Goal: Task Accomplishment & Management: Use online tool/utility

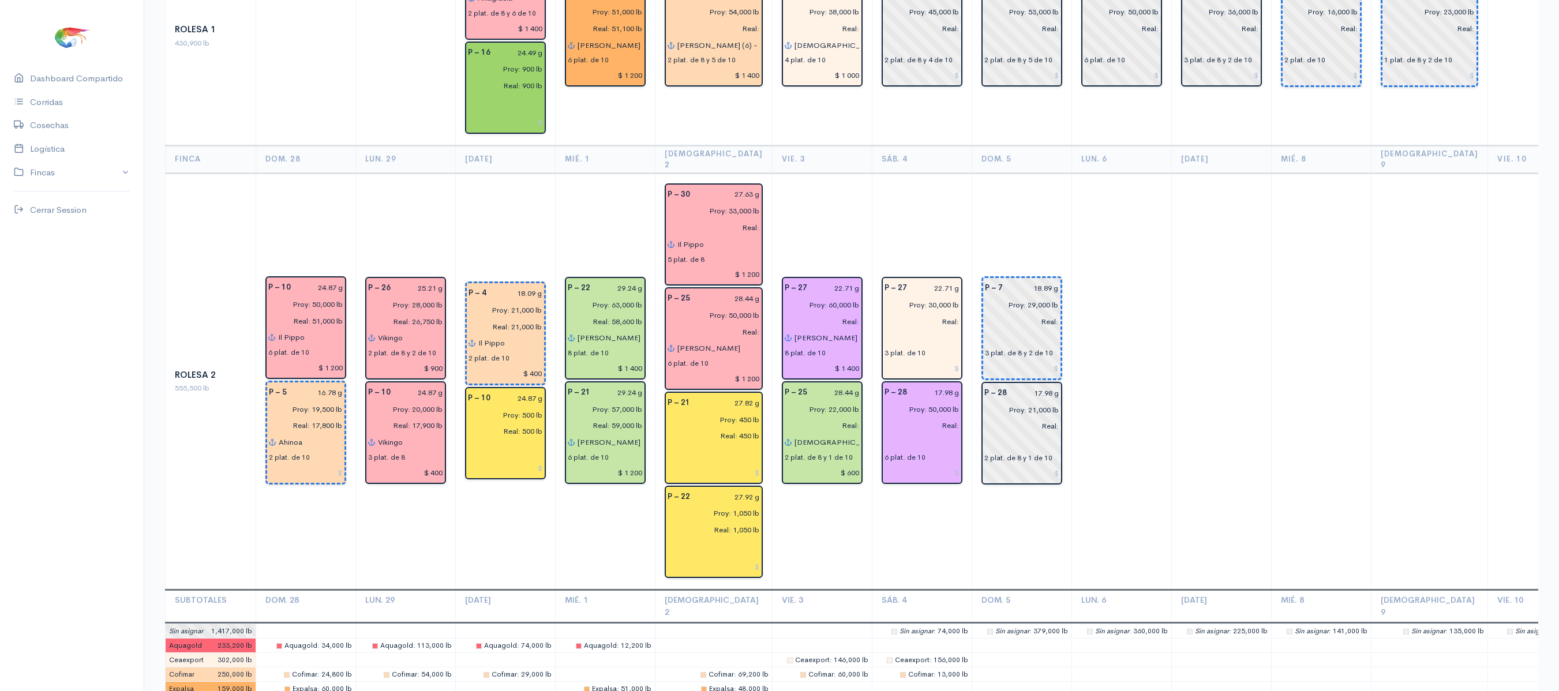
scroll to position [2190, 0]
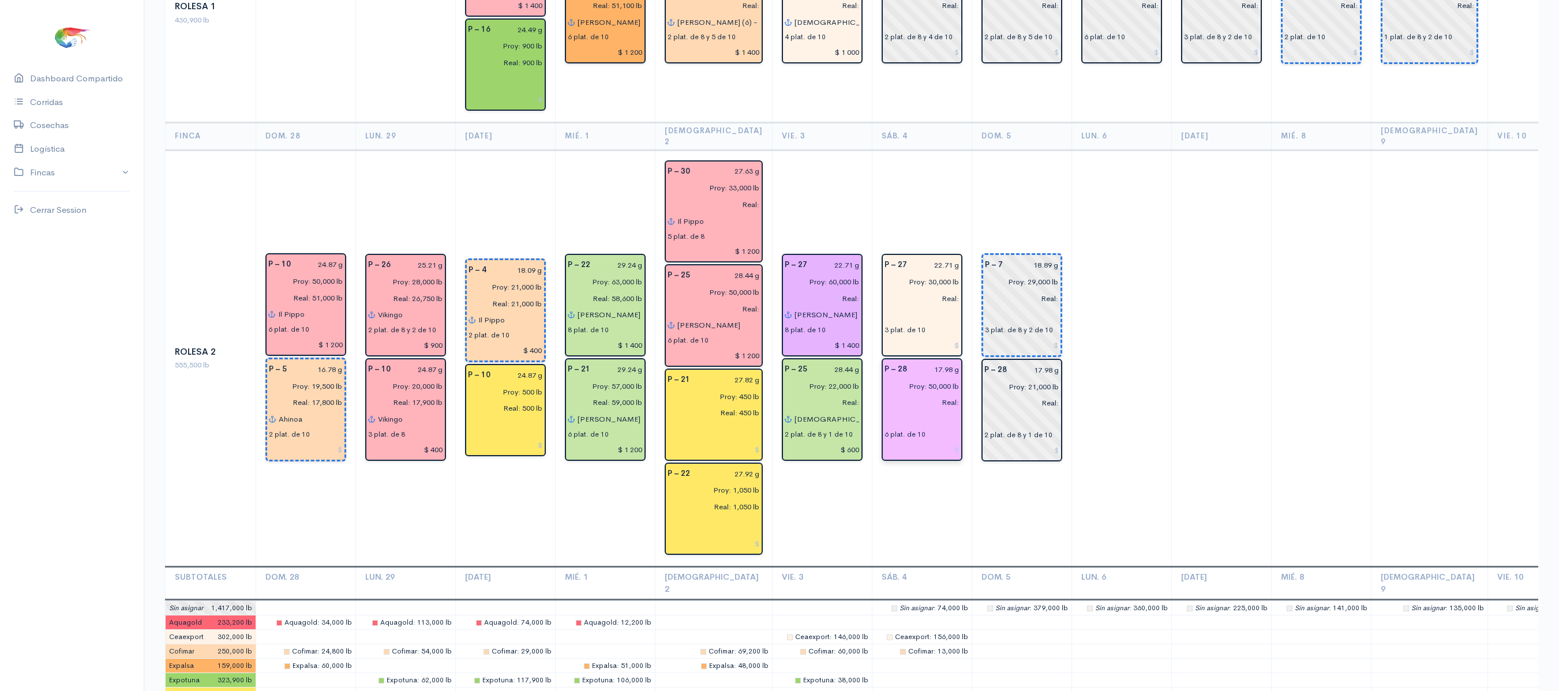
click at [922, 361] on input "17.98 g" at bounding box center [937, 369] width 46 height 17
type input "19.48 g"
click at [1177, 233] on td at bounding box center [1222, 358] width 100 height 417
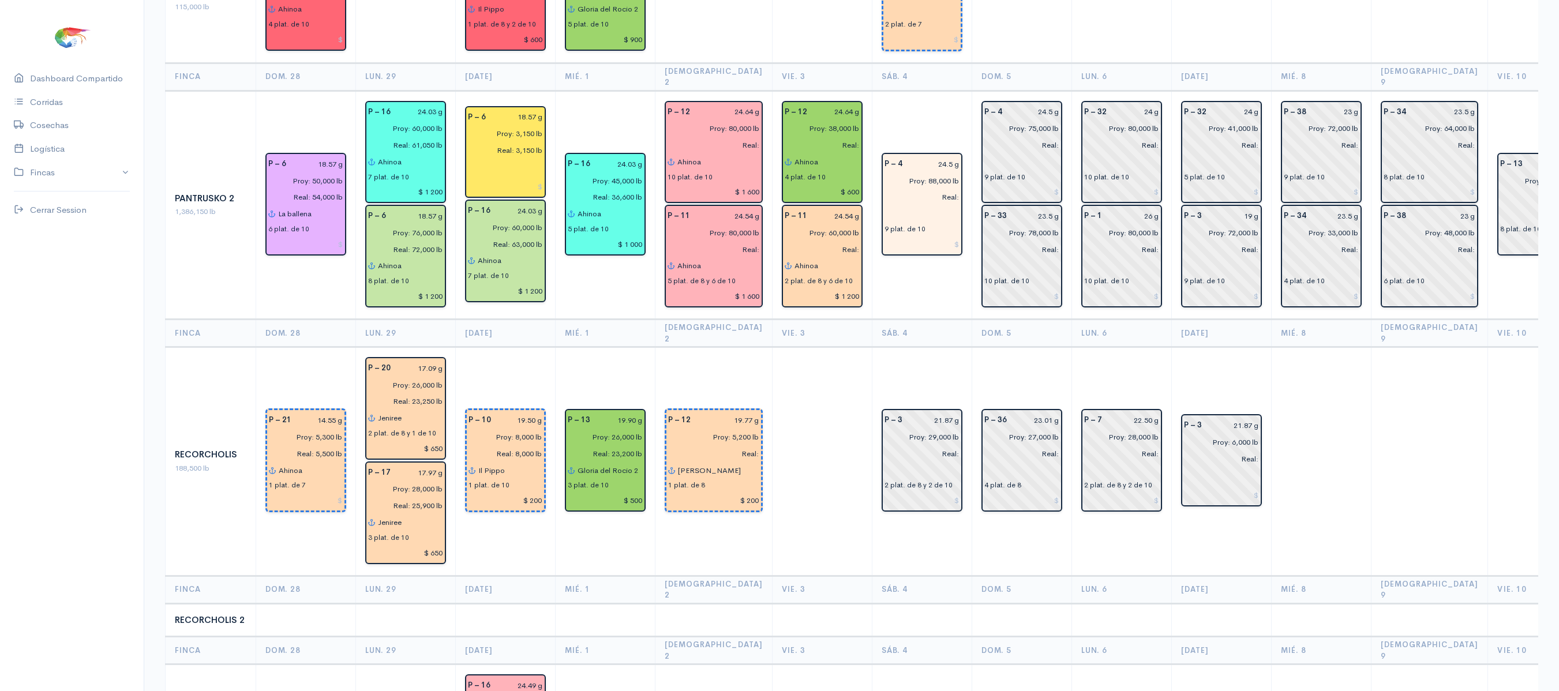
scroll to position [1453, 0]
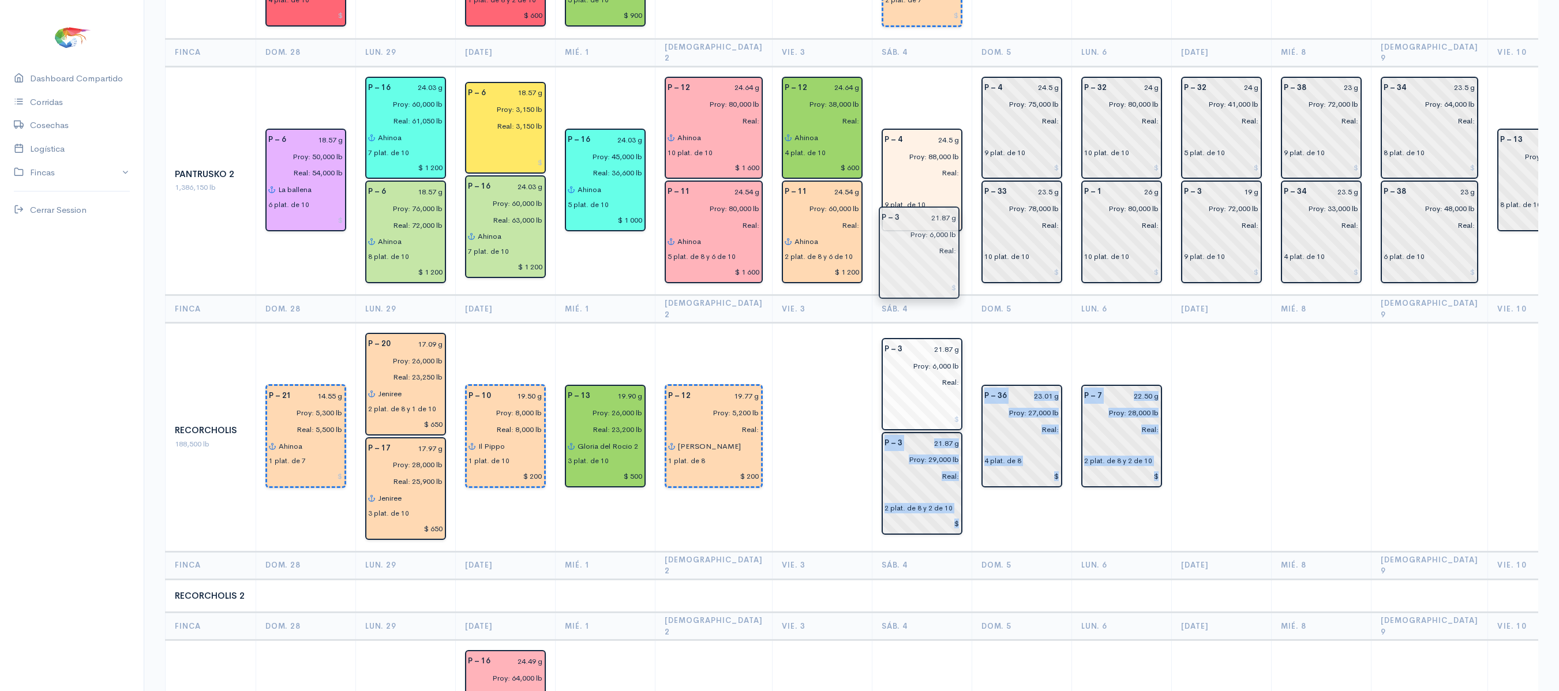
drag, startPoint x: 1185, startPoint y: 337, endPoint x: 899, endPoint y: 255, distance: 297.8
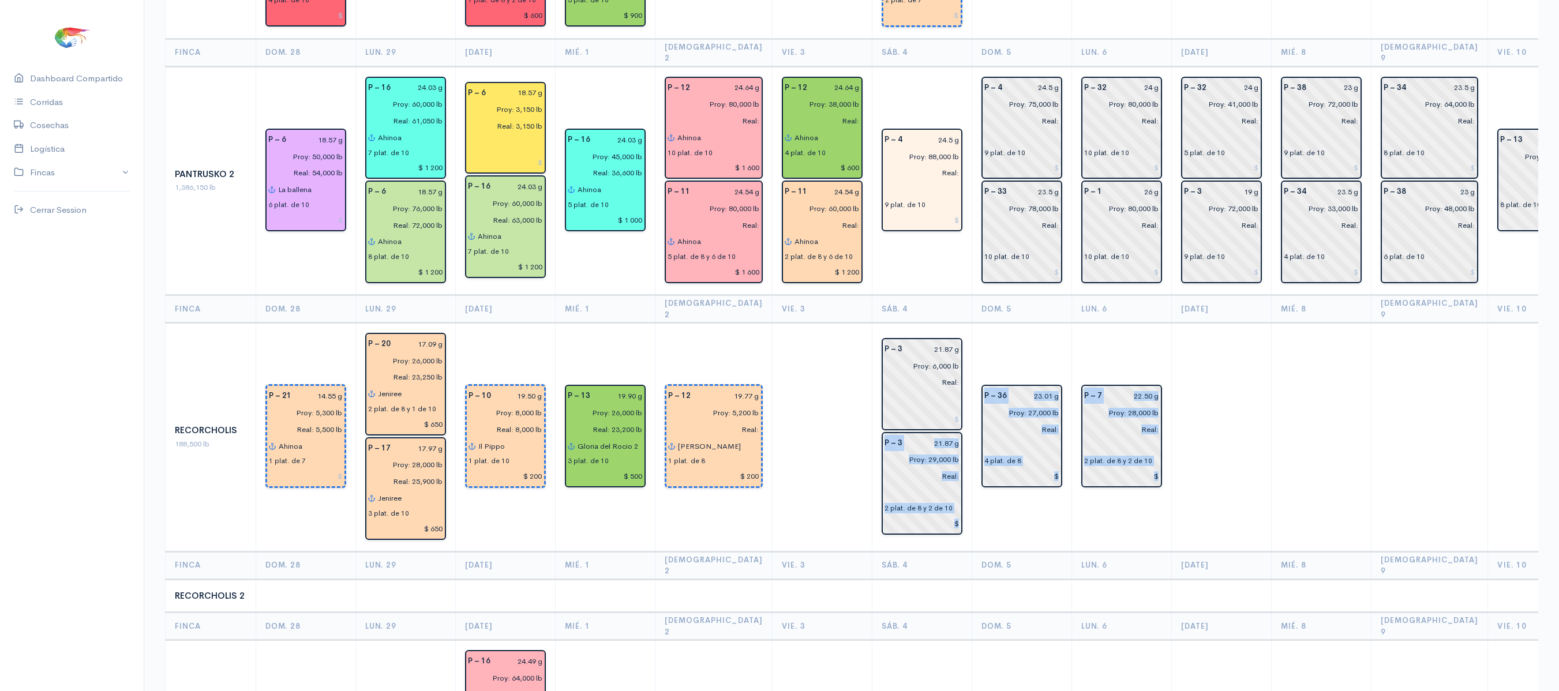
click at [1072, 323] on td "P – 7 22.50 g Proy: 28,000 lb Real: 2 plat. de 8 y 2 de 10" at bounding box center [1122, 437] width 100 height 229
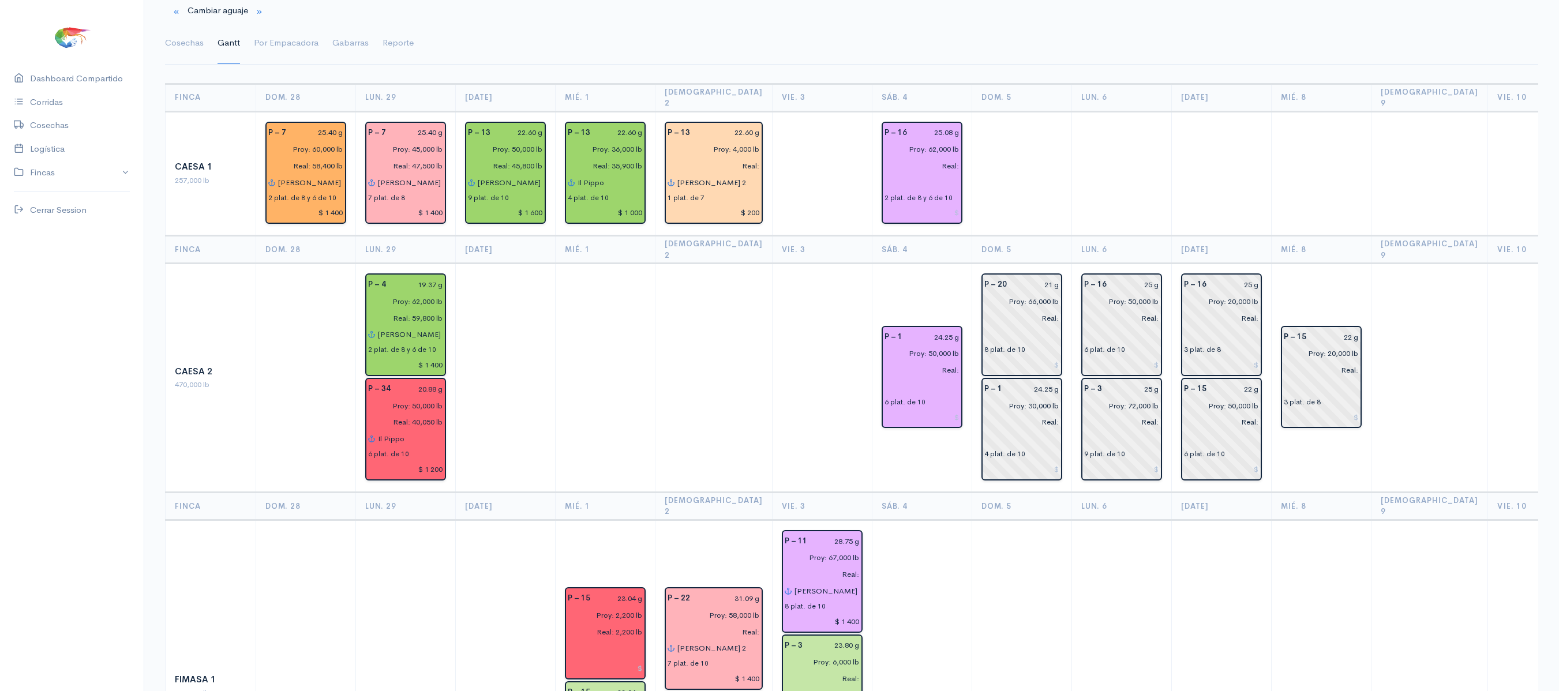
scroll to position [0, 0]
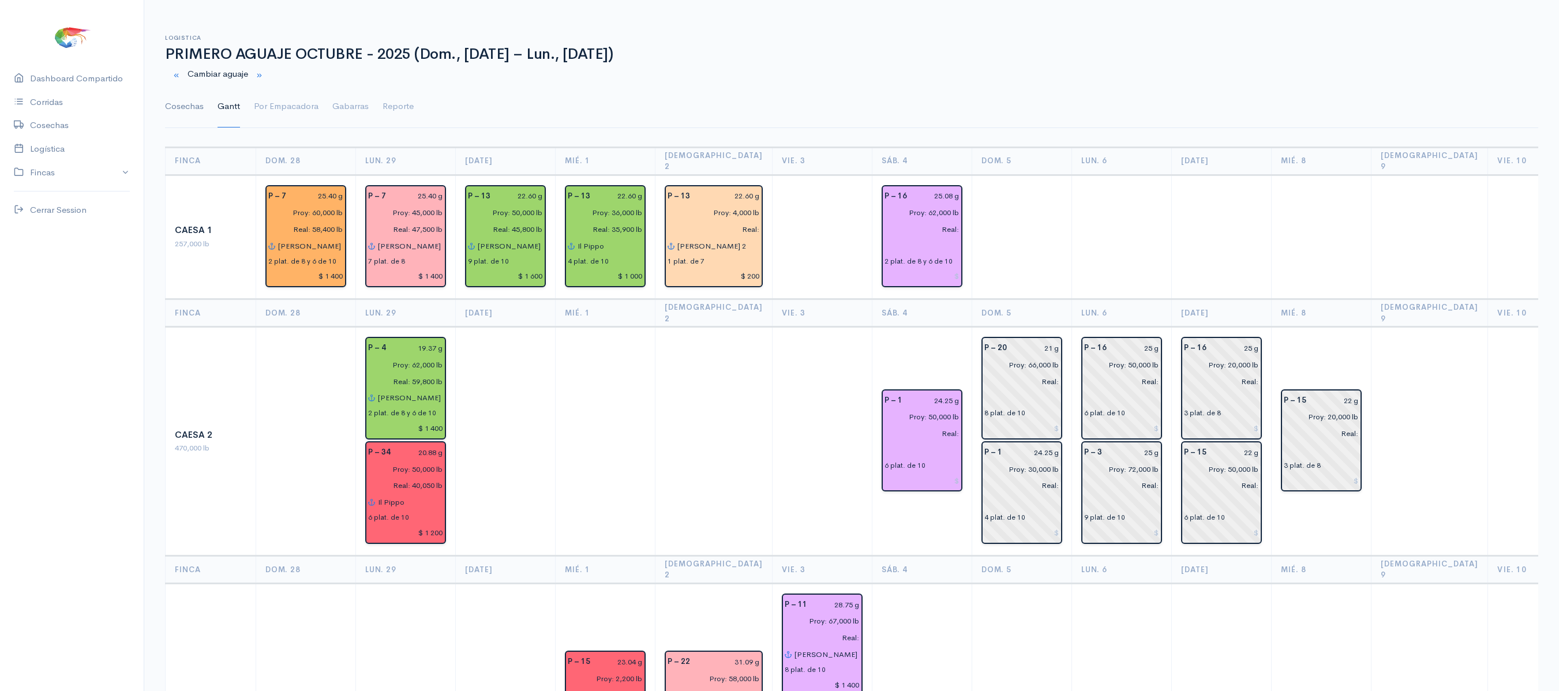
click at [190, 109] on link "Cosechas" at bounding box center [184, 107] width 39 height 42
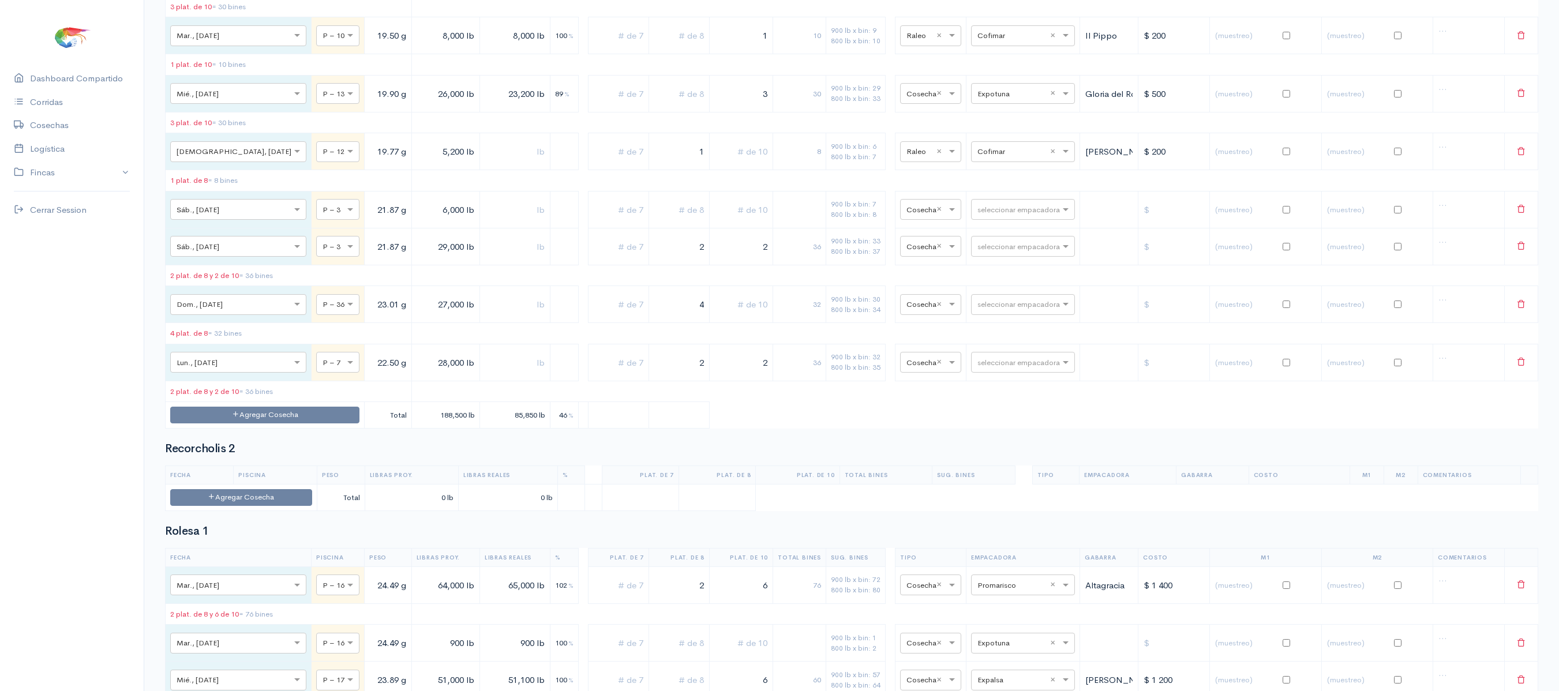
scroll to position [4439, 0]
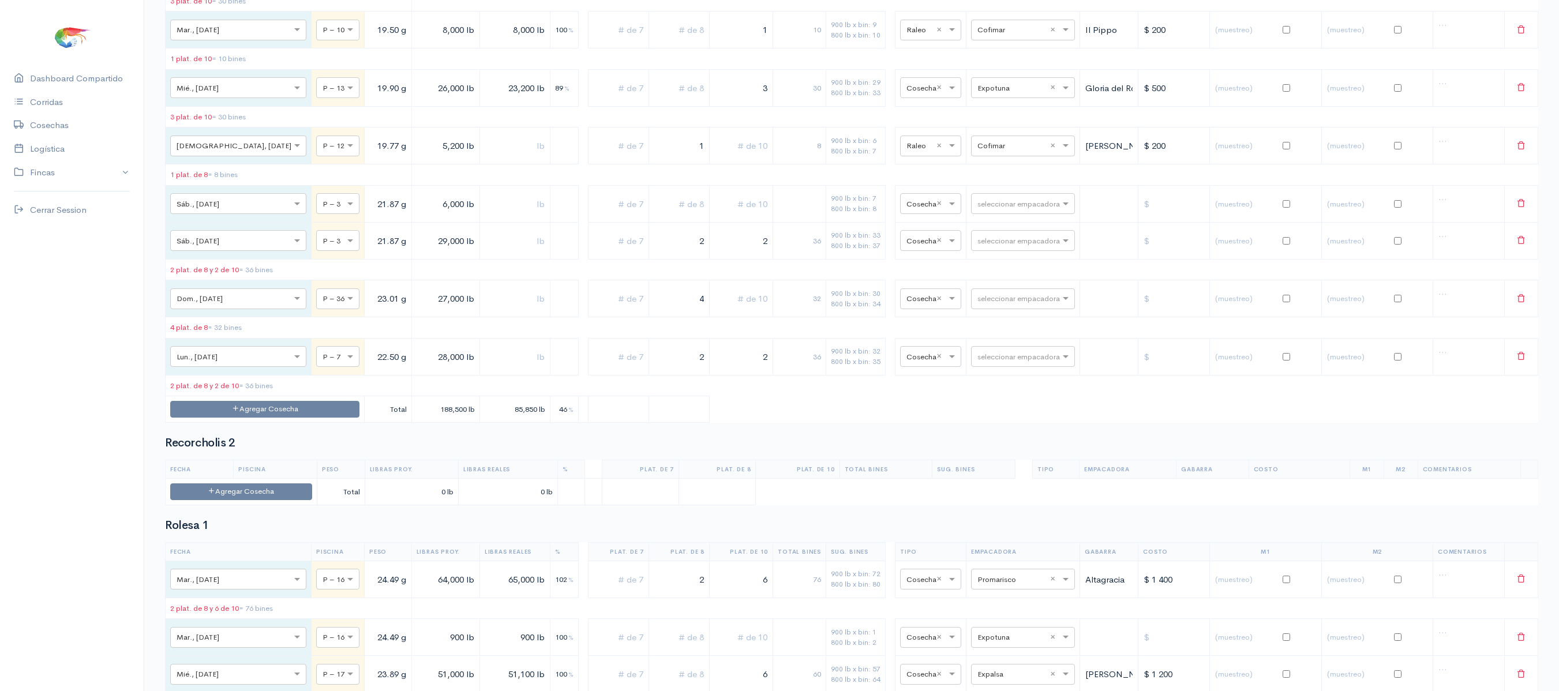
click at [667, 216] on input "text" at bounding box center [679, 204] width 51 height 24
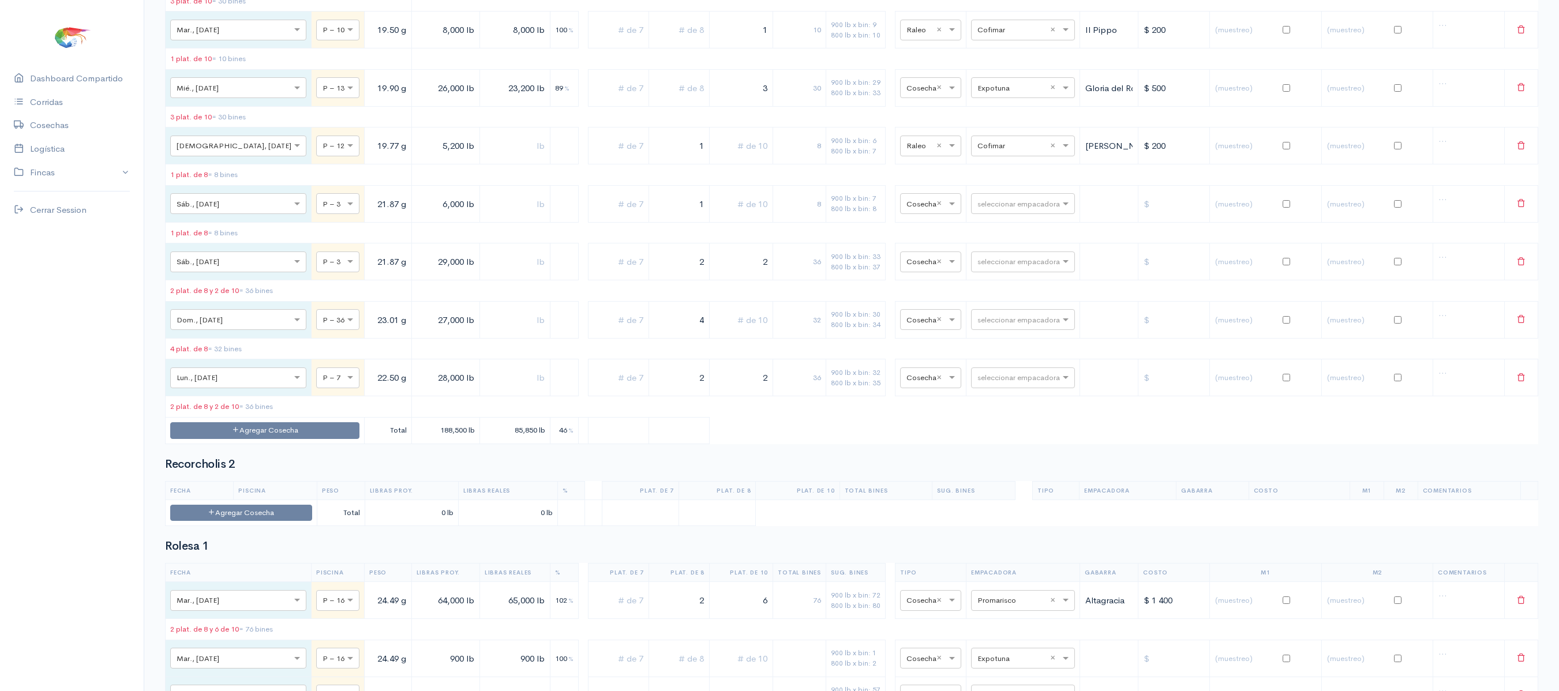
type input "1"
click at [974, 222] on td "seleccionar empacadora" at bounding box center [1024, 203] width 114 height 37
drag, startPoint x: 974, startPoint y: 394, endPoint x: 1011, endPoint y: 383, distance: 38.4
click at [1011, 222] on td "seleccionar empacadora" at bounding box center [1024, 203] width 114 height 37
click at [1050, 413] on table "Fecha Piscina Peso Libras Proy. Libras Reales % Plat. de 7 Plat. de 8 Plat. de …" at bounding box center [852, 132] width 1374 height 626
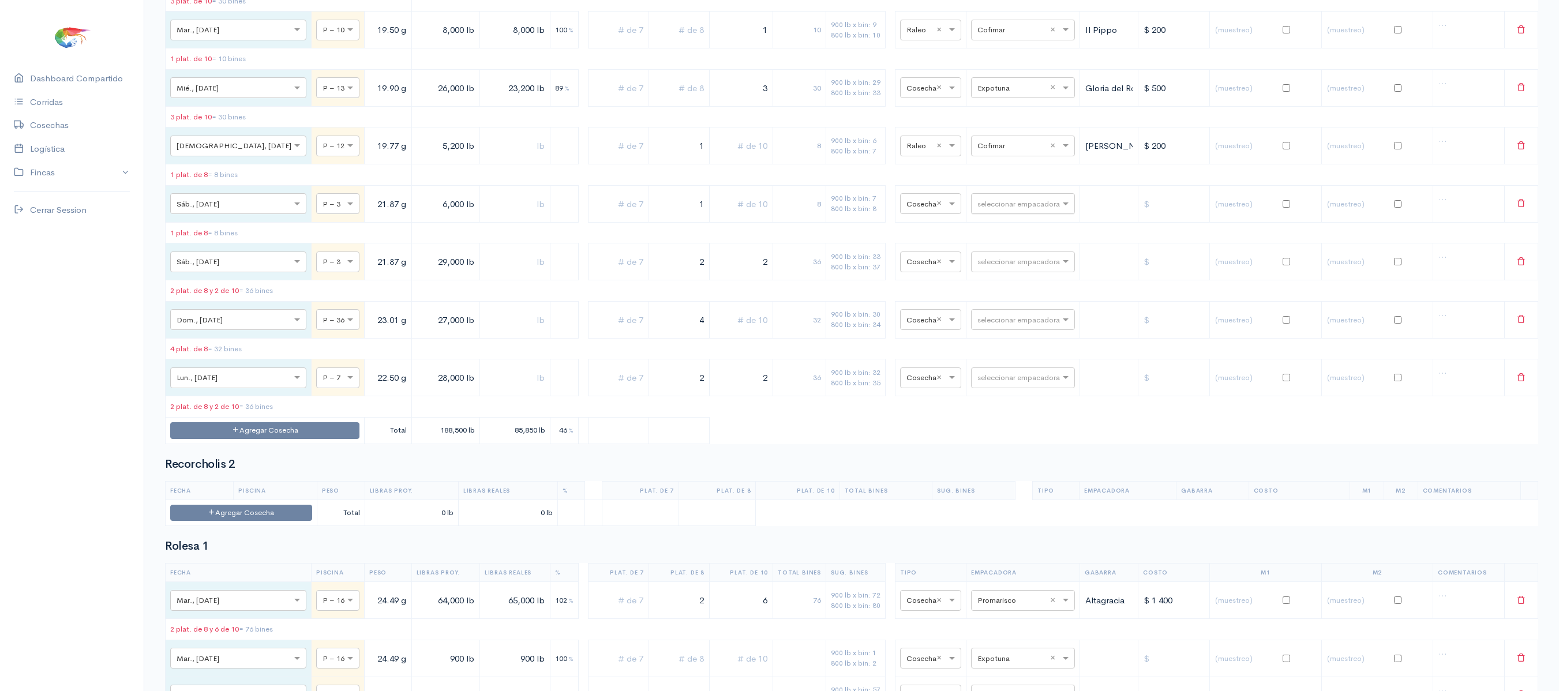
click at [1023, 210] on input "text" at bounding box center [1013, 203] width 70 height 13
type input "t"
click at [996, 504] on div "Total Seafood" at bounding box center [1011, 515] width 104 height 23
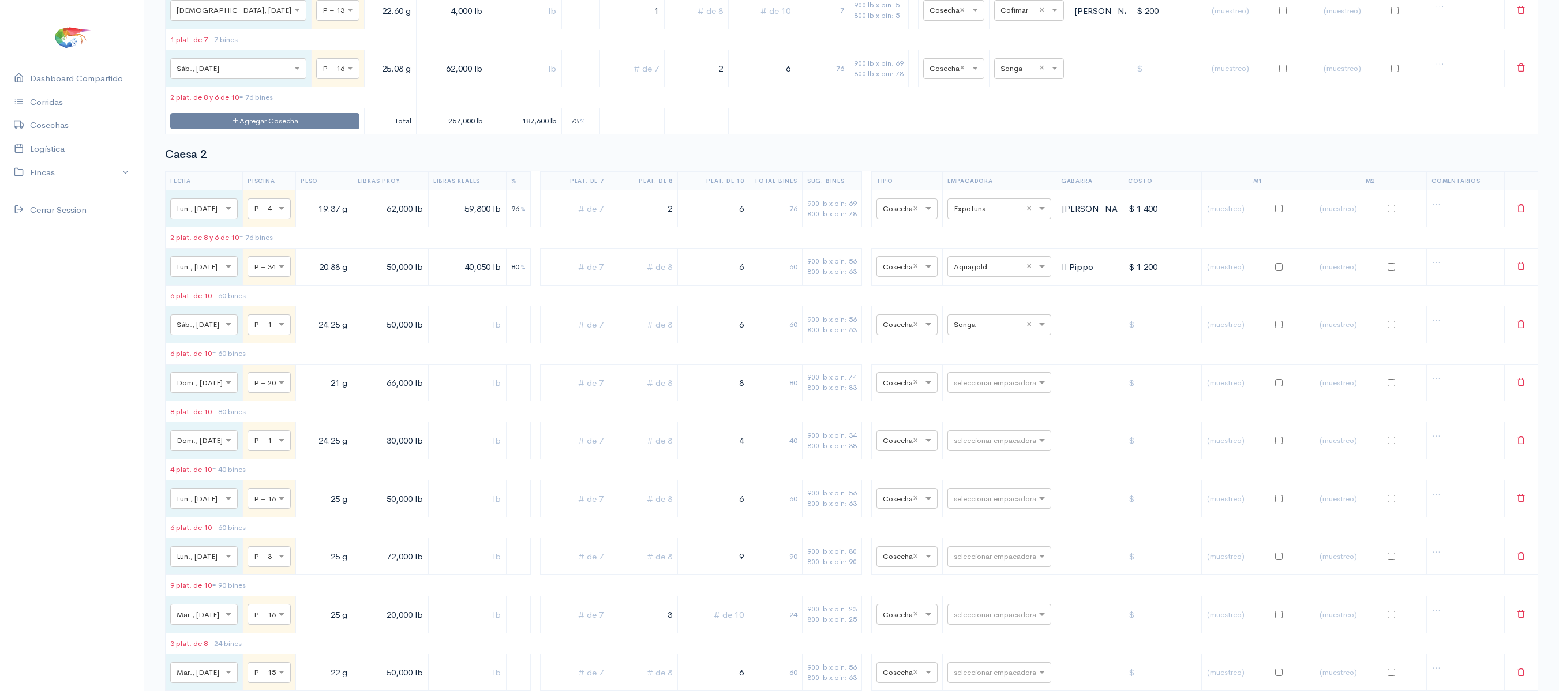
scroll to position [0, 0]
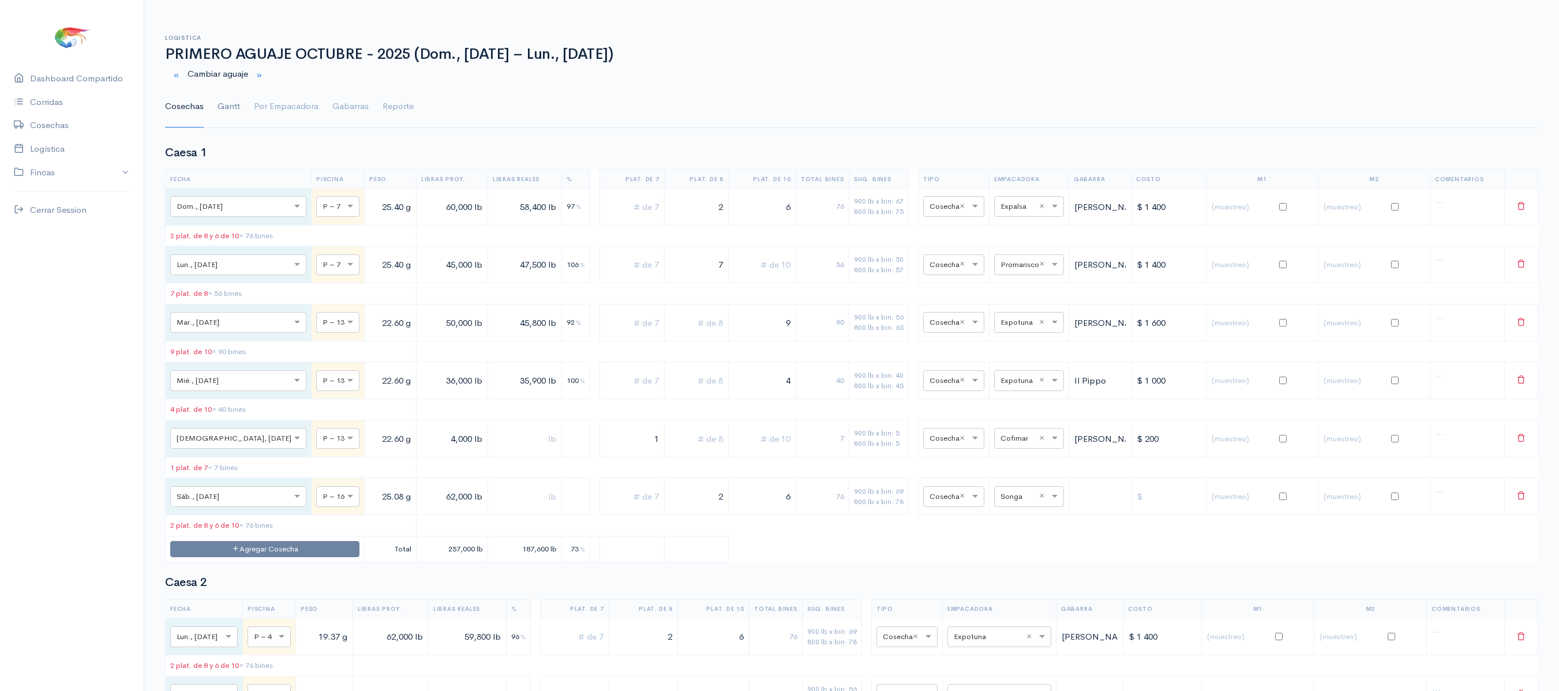
click at [235, 124] on link "Gantt" at bounding box center [229, 107] width 23 height 42
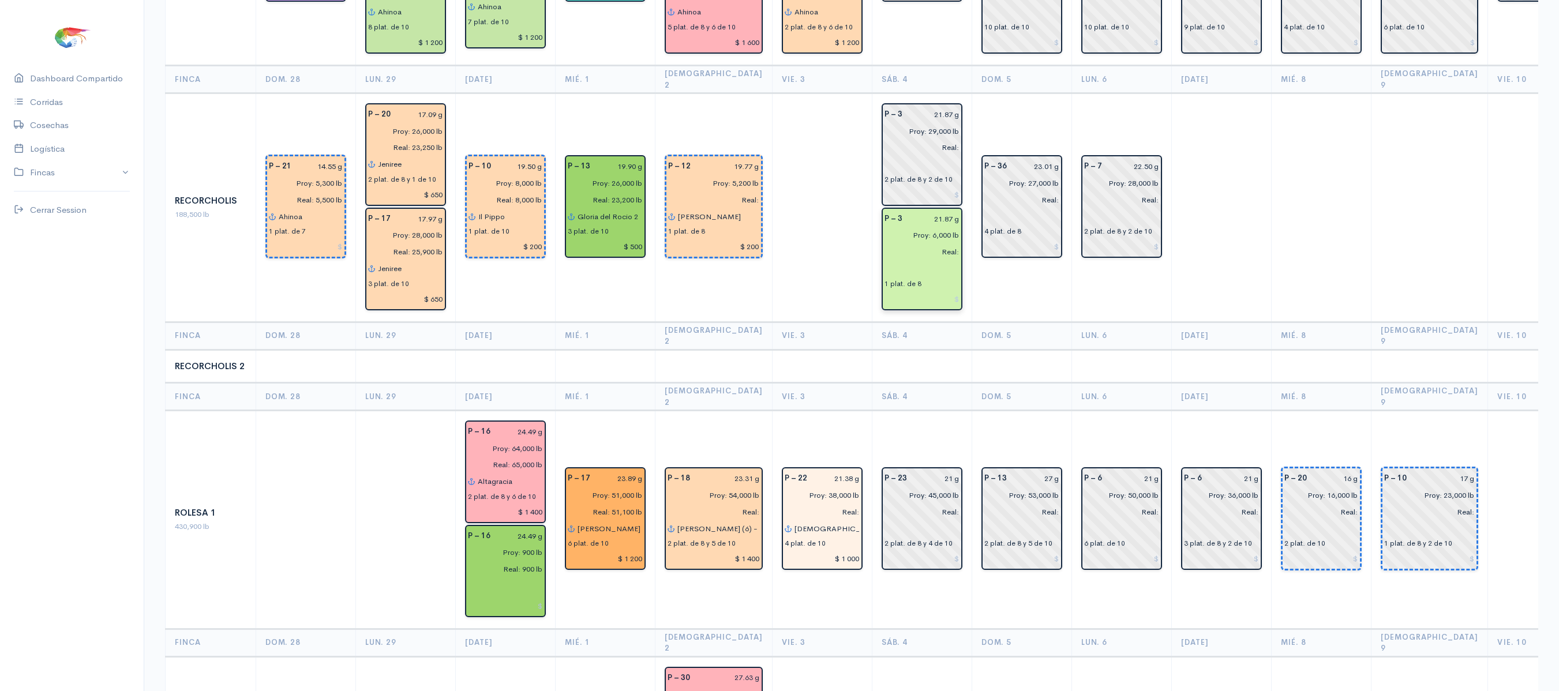
scroll to position [1684, 0]
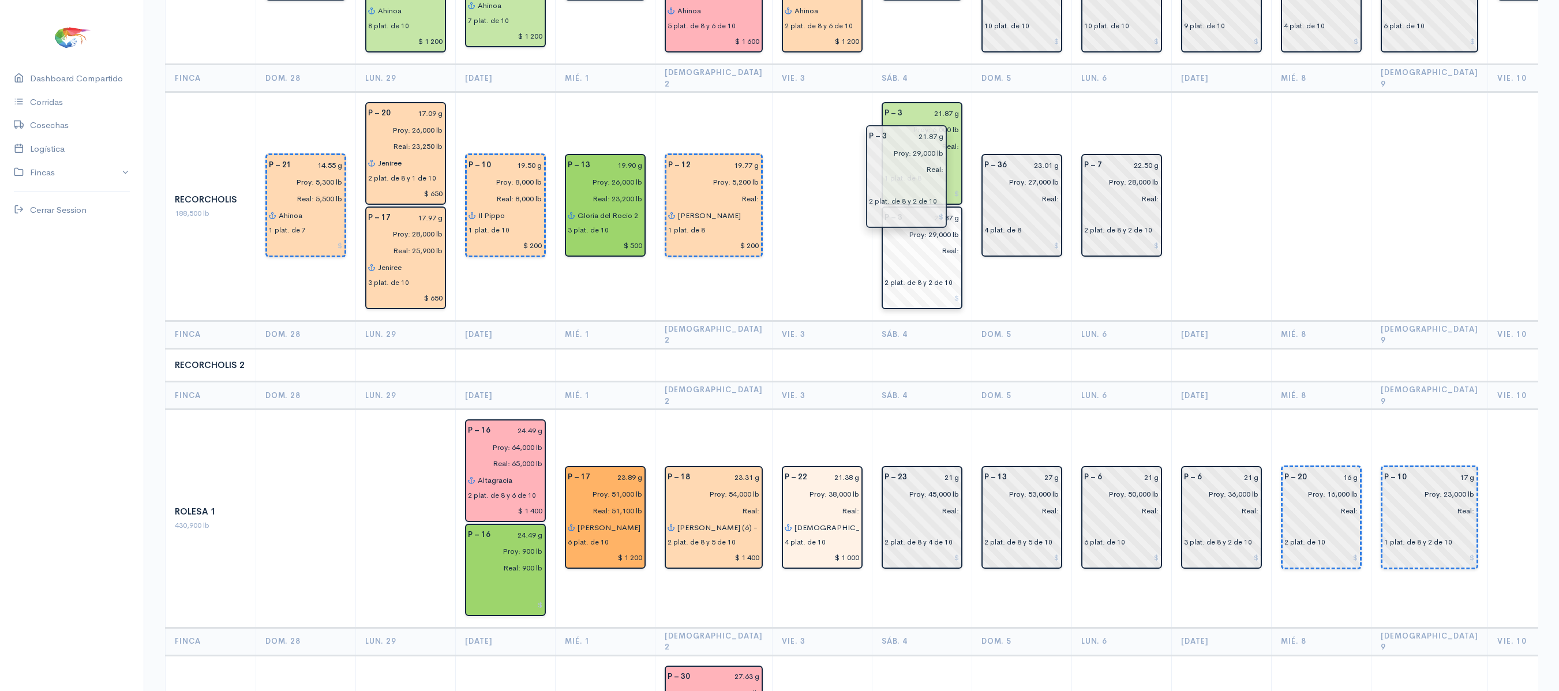
drag, startPoint x: 903, startPoint y: 63, endPoint x: 907, endPoint y: 174, distance: 110.9
click at [972, 192] on td "P – 36 23.01 g Proy: 27,000 lb Real: 4 plat. de 8" at bounding box center [1022, 206] width 100 height 229
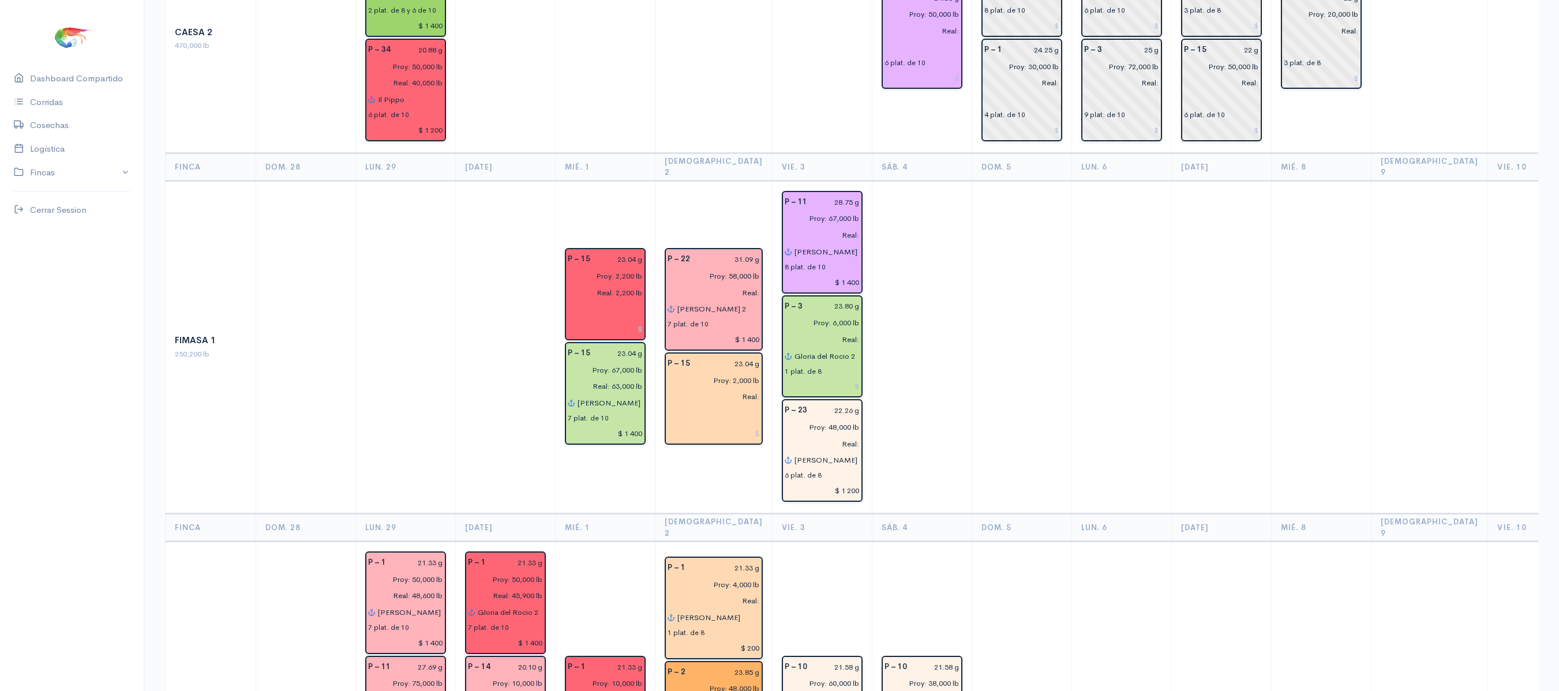
scroll to position [0, 0]
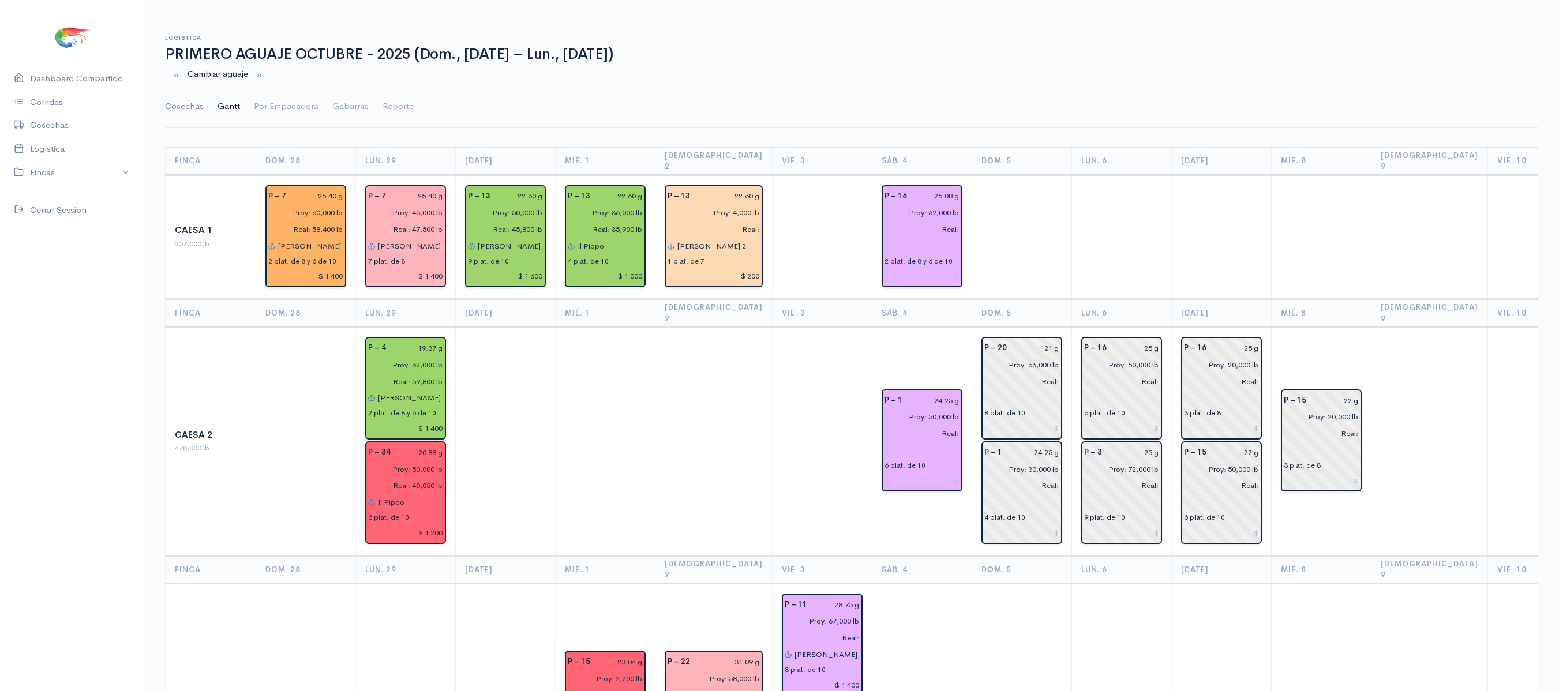
click at [175, 104] on link "Cosechas" at bounding box center [184, 107] width 39 height 42
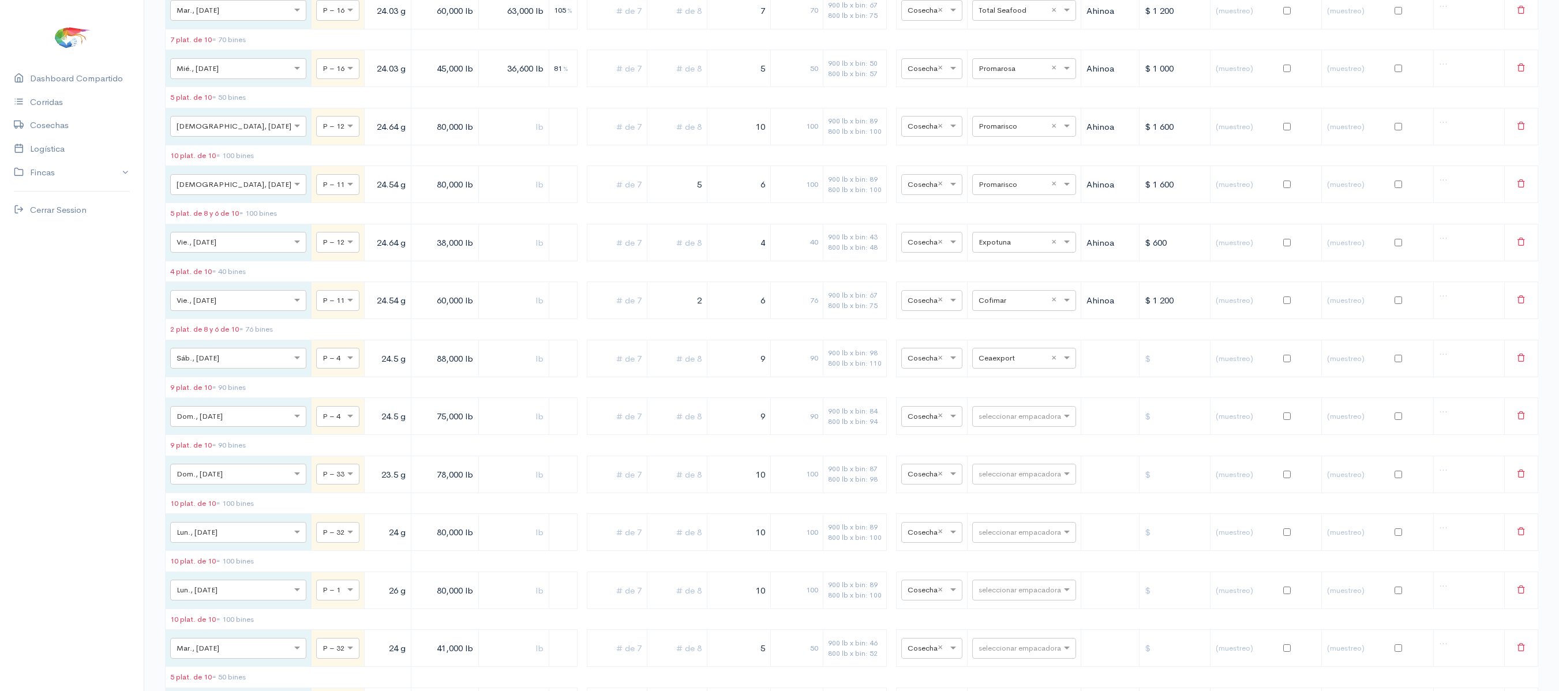
scroll to position [3151, 0]
drag, startPoint x: 742, startPoint y: 443, endPoint x: 843, endPoint y: 413, distance: 104.8
click at [843, 413] on table "Fecha Piscina Peso Libras Proy. Libras Reales % Plat. de 7 Plat. de 8 Plat. de …" at bounding box center [852, 390] width 1374 height 1359
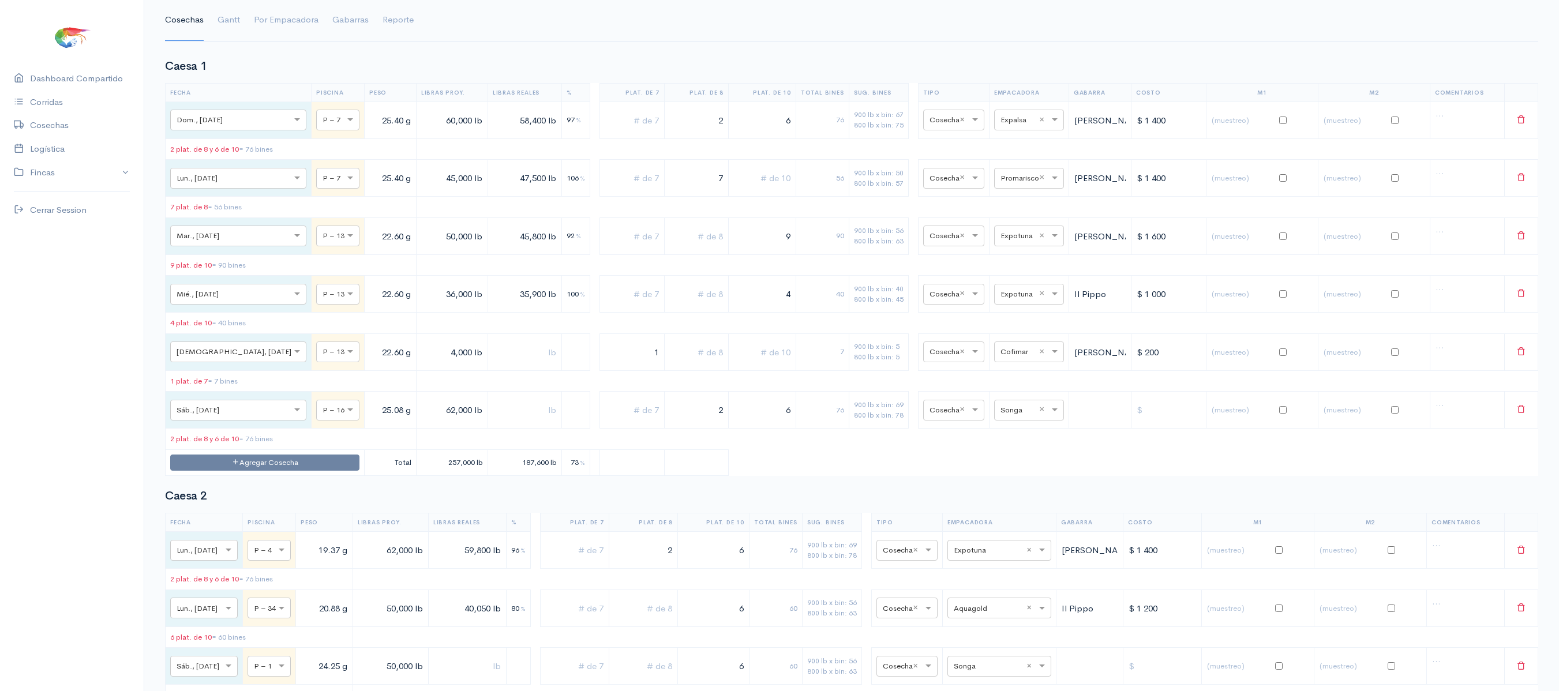
scroll to position [0, 0]
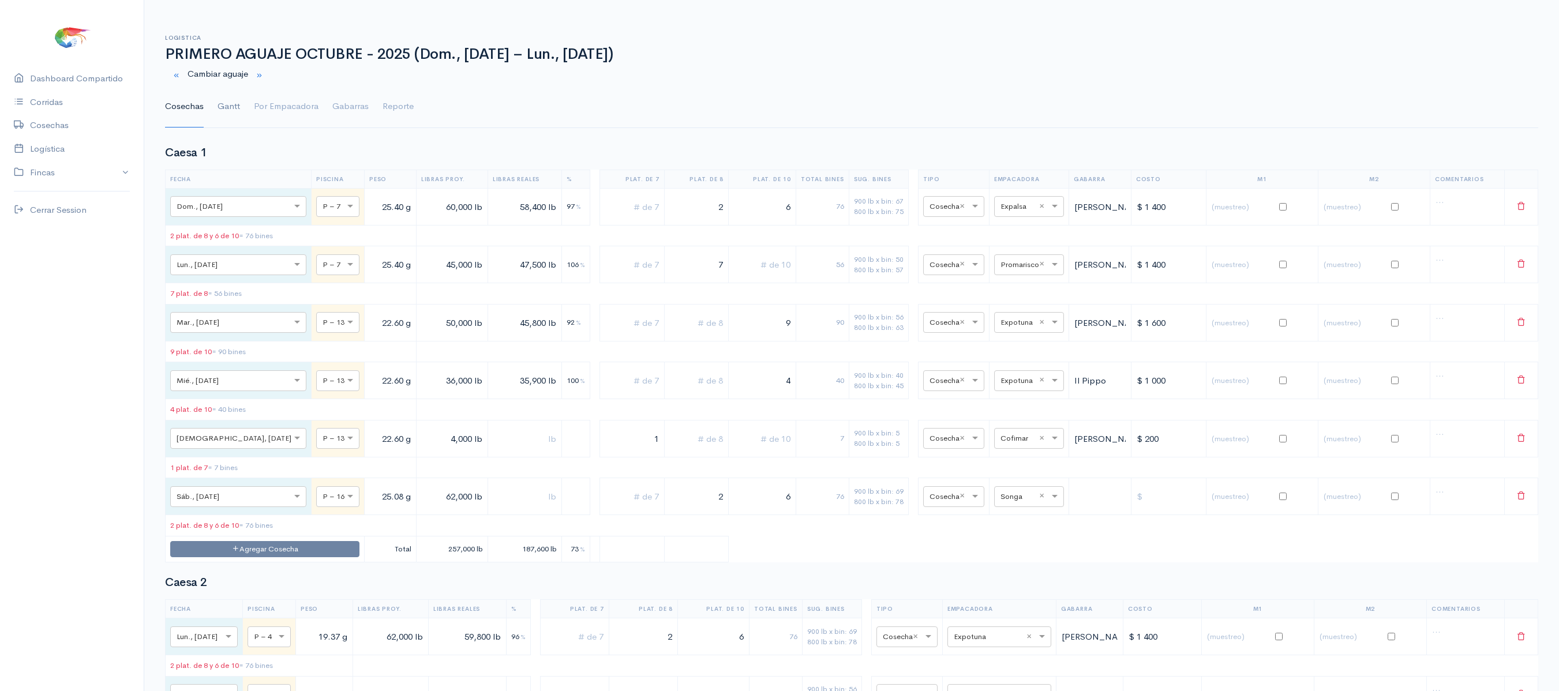
type input "11"
click at [222, 127] on link "Gantt" at bounding box center [229, 107] width 23 height 42
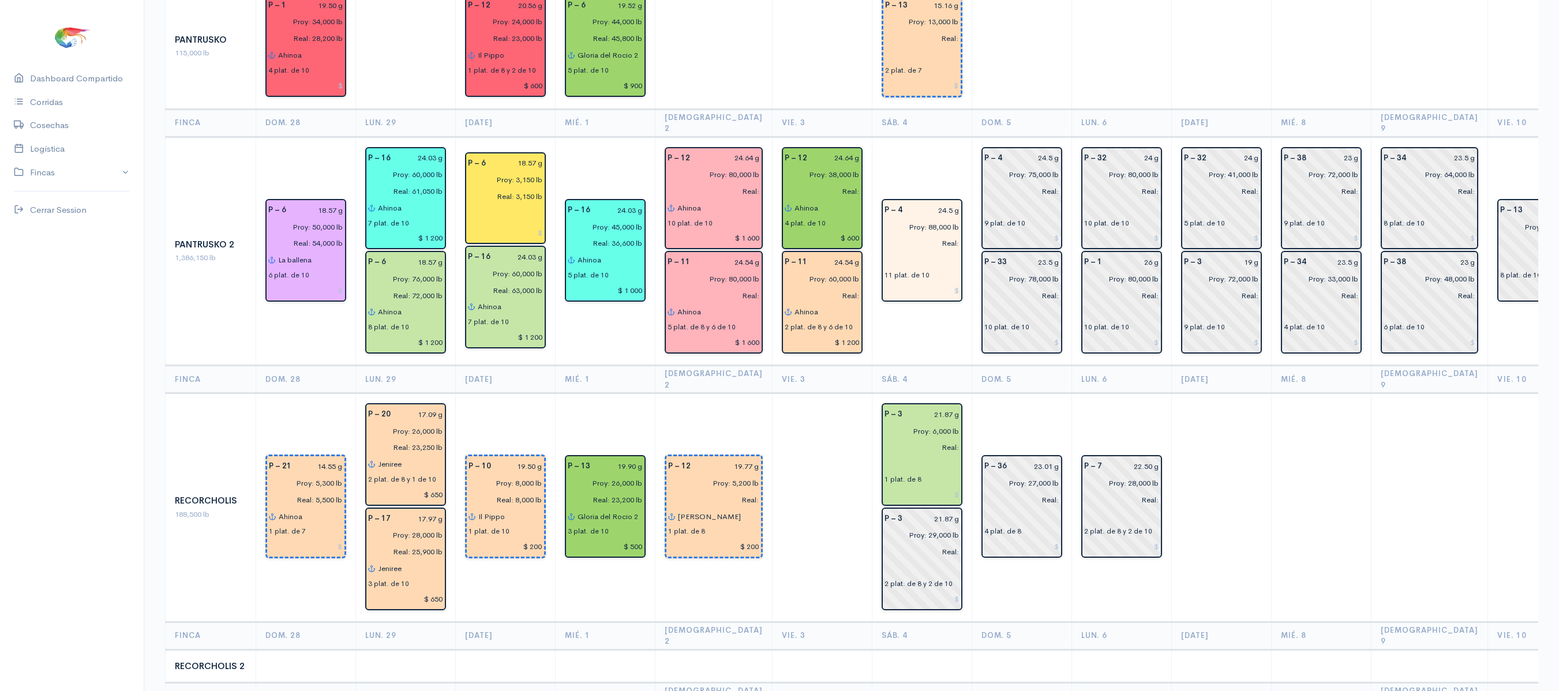
scroll to position [1384, 0]
click at [931, 272] on td "P – 4 24.5 g Proy: 88,000 lb Real: 11 plat. de 10" at bounding box center [922, 250] width 100 height 229
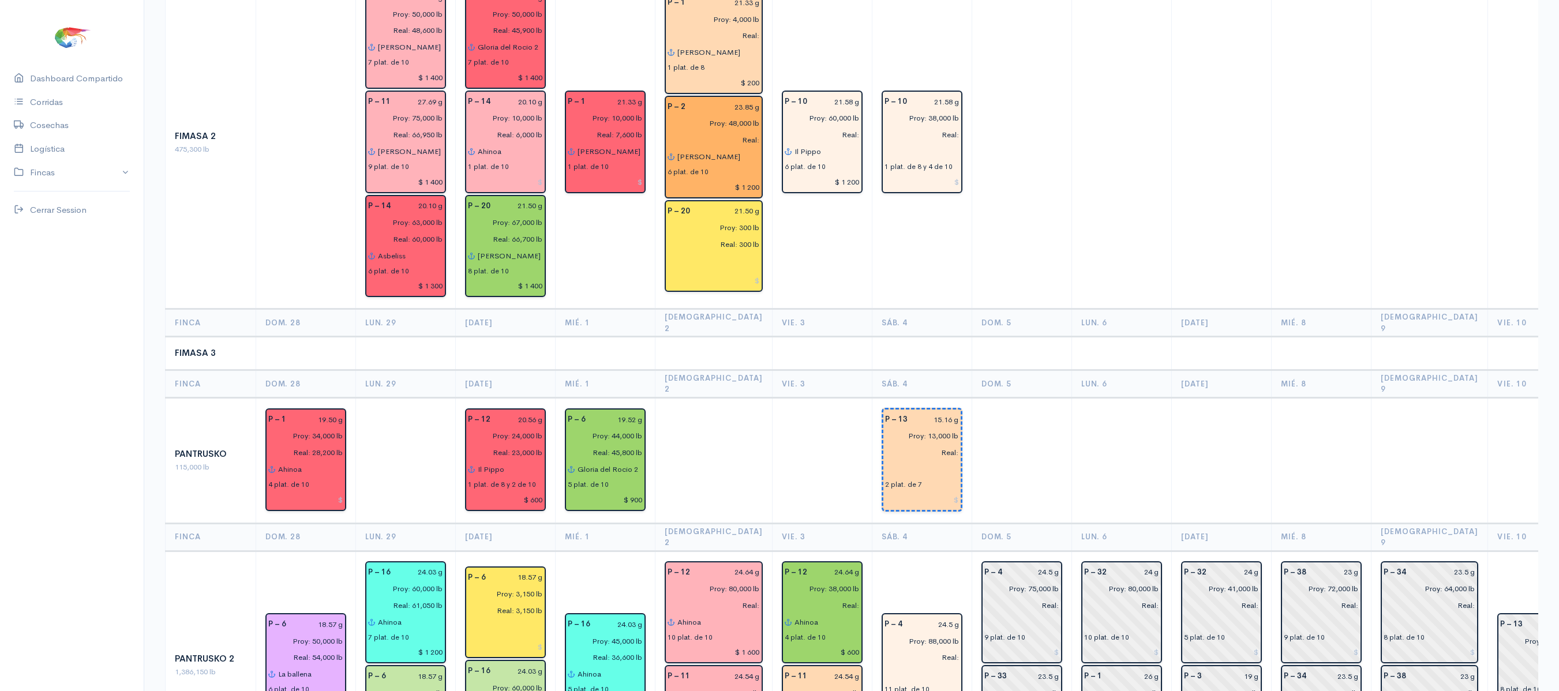
scroll to position [995, 0]
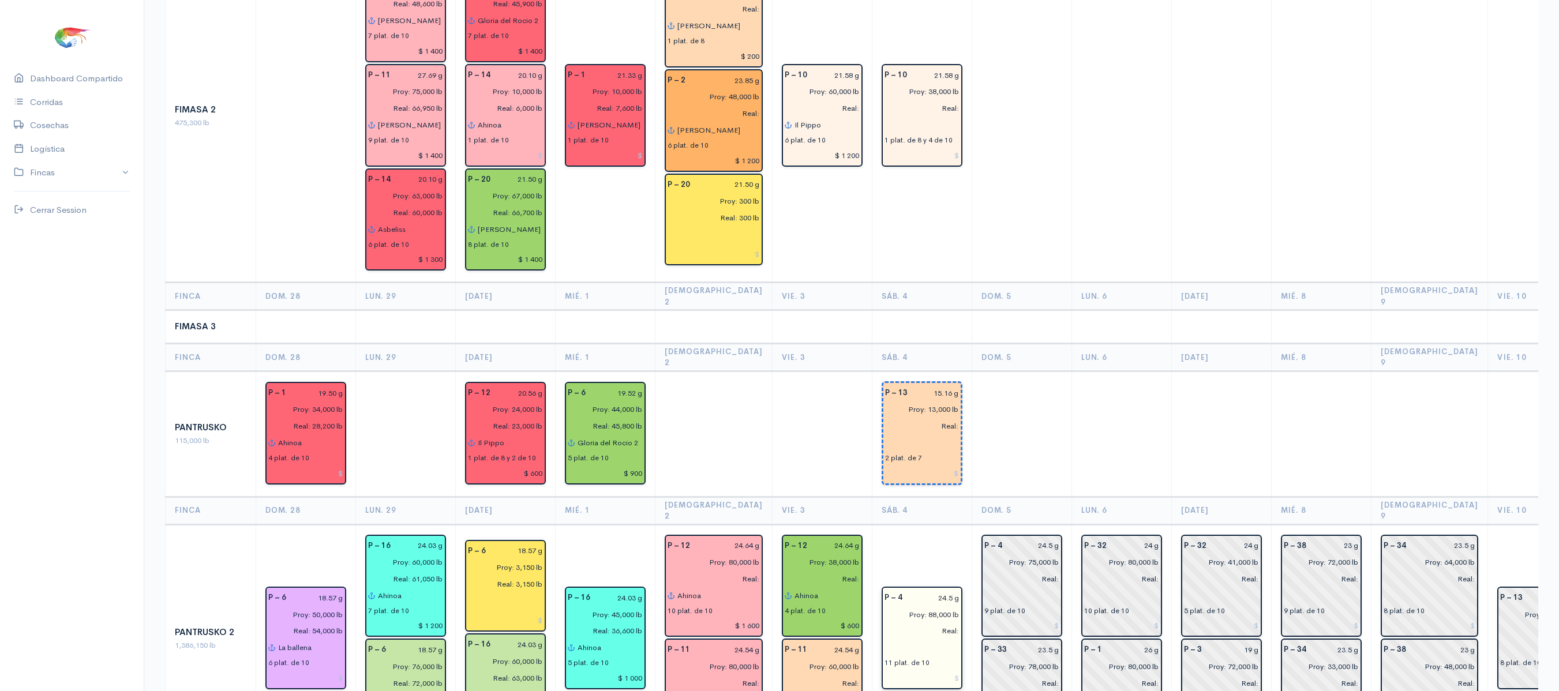
click at [933, 590] on input "24.5 g" at bounding box center [935, 598] width 50 height 17
type input "24.14 g"
click at [997, 343] on th "Dom. 5" at bounding box center [1022, 357] width 100 height 28
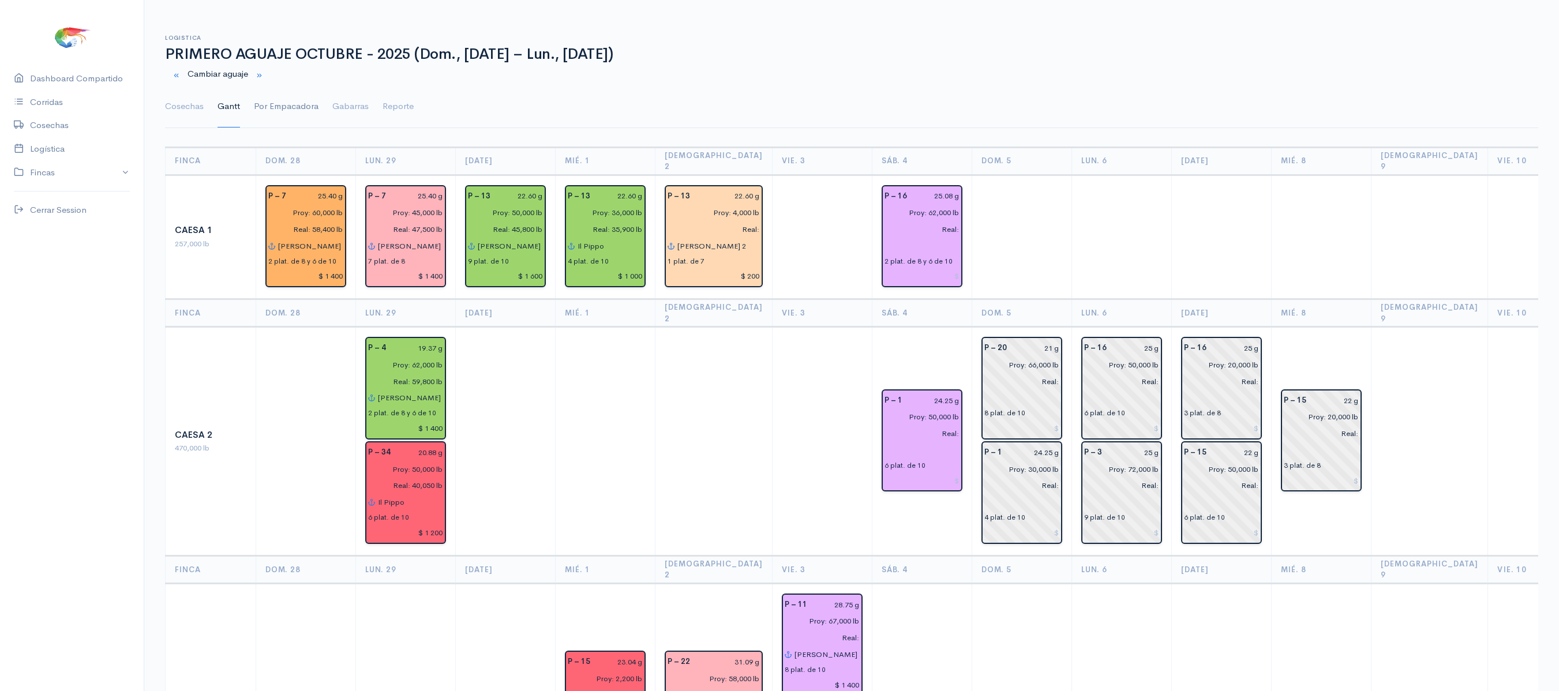
click at [275, 112] on link "Por Empacadora" at bounding box center [286, 107] width 65 height 42
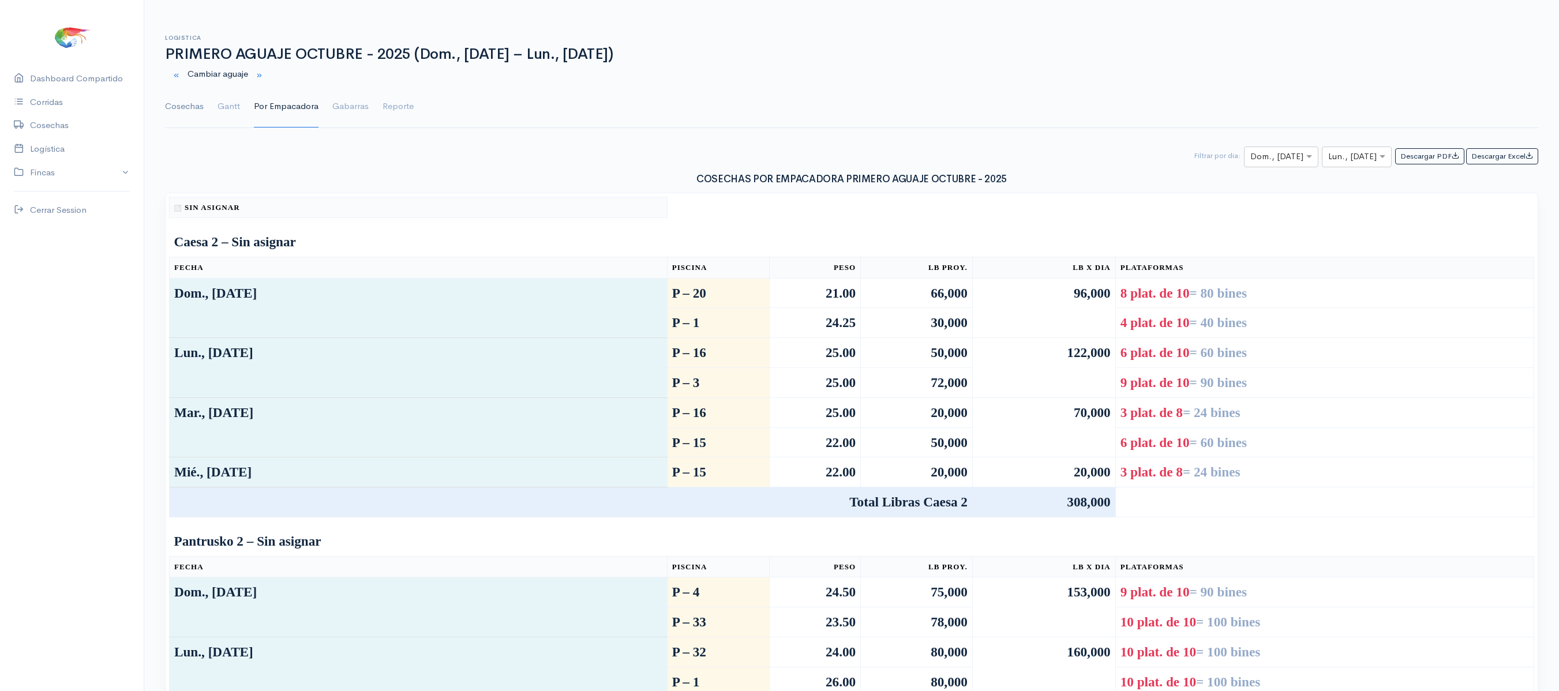
click at [193, 106] on link "Cosechas" at bounding box center [184, 107] width 39 height 42
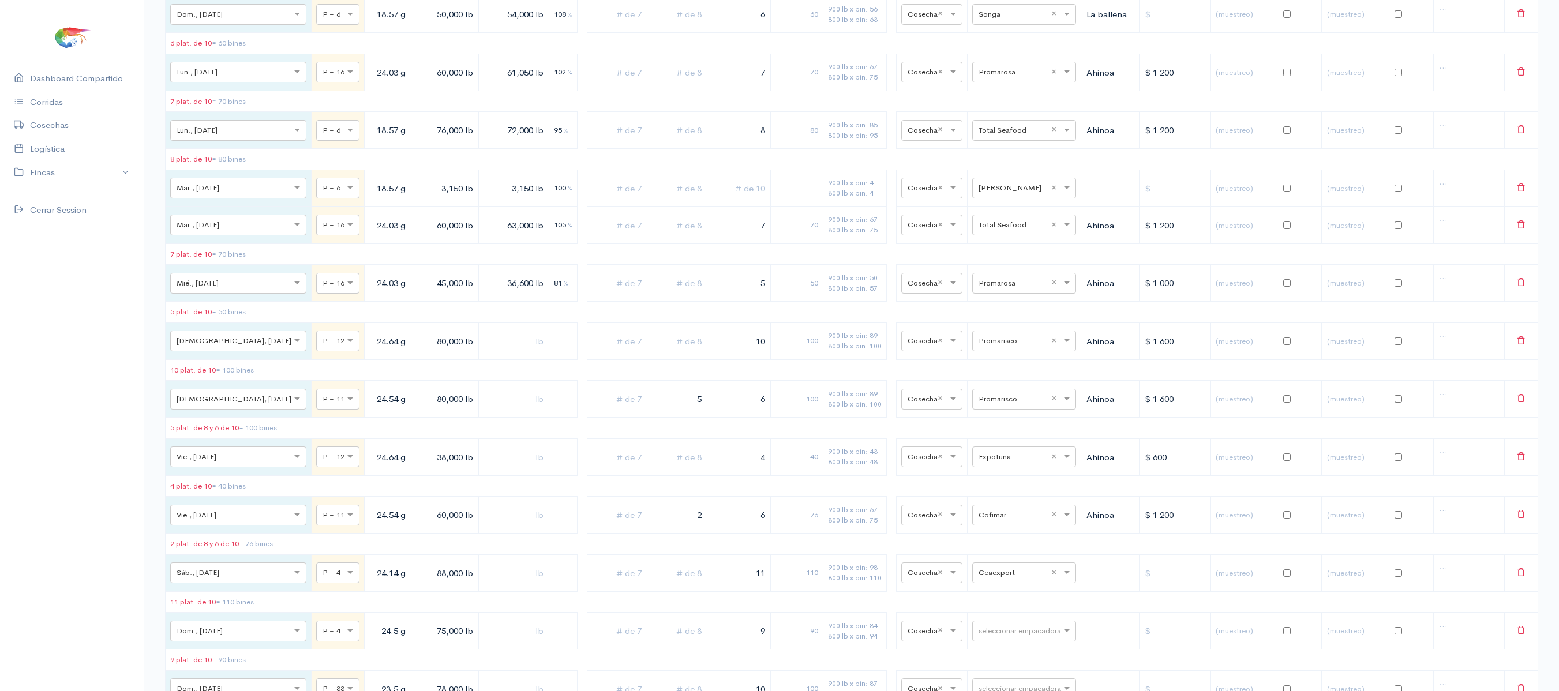
scroll to position [3203, 0]
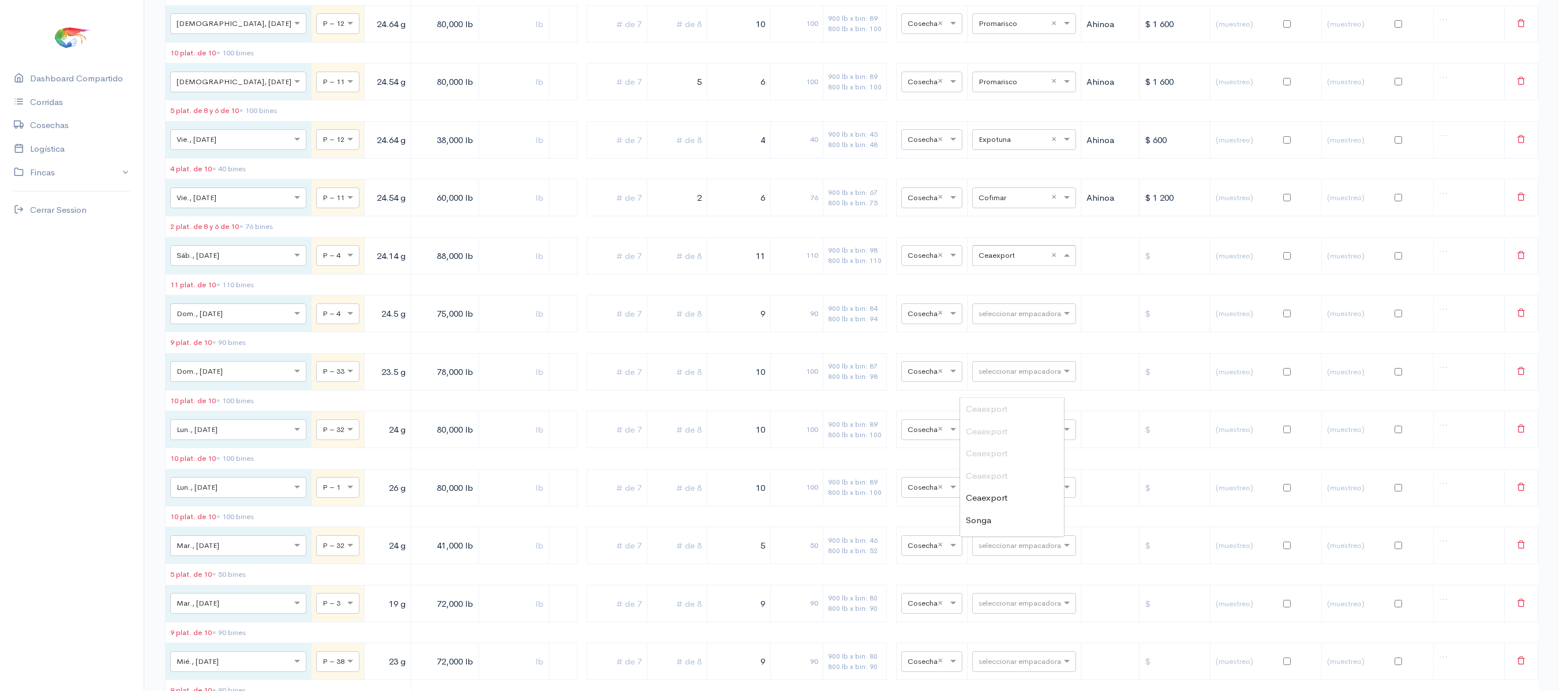
click at [996, 261] on input "text" at bounding box center [1014, 255] width 70 height 13
type input "co"
click at [990, 407] on span "Cofimar" at bounding box center [981, 408] width 31 height 11
click at [1011, 332] on td "seleccionar empacadora" at bounding box center [1025, 313] width 114 height 37
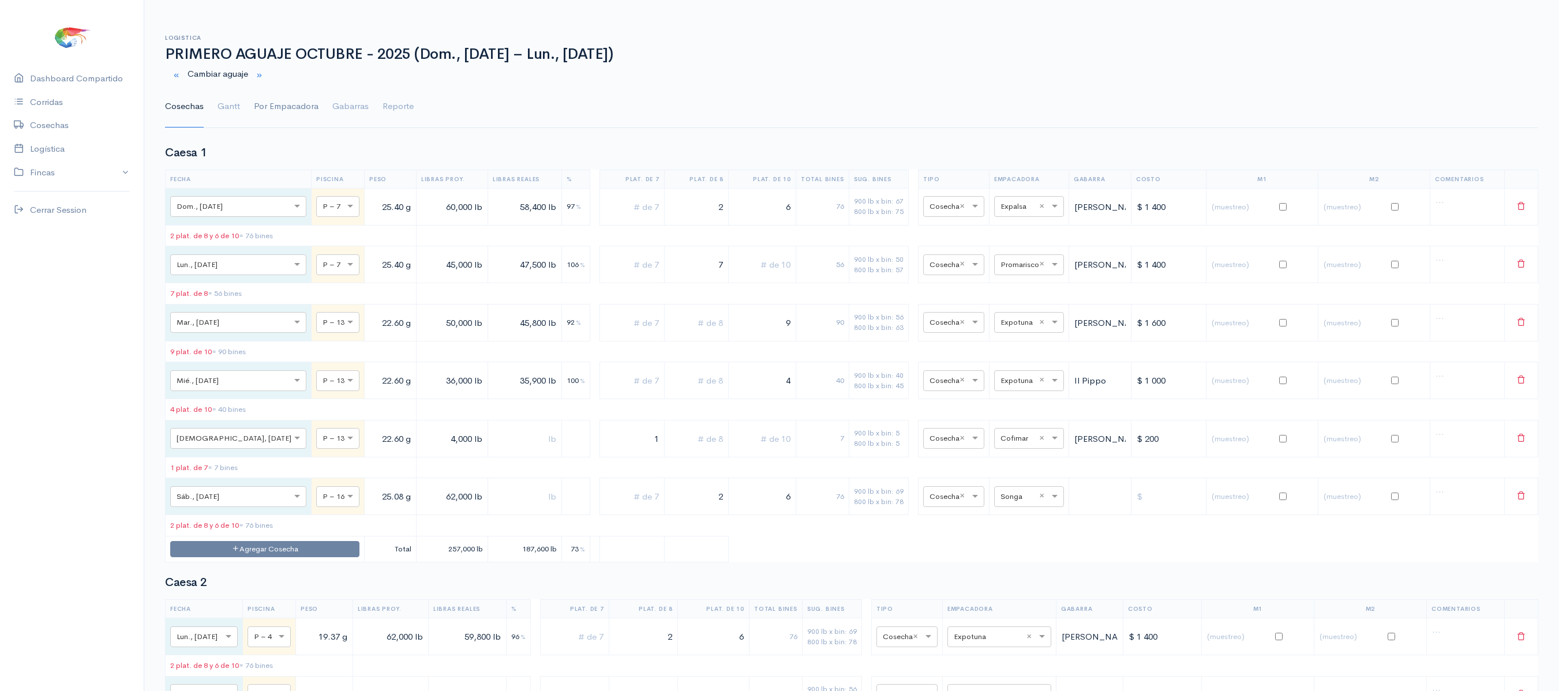
click at [299, 96] on link "Por Empacadora" at bounding box center [286, 107] width 65 height 42
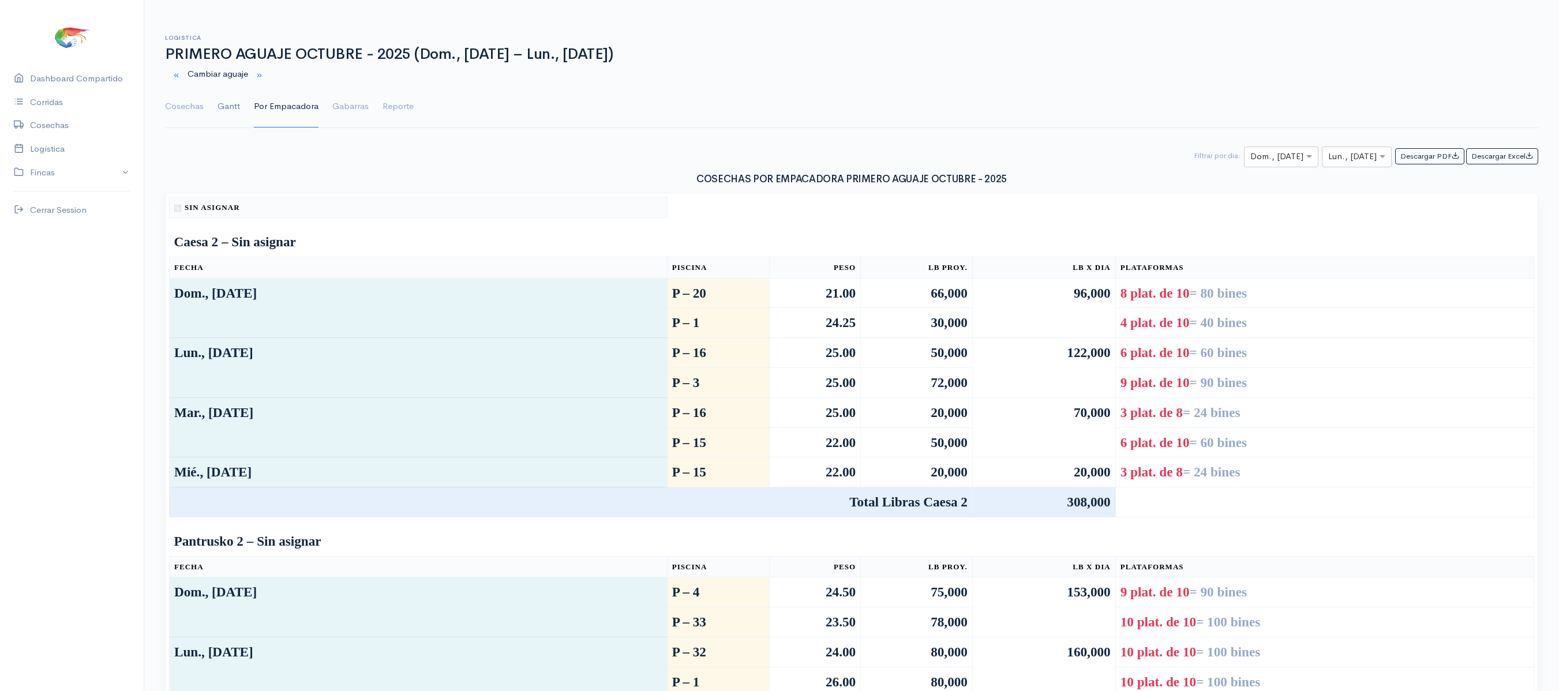
click at [225, 97] on link "Gantt" at bounding box center [229, 107] width 23 height 42
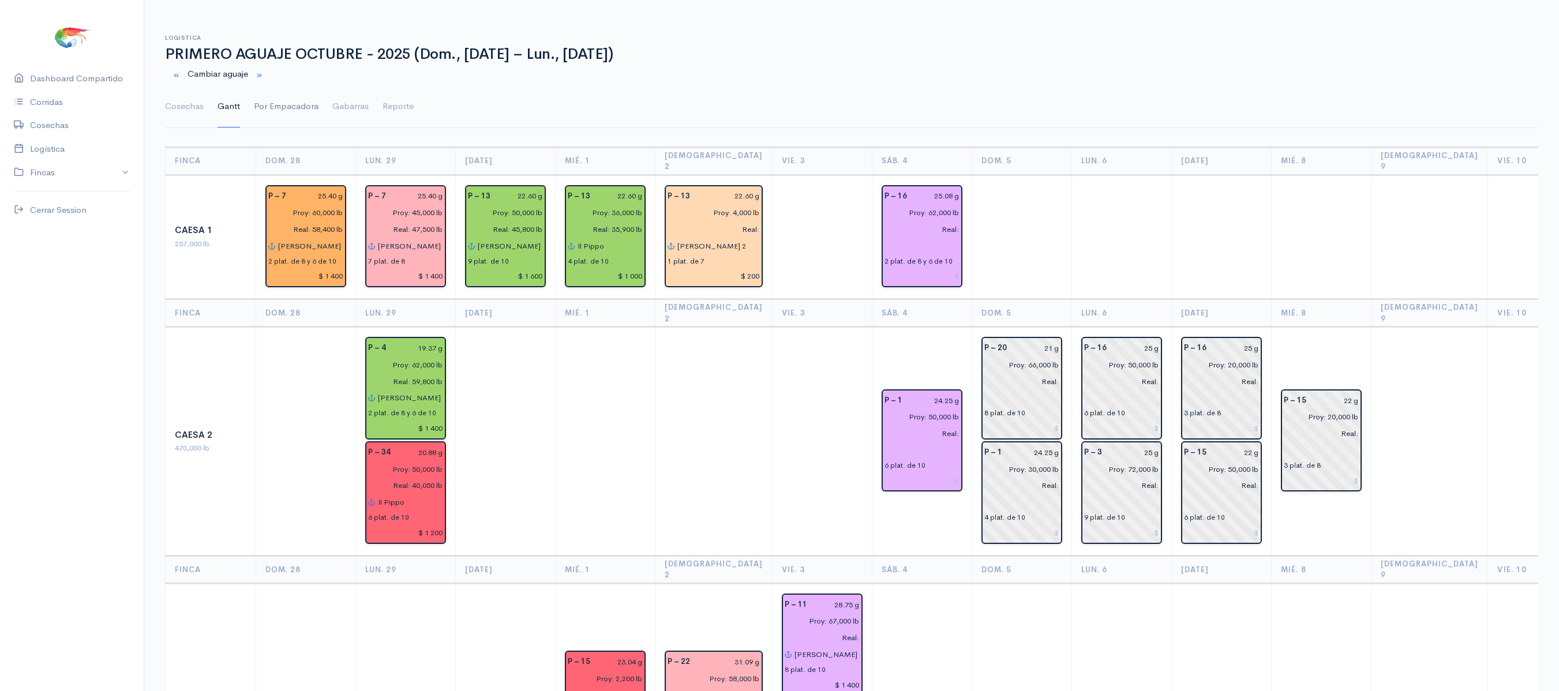
click at [291, 114] on link "Por Empacadora" at bounding box center [286, 107] width 65 height 42
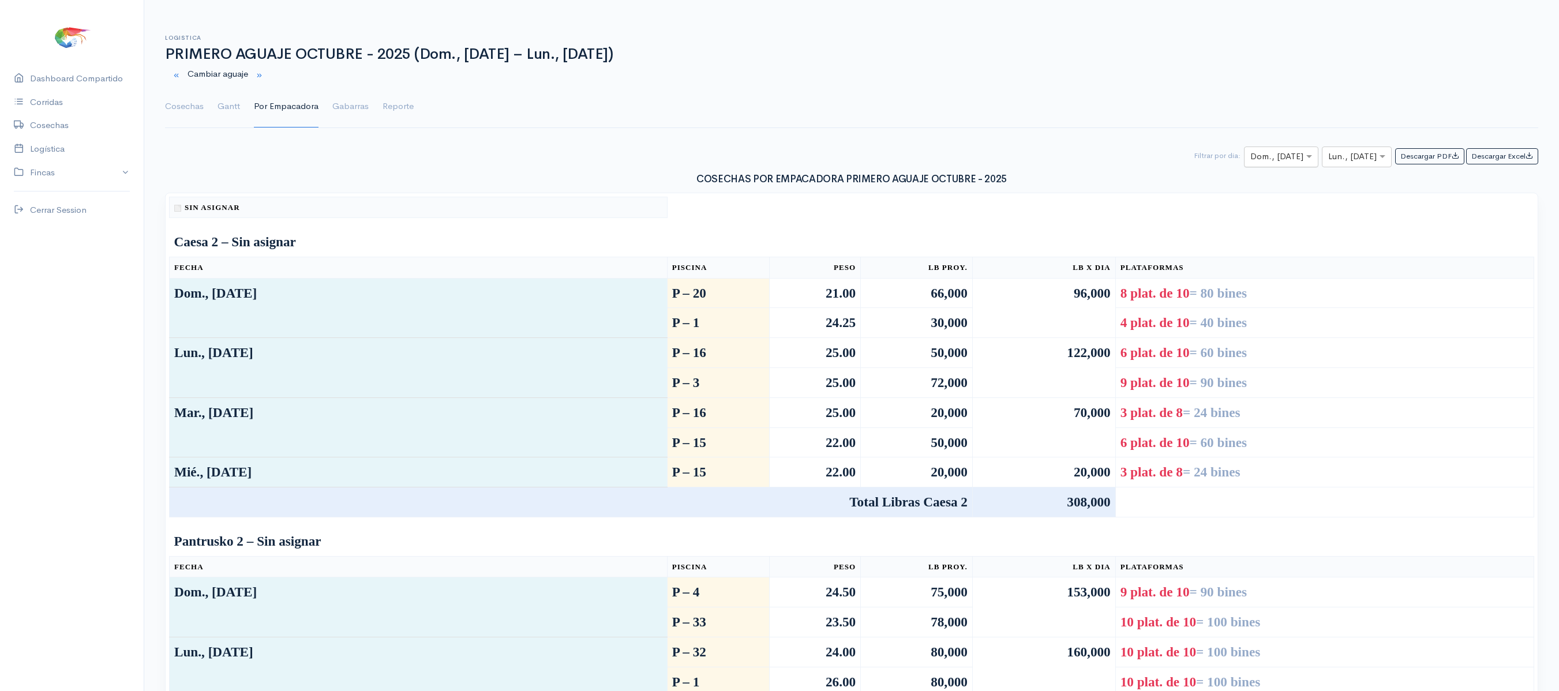
click at [1270, 158] on input "text" at bounding box center [1271, 157] width 41 height 14
type input "3"
click at [1290, 156] on div at bounding box center [1283, 157] width 70 height 14
type input "4"
click at [1262, 187] on div "Sáb., [DATE]" at bounding box center [1272, 181] width 74 height 23
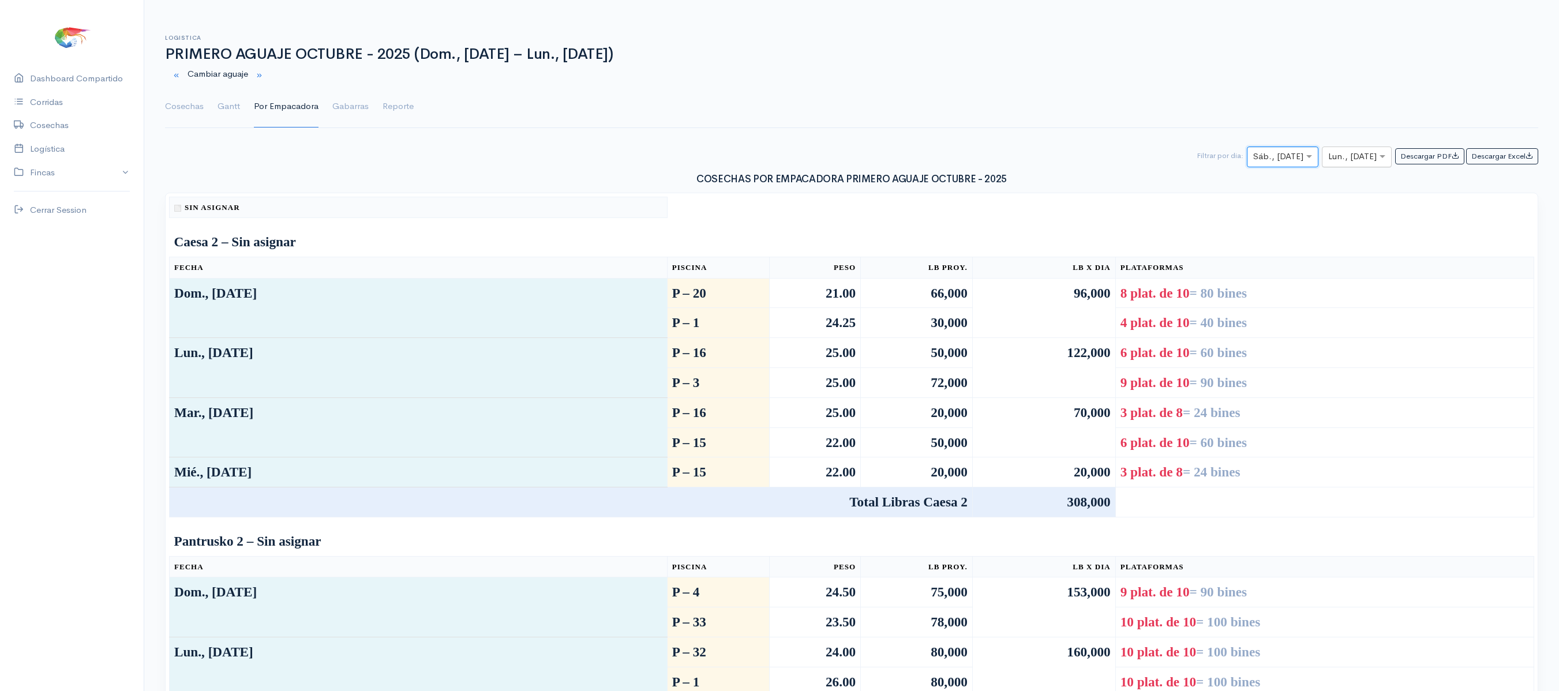
click at [1329, 152] on input "text" at bounding box center [1347, 157] width 36 height 14
type input "4"
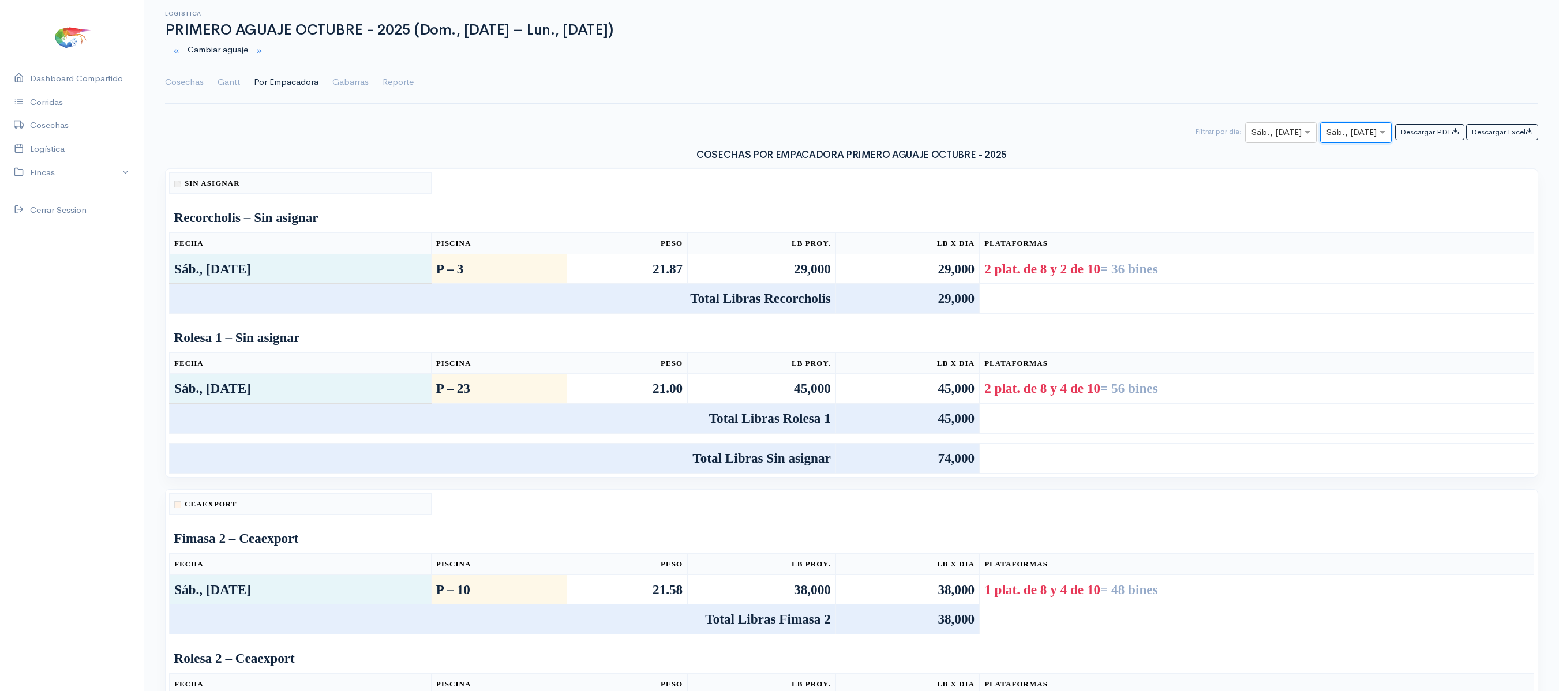
scroll to position [25, 0]
click at [215, 73] on ul "Cosechas Gantt Por Empacadora Gabarras Reporte" at bounding box center [852, 82] width 1374 height 42
click at [196, 81] on link "Cosechas" at bounding box center [184, 82] width 39 height 42
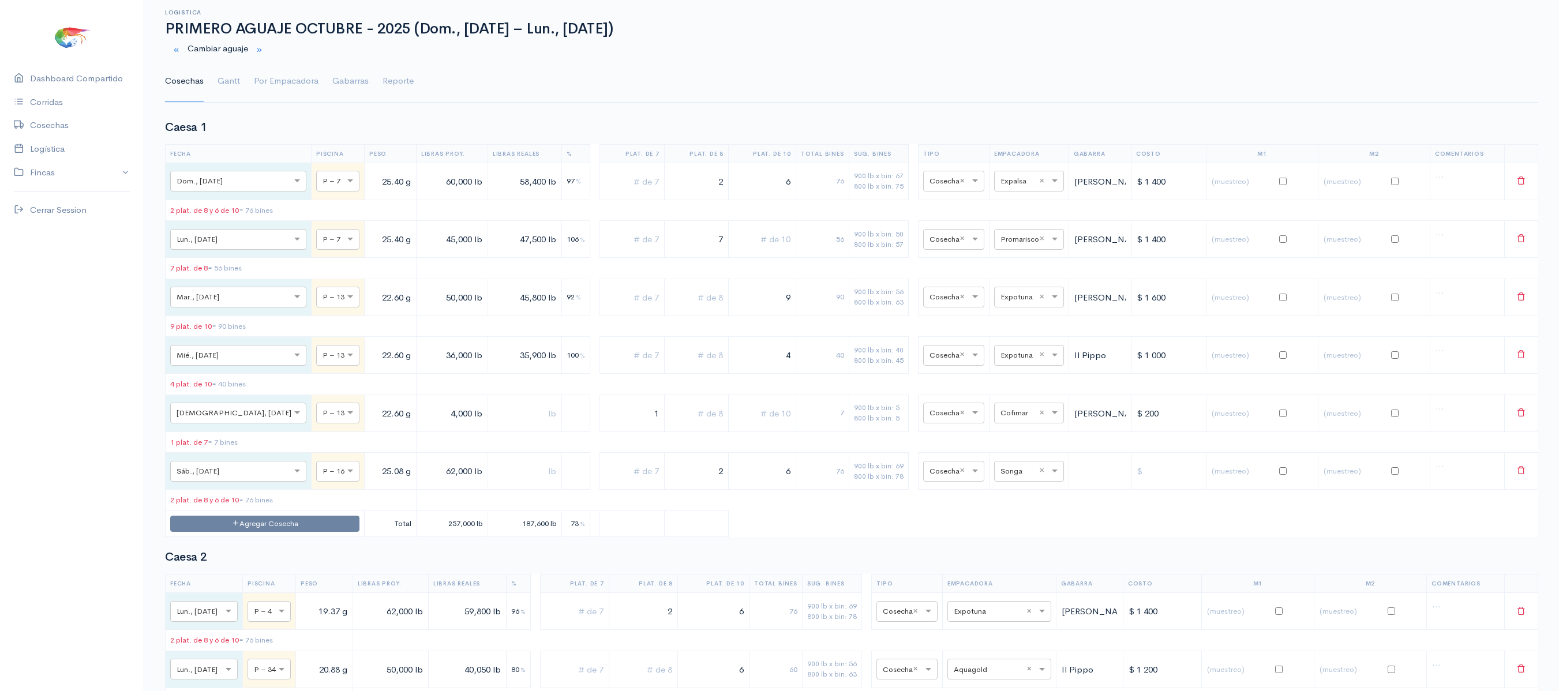
scroll to position [54, 0]
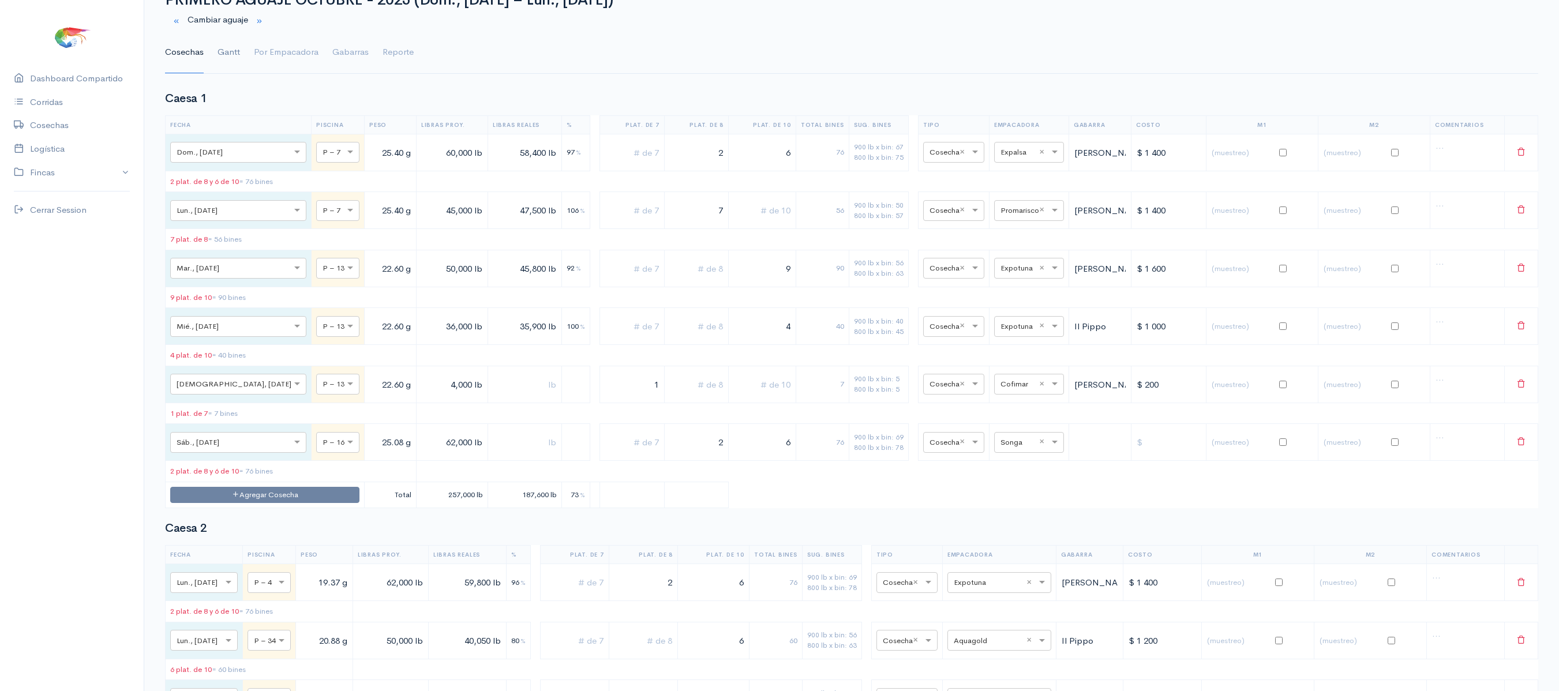
click at [225, 48] on link "Gantt" at bounding box center [229, 53] width 23 height 42
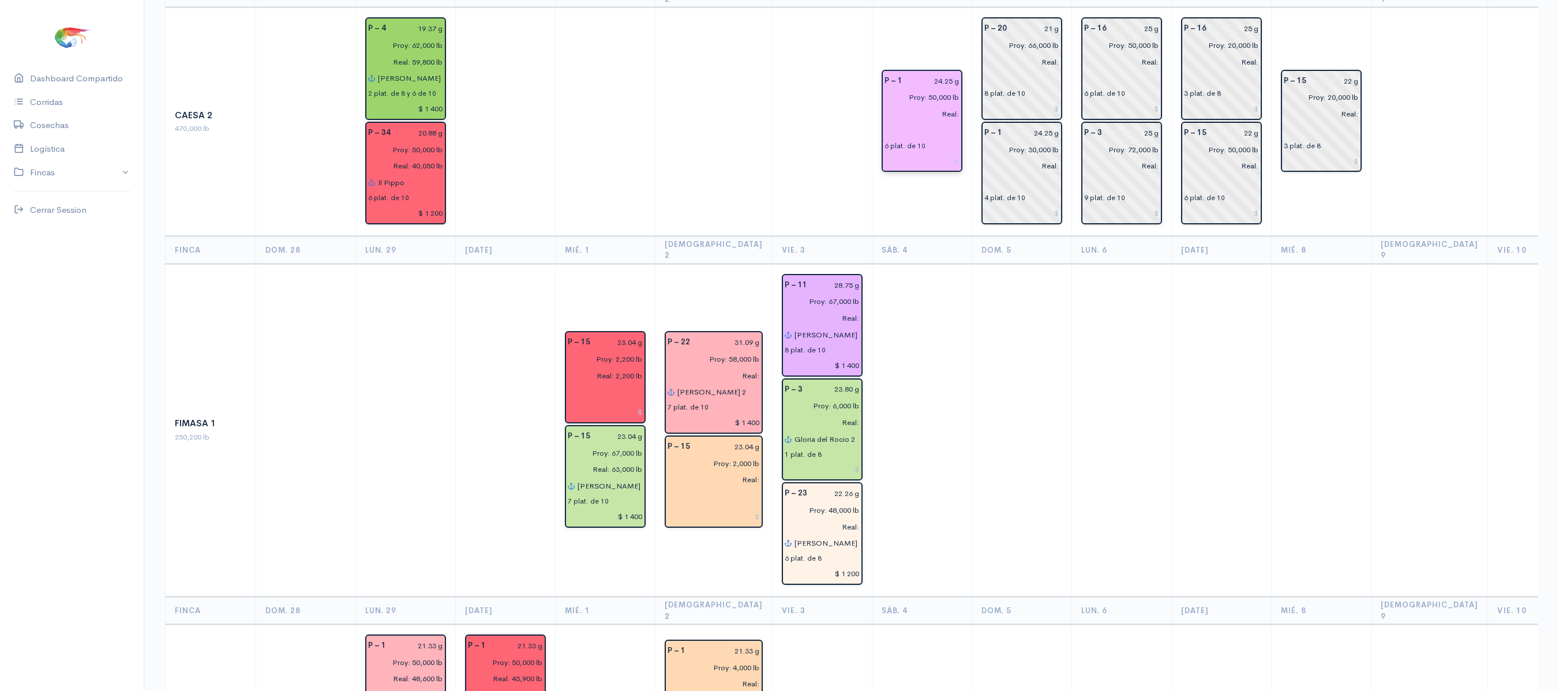
scroll to position [0, 0]
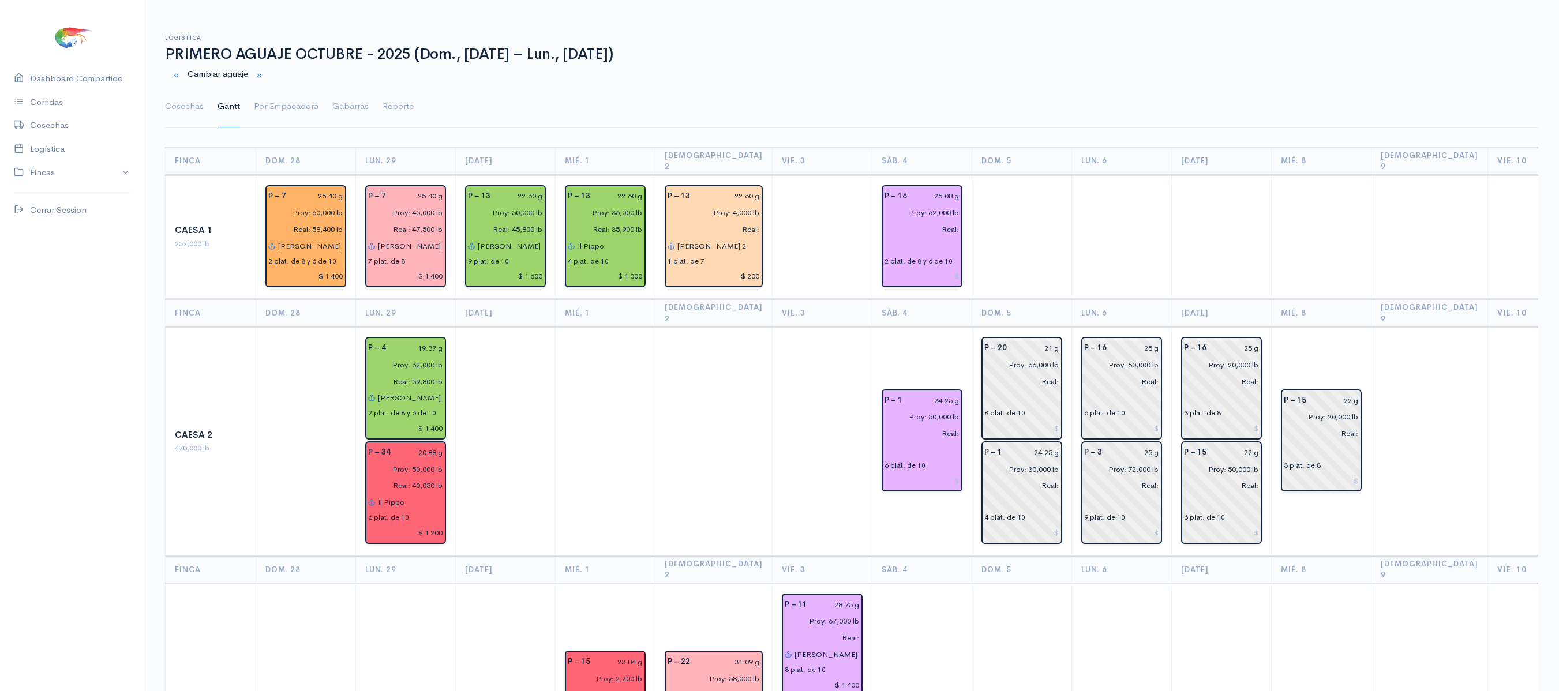
click at [162, 102] on div "Cosechas Gantt Por Empacadora Gabarras Reporte" at bounding box center [851, 100] width 1387 height 28
click at [190, 100] on link "Cosechas" at bounding box center [184, 107] width 39 height 42
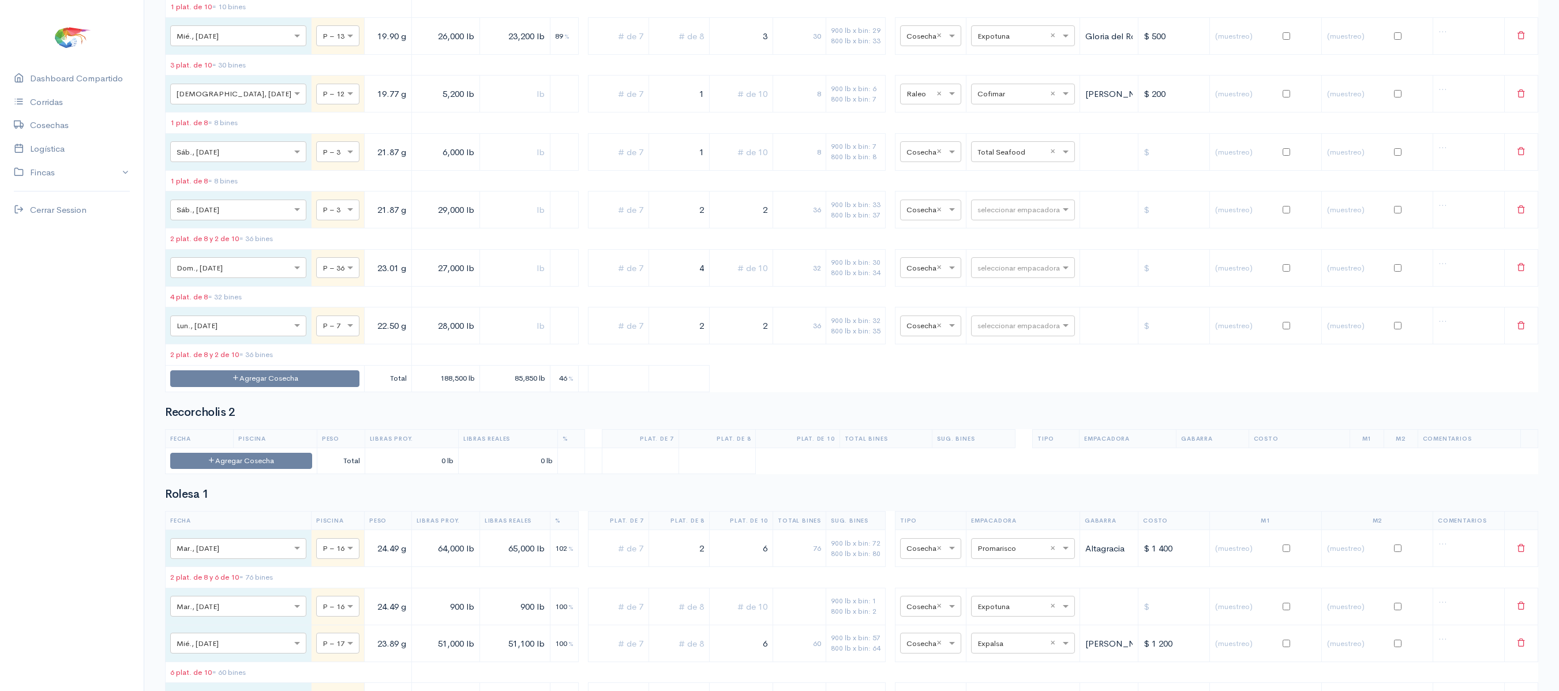
scroll to position [4492, 0]
click at [978, 156] on input "text" at bounding box center [1013, 150] width 70 height 13
type input "ce"
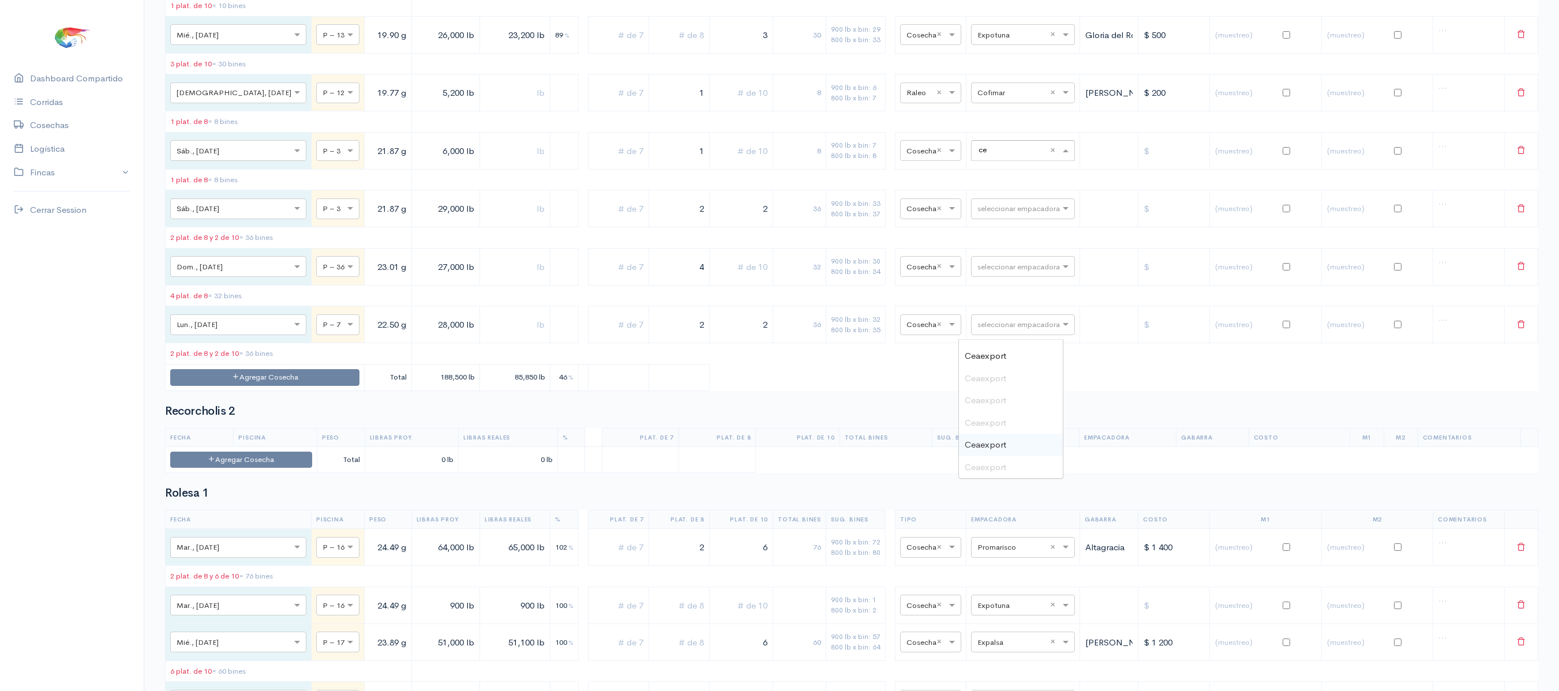
click at [982, 446] on span "Ceaexport" at bounding box center [986, 444] width 42 height 11
click at [986, 215] on input "text" at bounding box center [1013, 208] width 70 height 13
type input "ce"
click at [1007, 495] on div "Ceaexport" at bounding box center [1011, 506] width 104 height 23
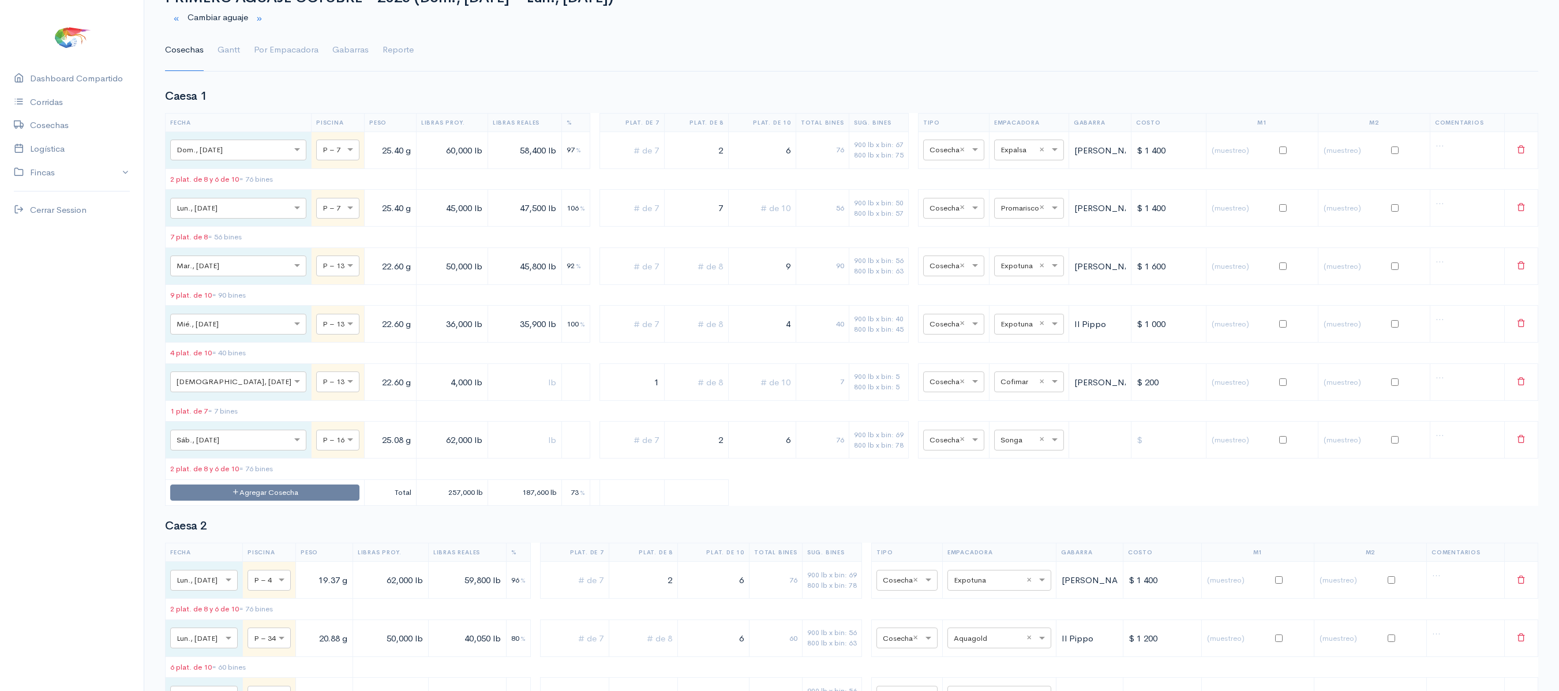
scroll to position [0, 0]
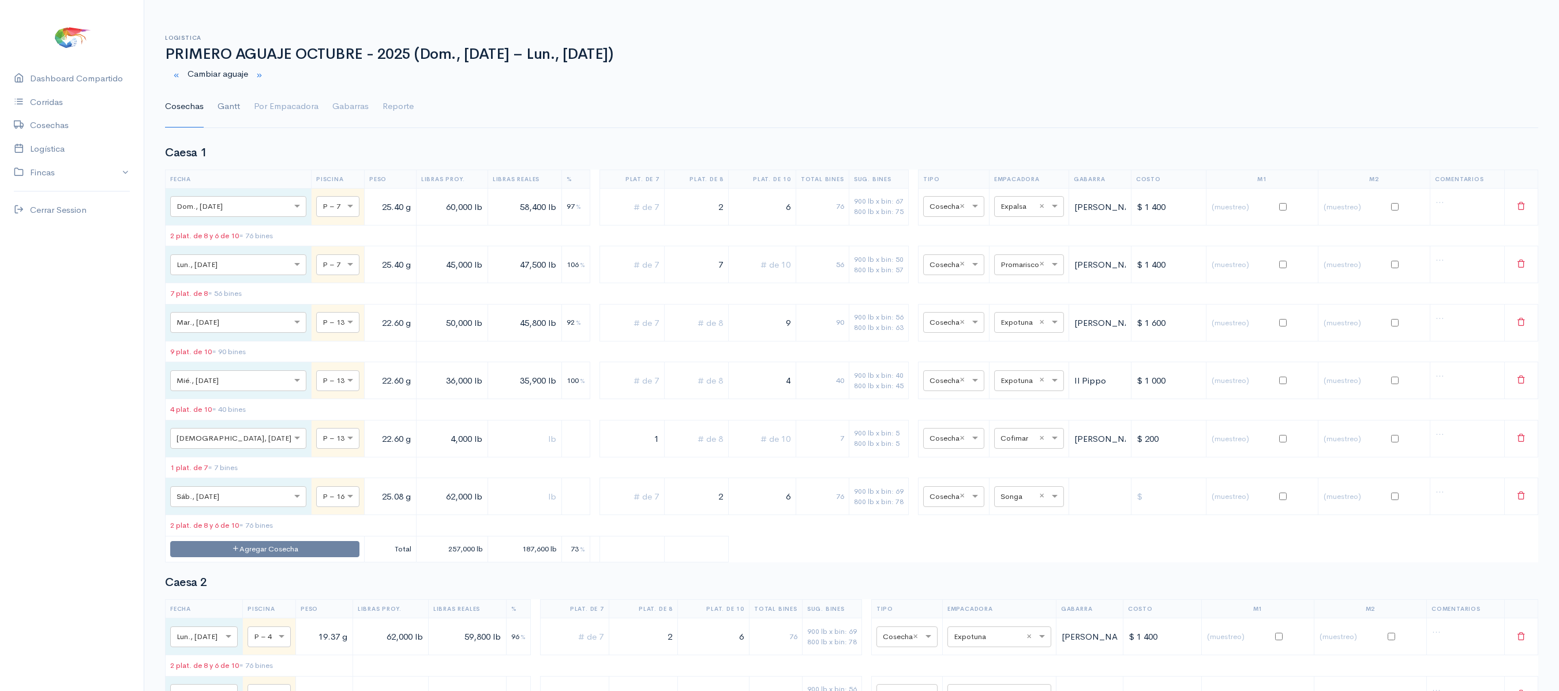
click at [226, 103] on link "Gantt" at bounding box center [229, 107] width 23 height 42
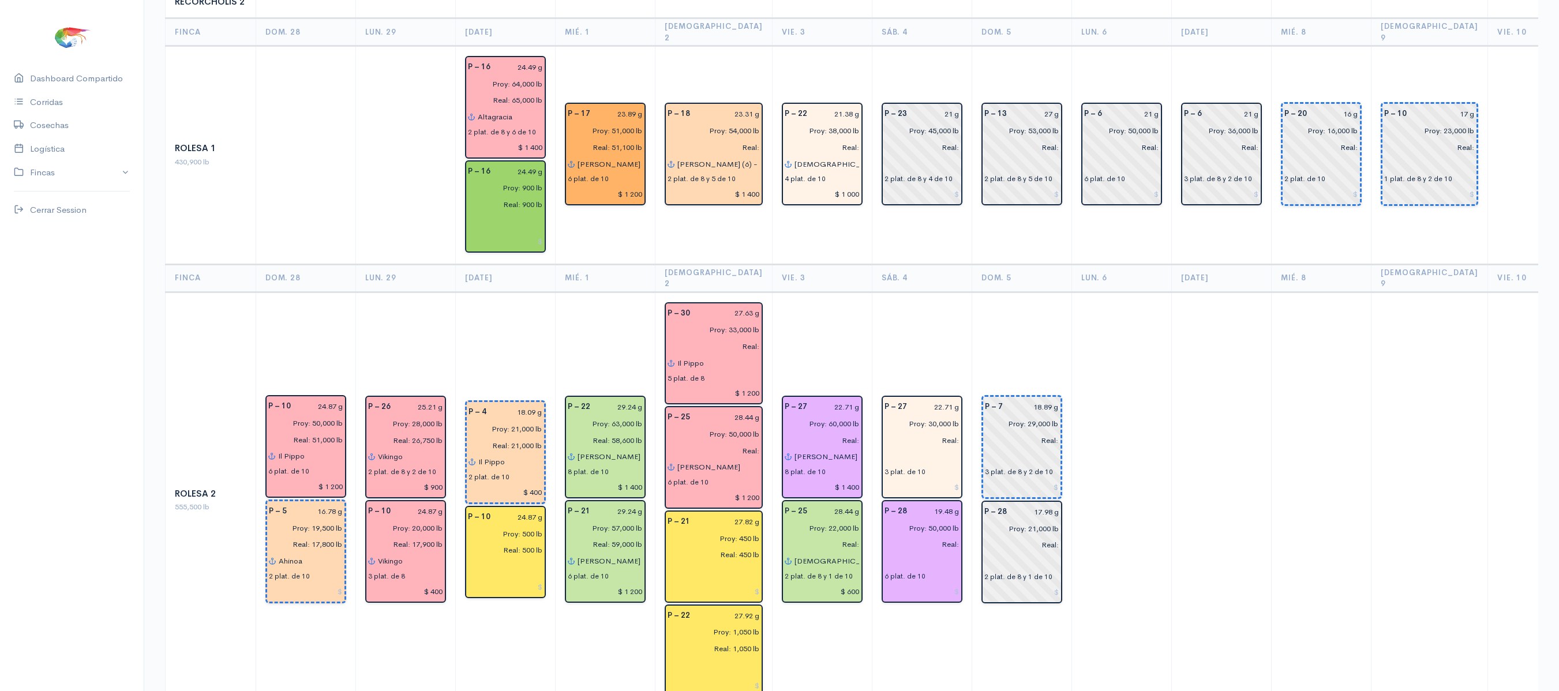
scroll to position [1969, 0]
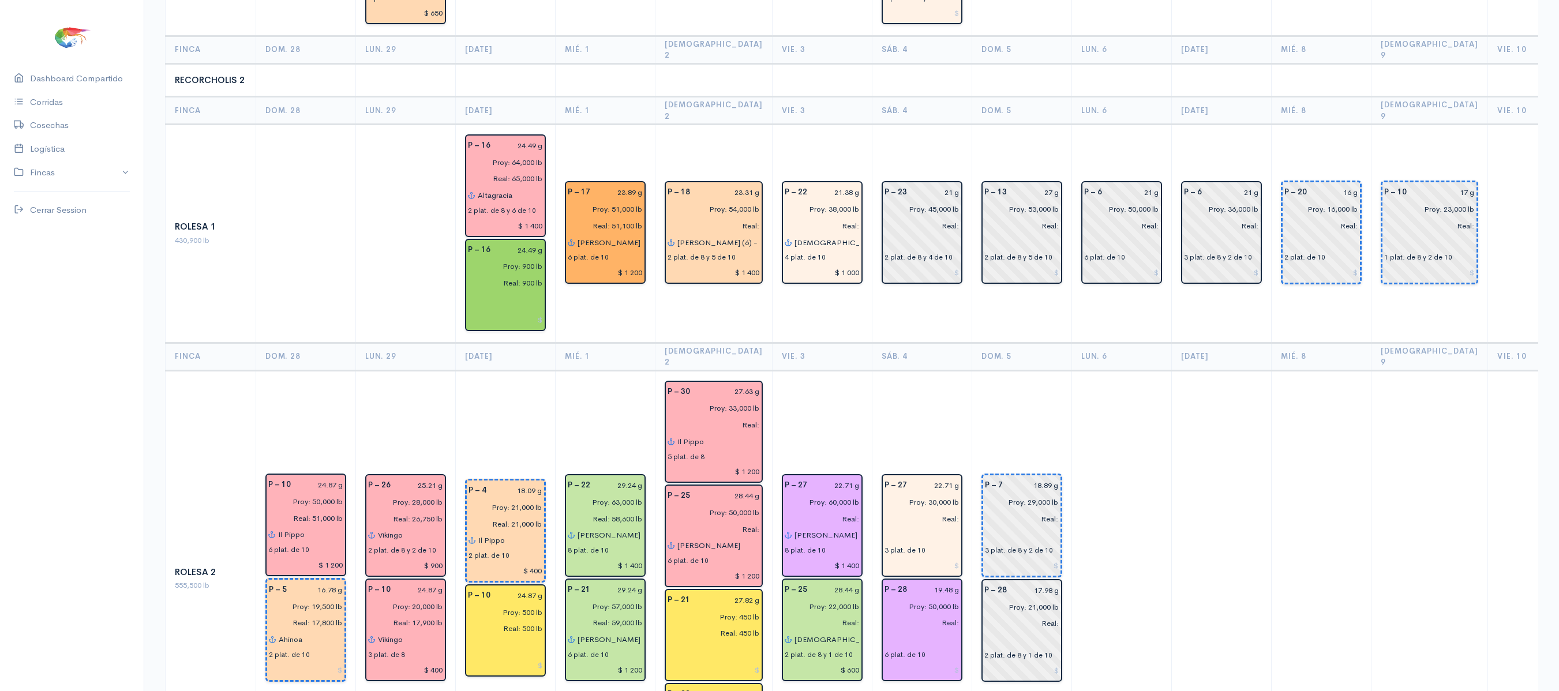
click at [1072, 371] on td at bounding box center [1122, 579] width 100 height 417
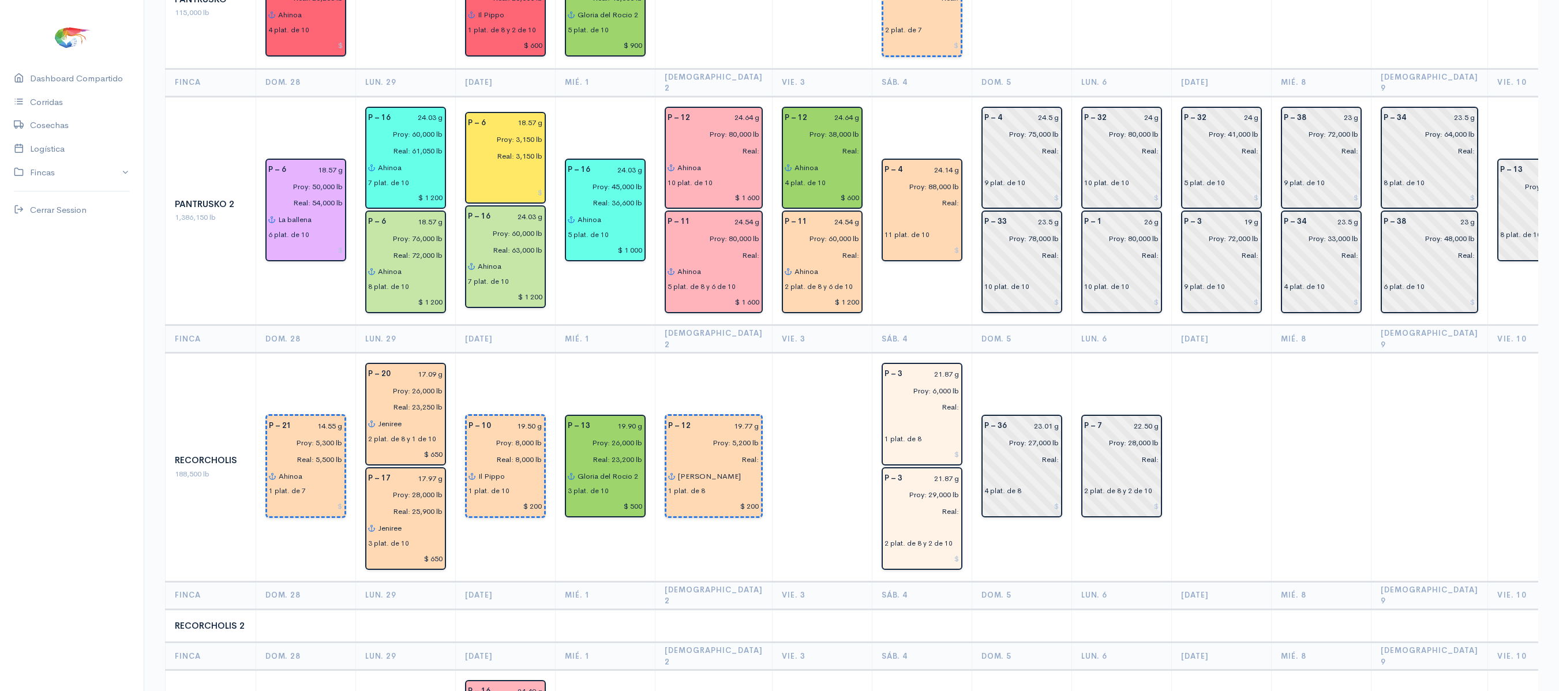
scroll to position [1396, 0]
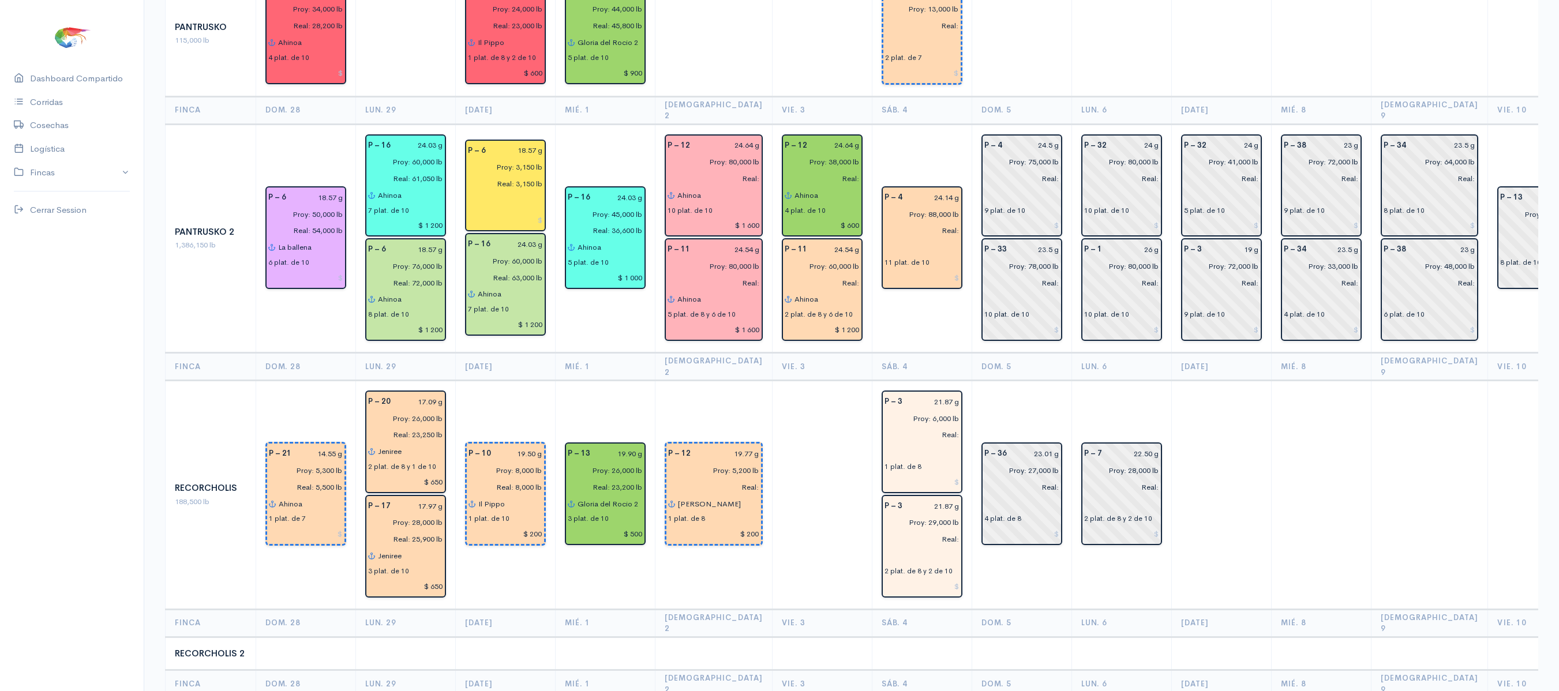
click at [995, 381] on td "P – 36 23.01 g Proy: 27,000 lb Real: 4 plat. de 8" at bounding box center [1022, 495] width 100 height 229
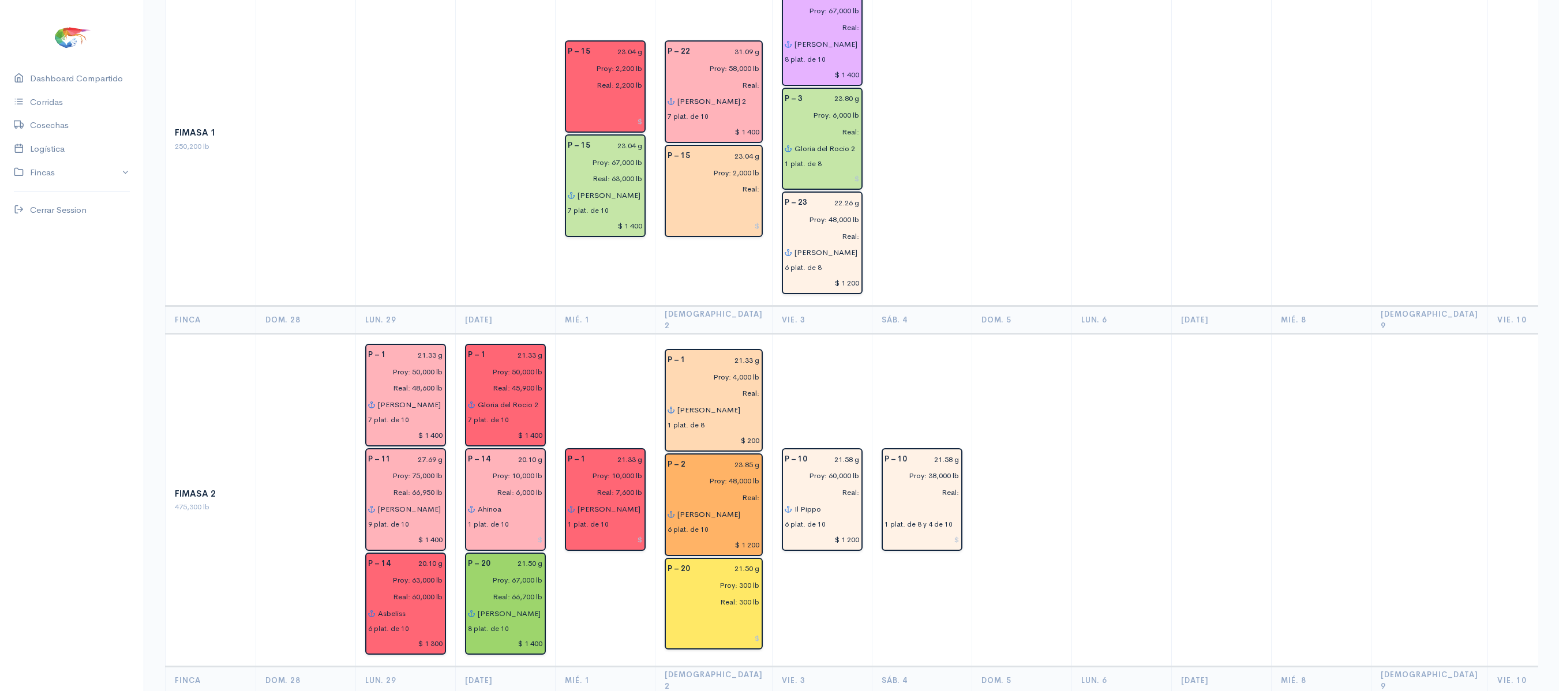
scroll to position [0, 0]
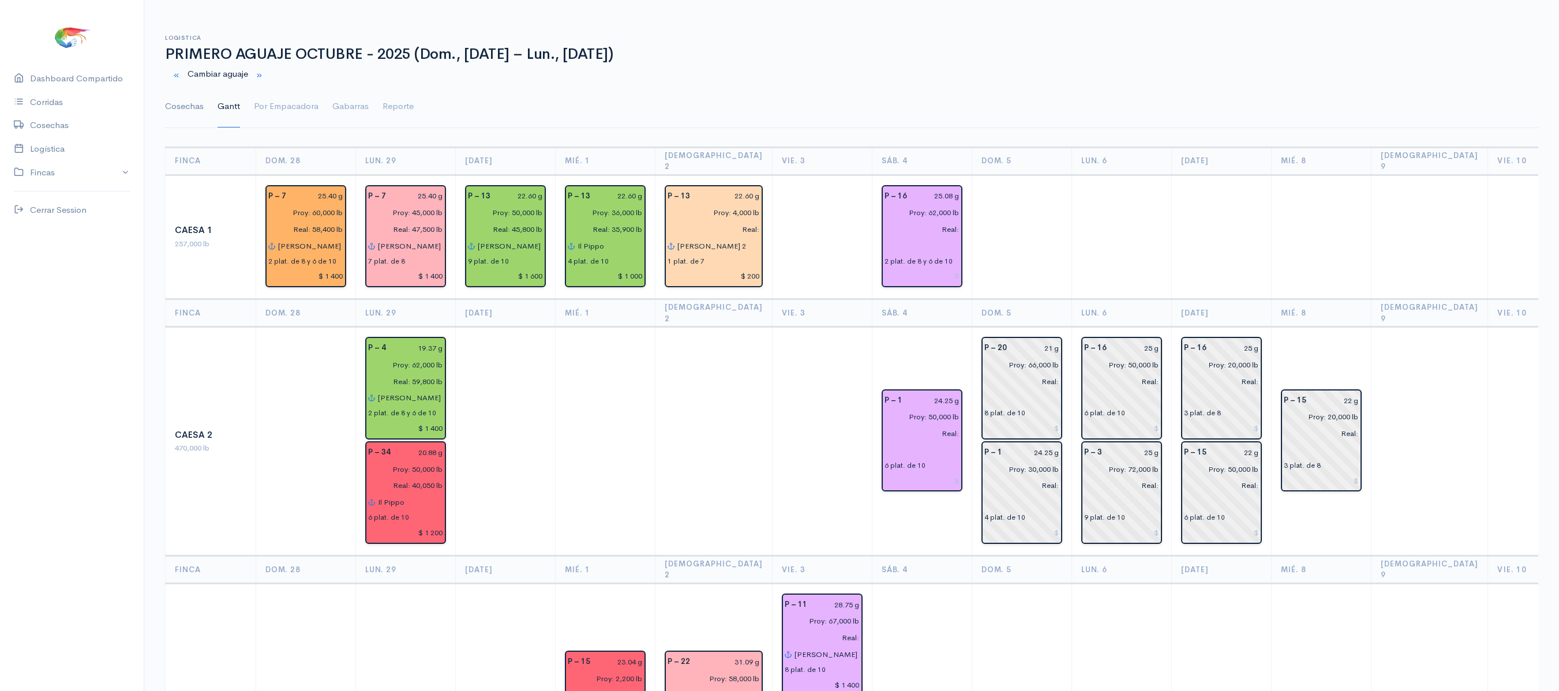
click at [194, 115] on link "Cosechas" at bounding box center [184, 107] width 39 height 42
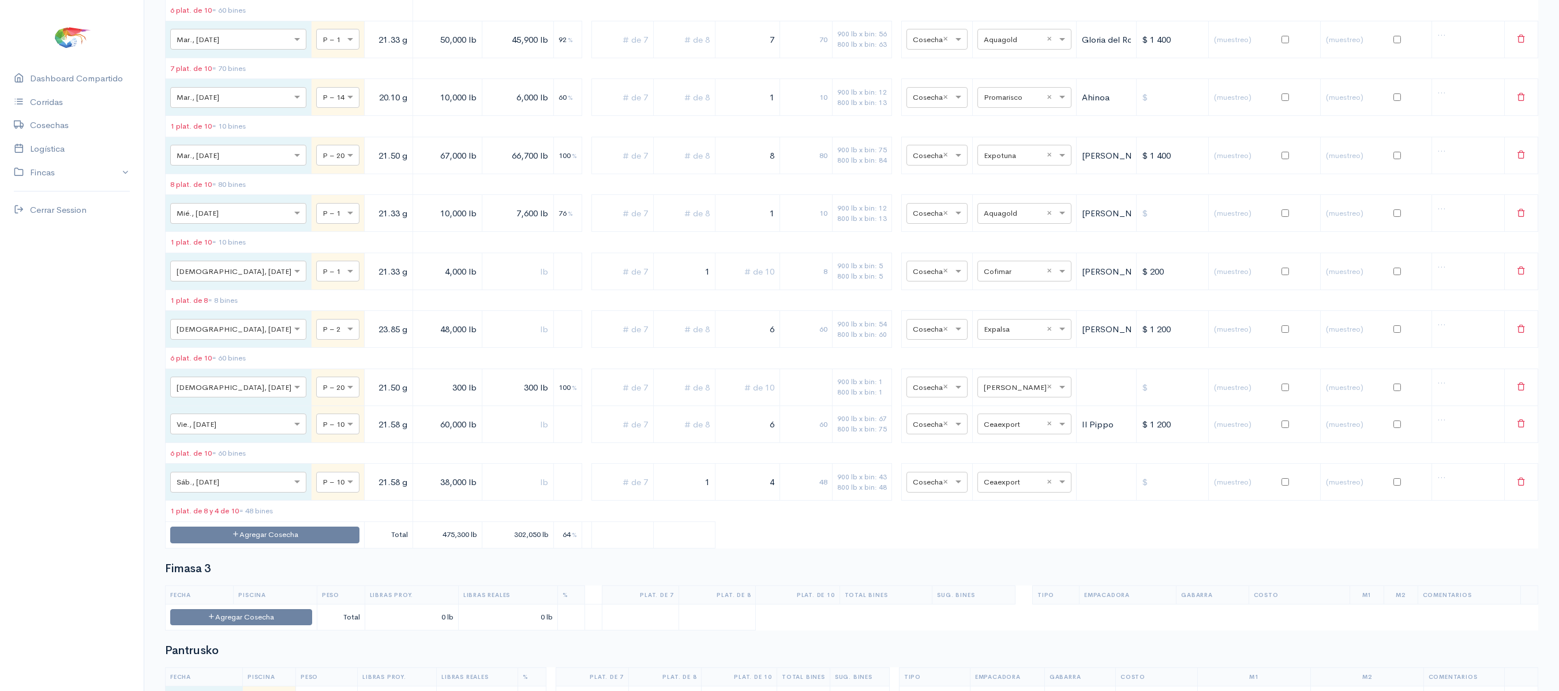
scroll to position [1881, 0]
drag, startPoint x: 689, startPoint y: 574, endPoint x: 739, endPoint y: 586, distance: 51.2
click at [739, 500] on tr "× Sáb., [DATE] × P – 10 21.58 g 38,000 lb 1 4 48 900 lb x bin: 43 800 lb x bin:…" at bounding box center [852, 481] width 1373 height 37
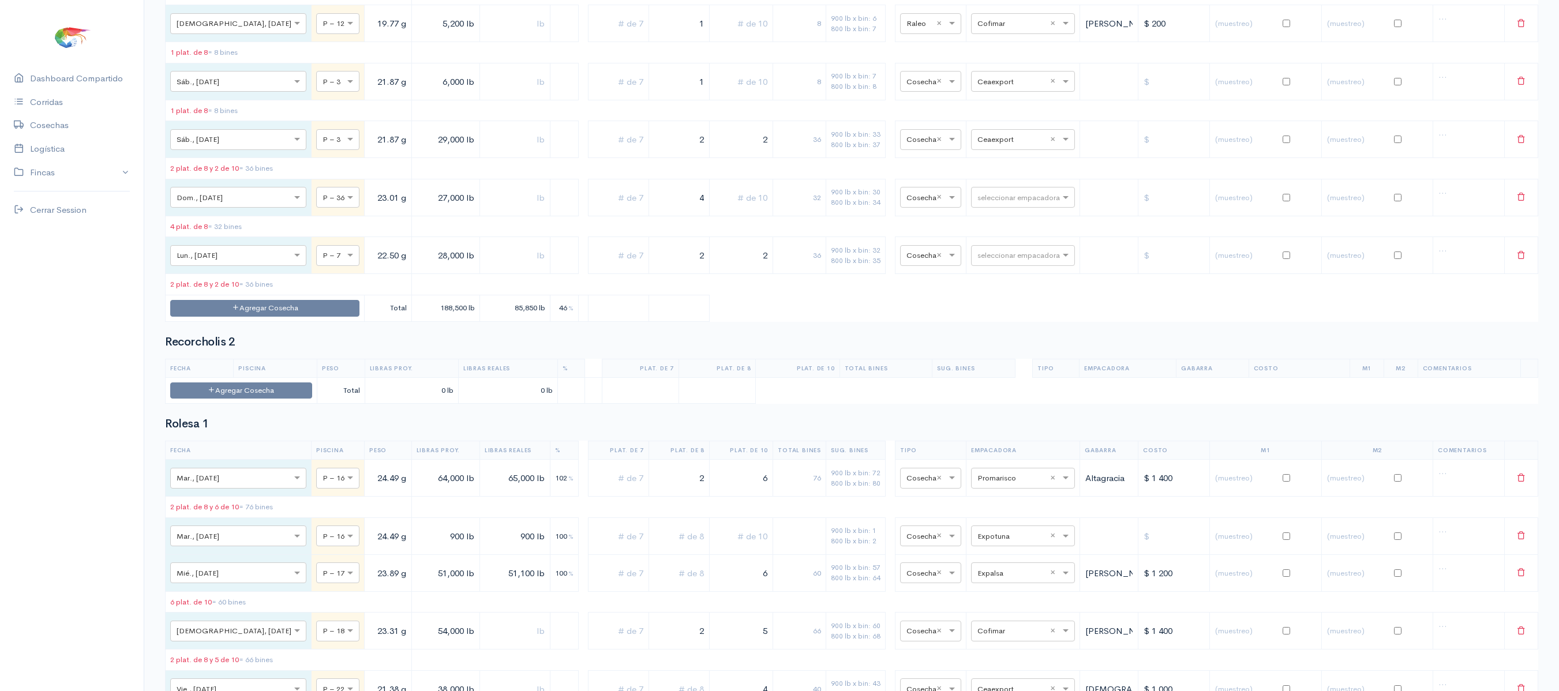
scroll to position [4562, 0]
drag, startPoint x: 680, startPoint y: 310, endPoint x: 713, endPoint y: 308, distance: 33.6
click at [713, 158] on tr "× Sáb., [DATE] × P – 3 21.87 g 29,000 lb 2 2 36 900 lb x bin: 33 800 lb x bin: …" at bounding box center [852, 139] width 1373 height 37
drag, startPoint x: 713, startPoint y: 308, endPoint x: 867, endPoint y: 324, distance: 154.4
drag, startPoint x: 867, startPoint y: 324, endPoint x: 846, endPoint y: 320, distance: 21.3
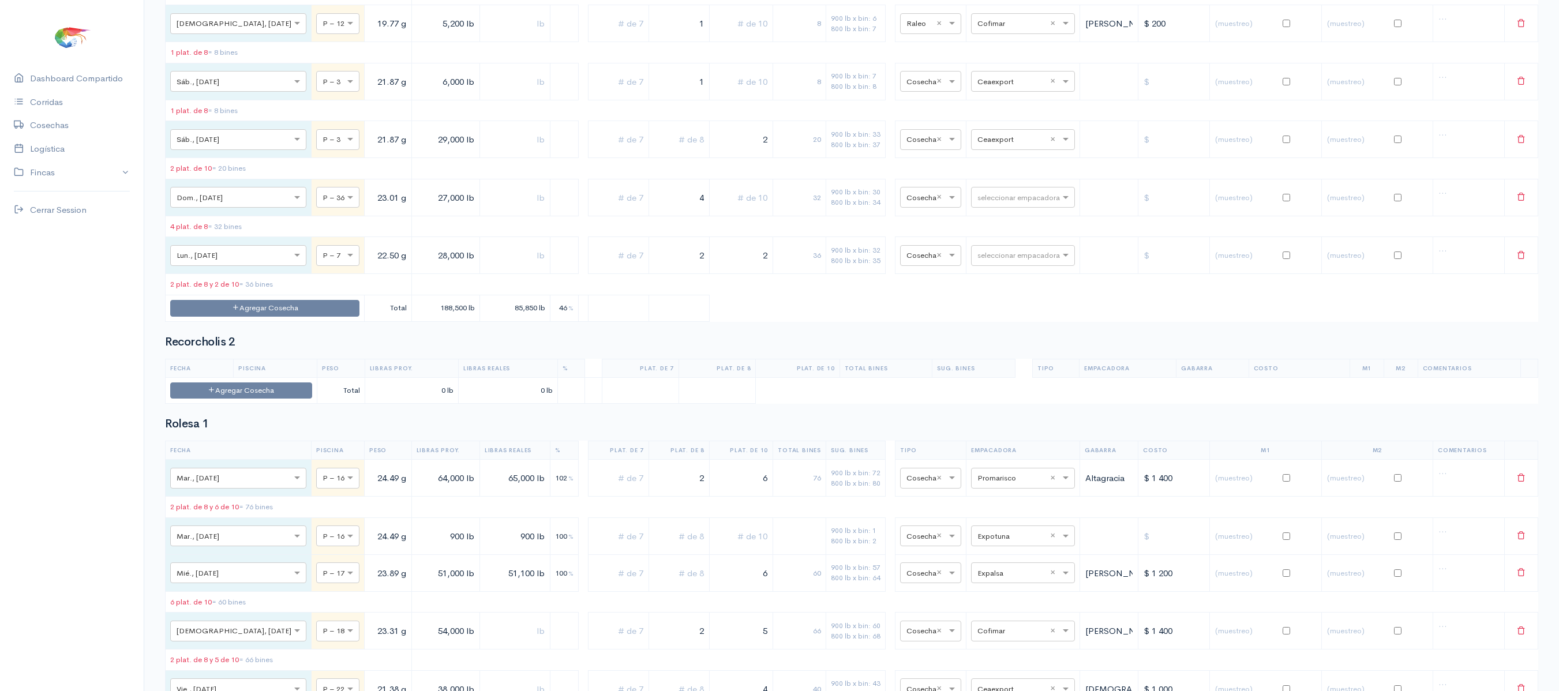
click at [846, 158] on tr "× Sáb., [DATE] × P – 3 21.87 g 29,000 lb 2 20 900 lb x bin: 33 800 lb x bin: 37…" at bounding box center [852, 139] width 1373 height 37
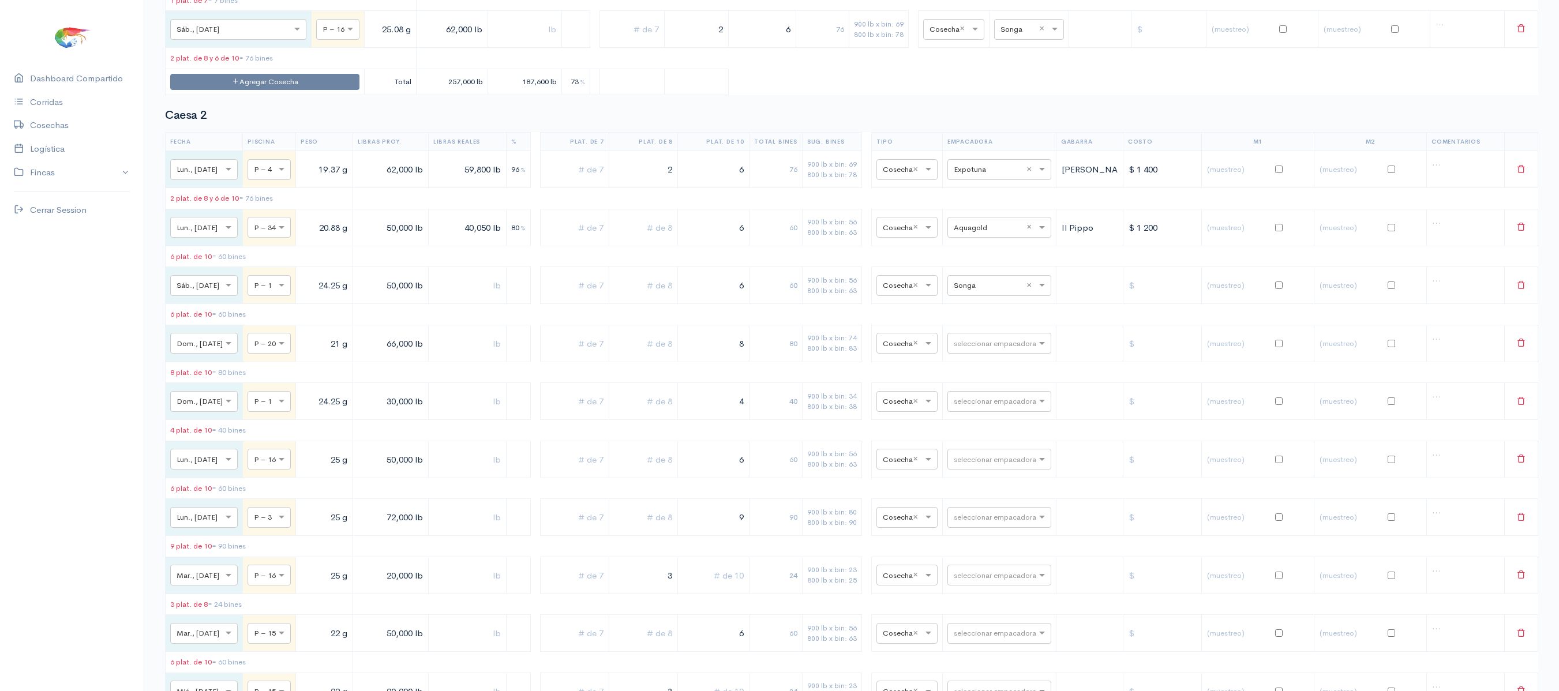
scroll to position [0, 0]
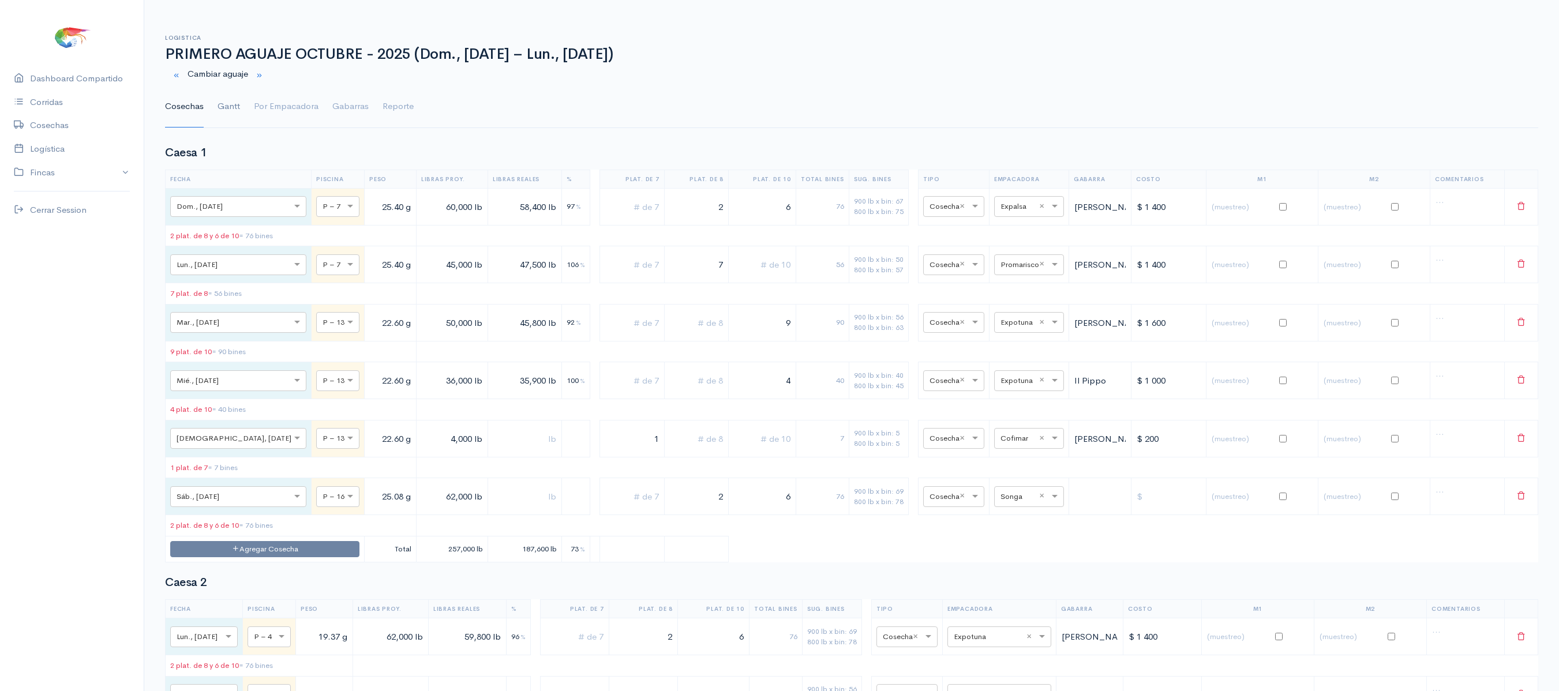
type input "3"
click at [225, 112] on link "Gantt" at bounding box center [229, 107] width 23 height 42
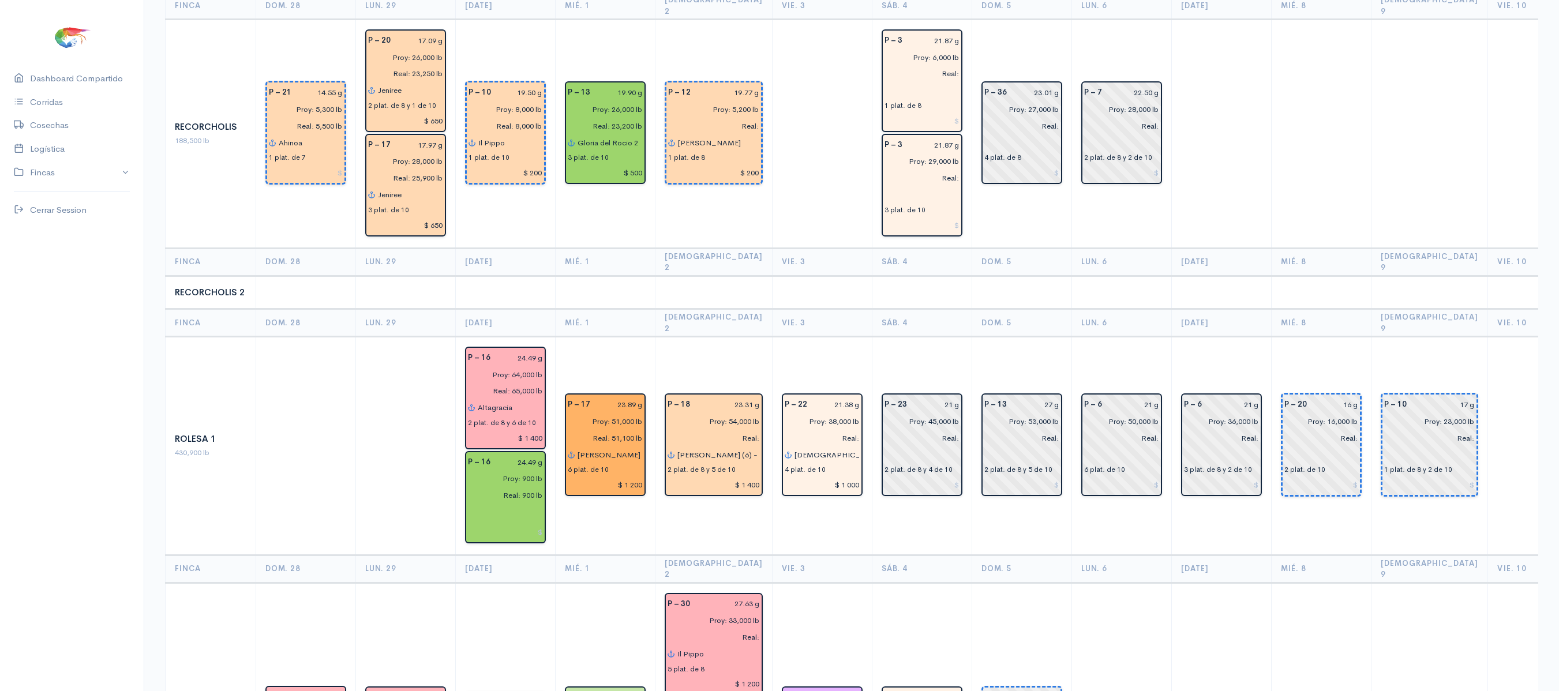
scroll to position [1758, 0]
click at [929, 395] on input "21 g" at bounding box center [937, 403] width 46 height 17
click at [935, 395] on input "21 g" at bounding box center [937, 403] width 46 height 17
type input "20.85 g"
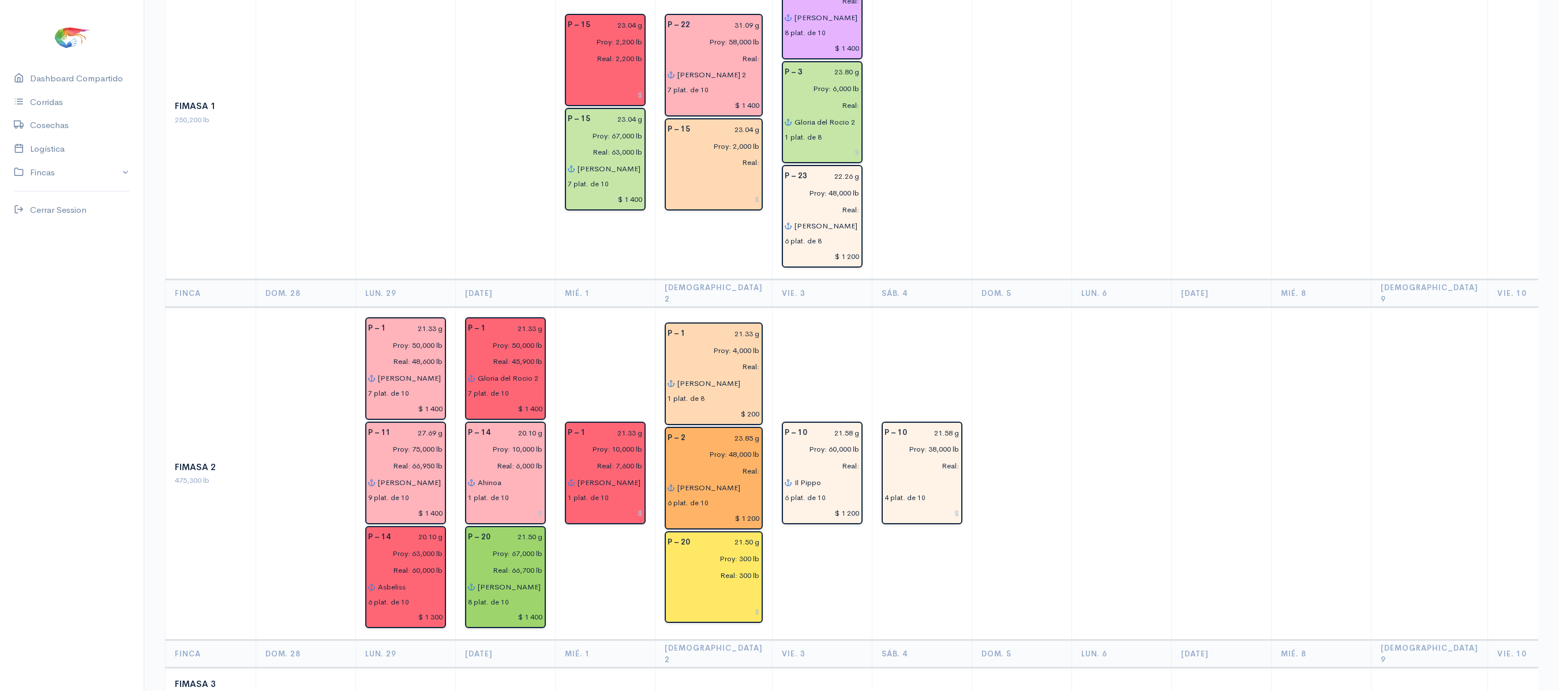
scroll to position [299, 0]
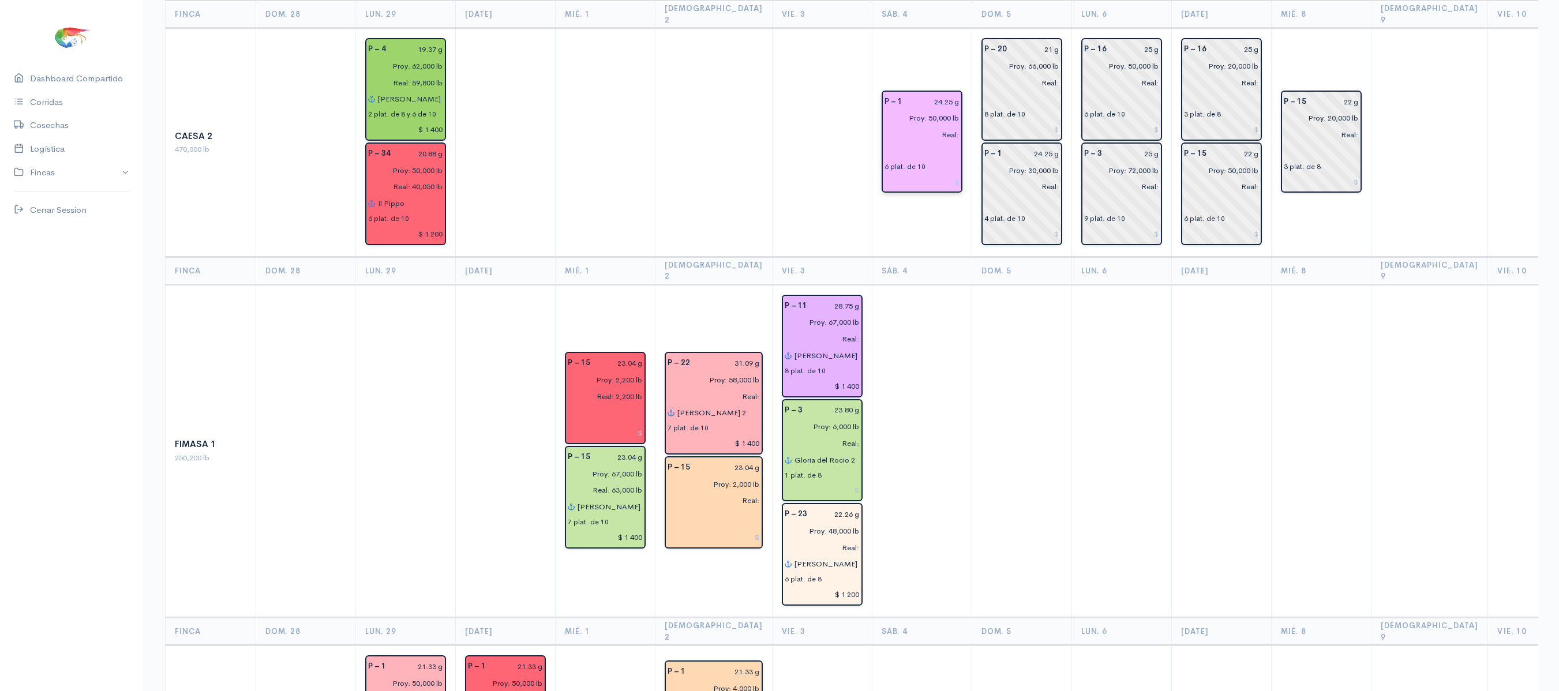
click at [921, 93] on input "24.25 g" at bounding box center [935, 101] width 50 height 17
click at [933, 93] on input "27.25 g" at bounding box center [935, 101] width 50 height 17
type input "27.18 g"
click at [872, 219] on td "P – 1 27.18 g Proy: 50,000 lb Real: 6 plat. de 10" at bounding box center [922, 142] width 100 height 229
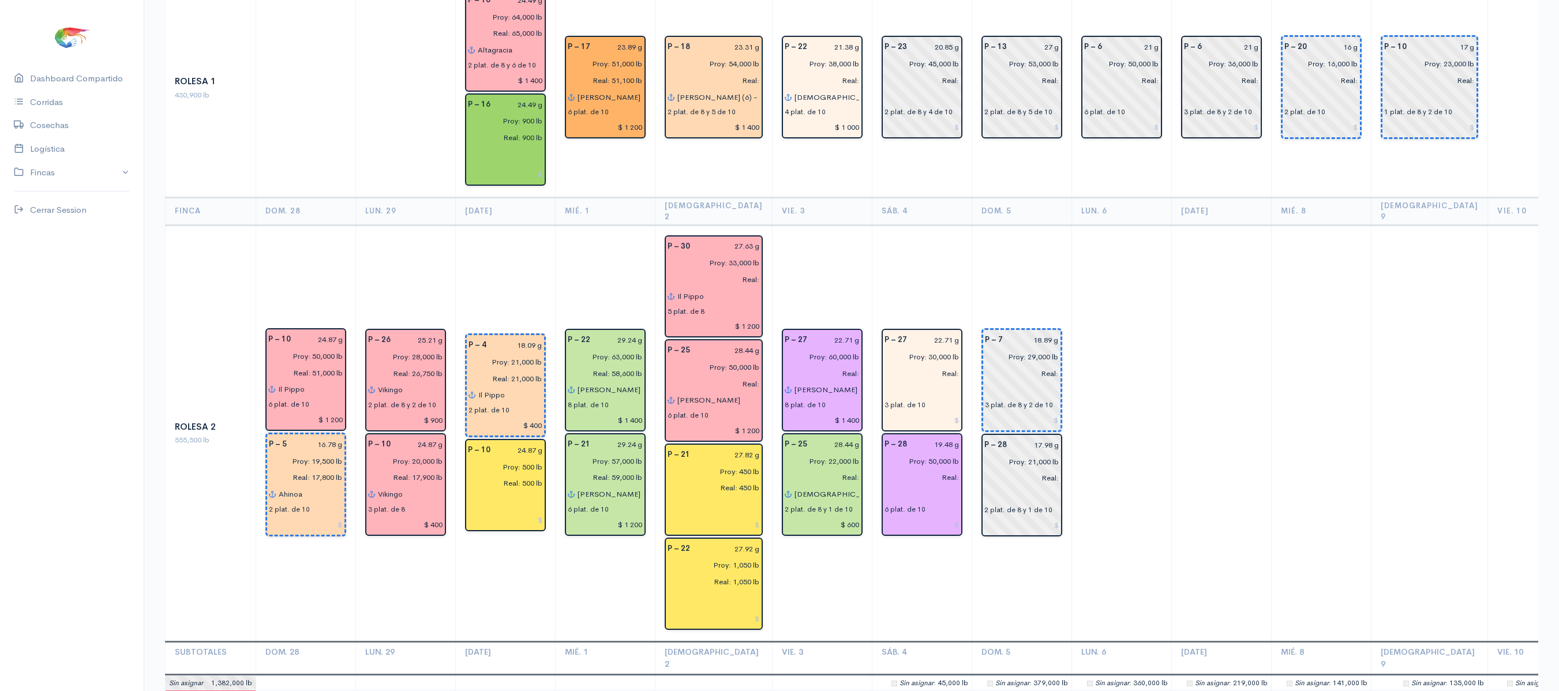
scroll to position [2116, 0]
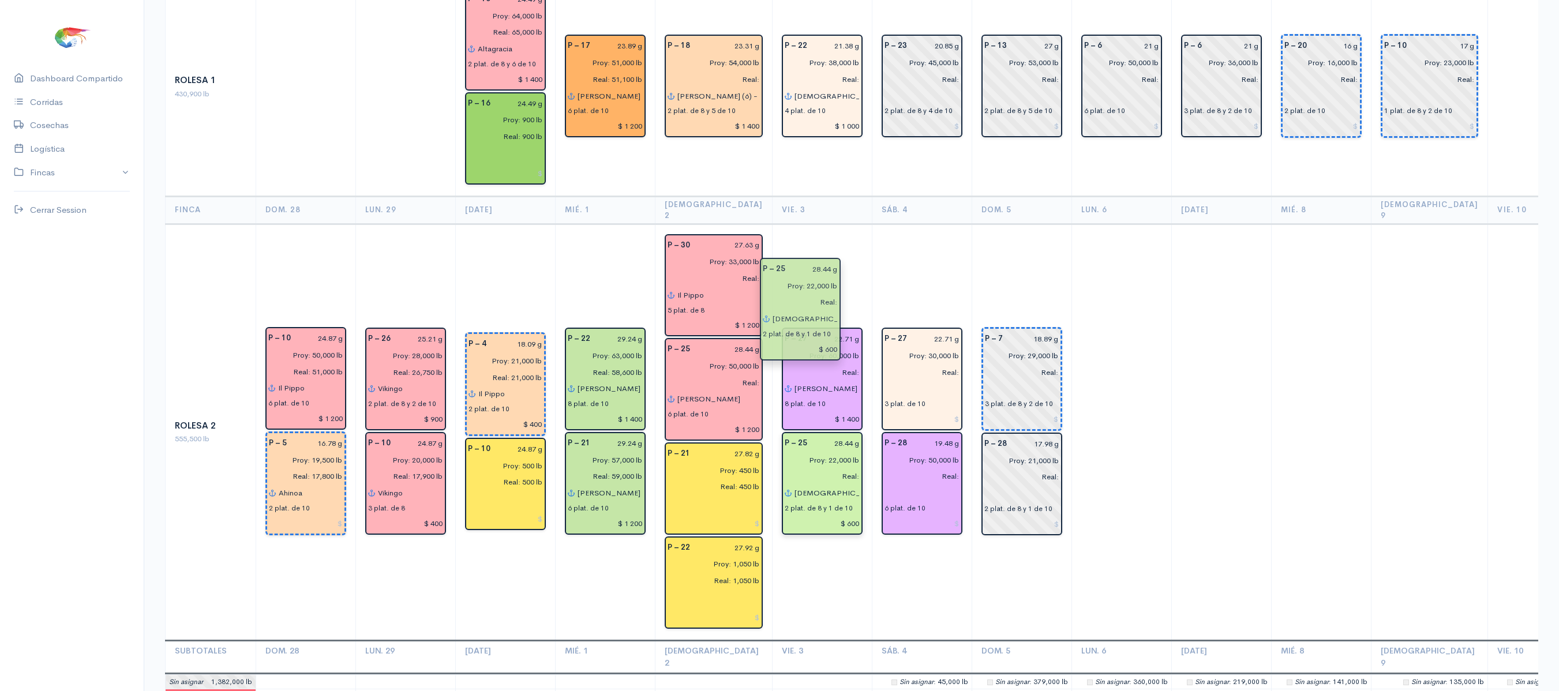
drag, startPoint x: 810, startPoint y: 366, endPoint x: 809, endPoint y: 314, distance: 52.0
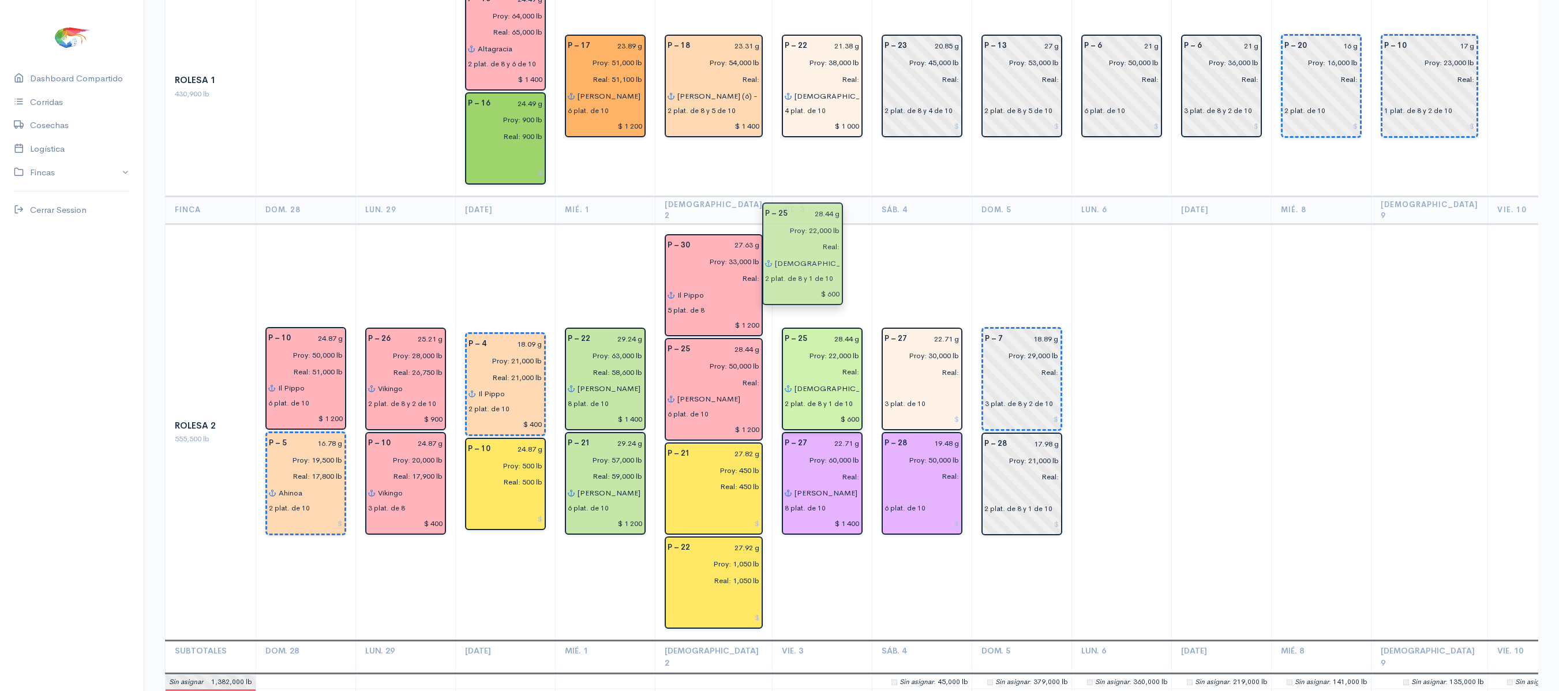
drag, startPoint x: 798, startPoint y: 354, endPoint x: 799, endPoint y: 257, distance: 97.0
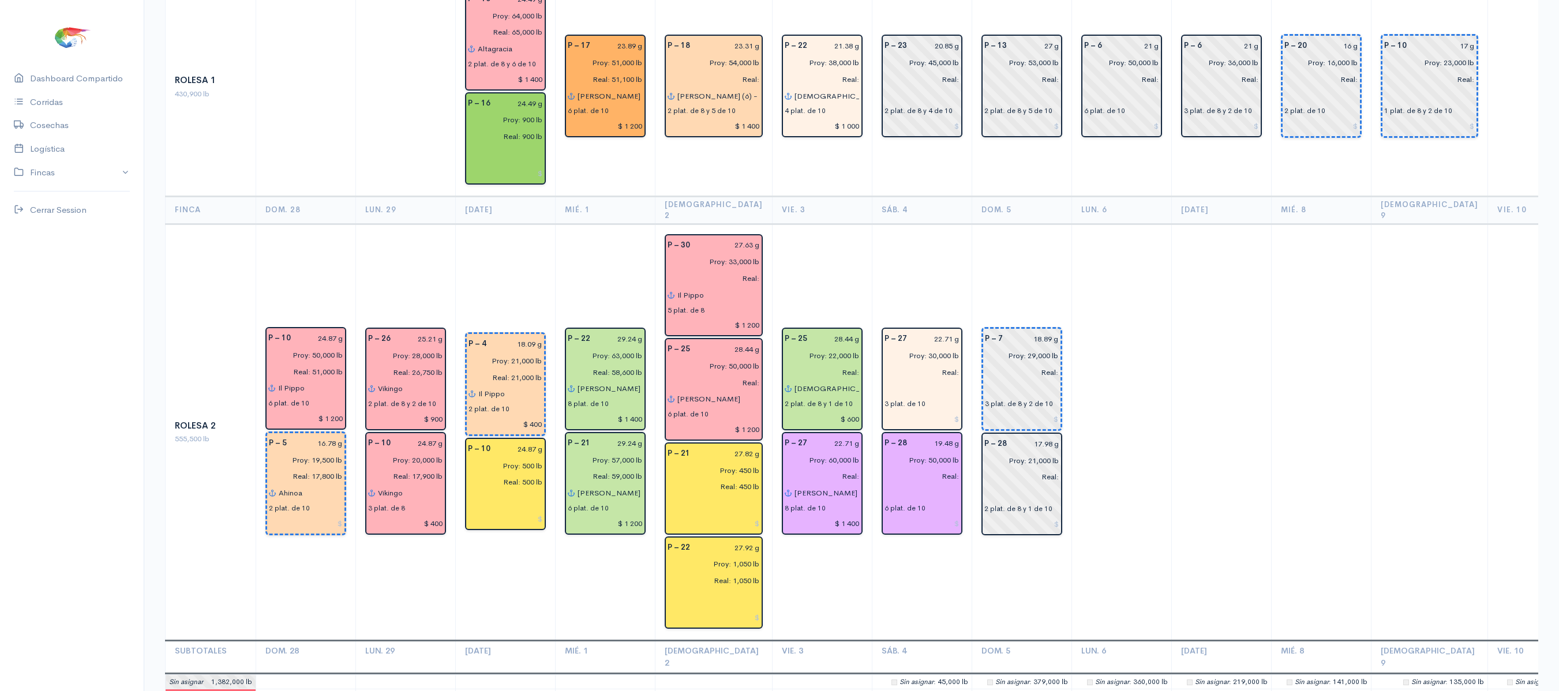
click at [872, 224] on td "P – 27 22.71 g Proy: 30,000 lb Real: 3 plat. de 10 P – 28 19.48 g Proy: 50,000 …" at bounding box center [922, 432] width 100 height 417
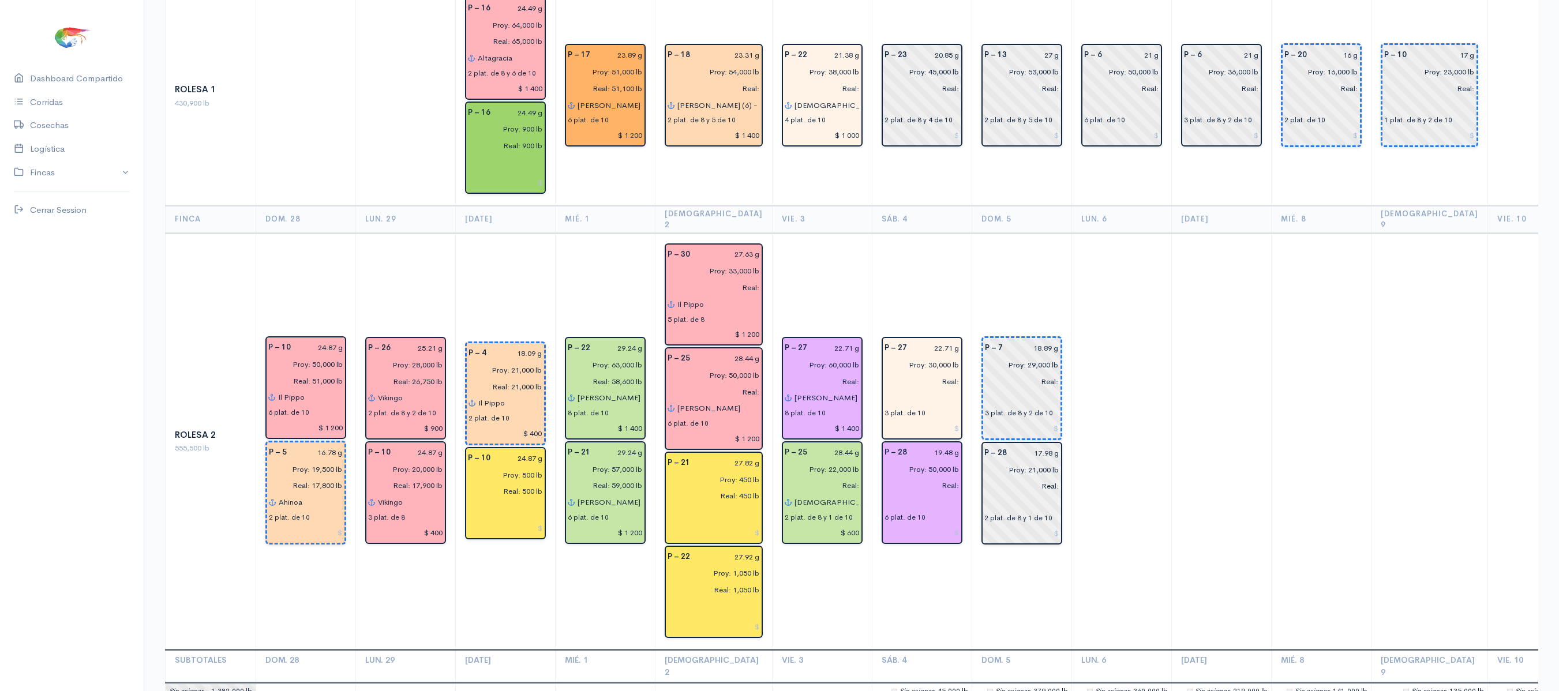
scroll to position [1572, 0]
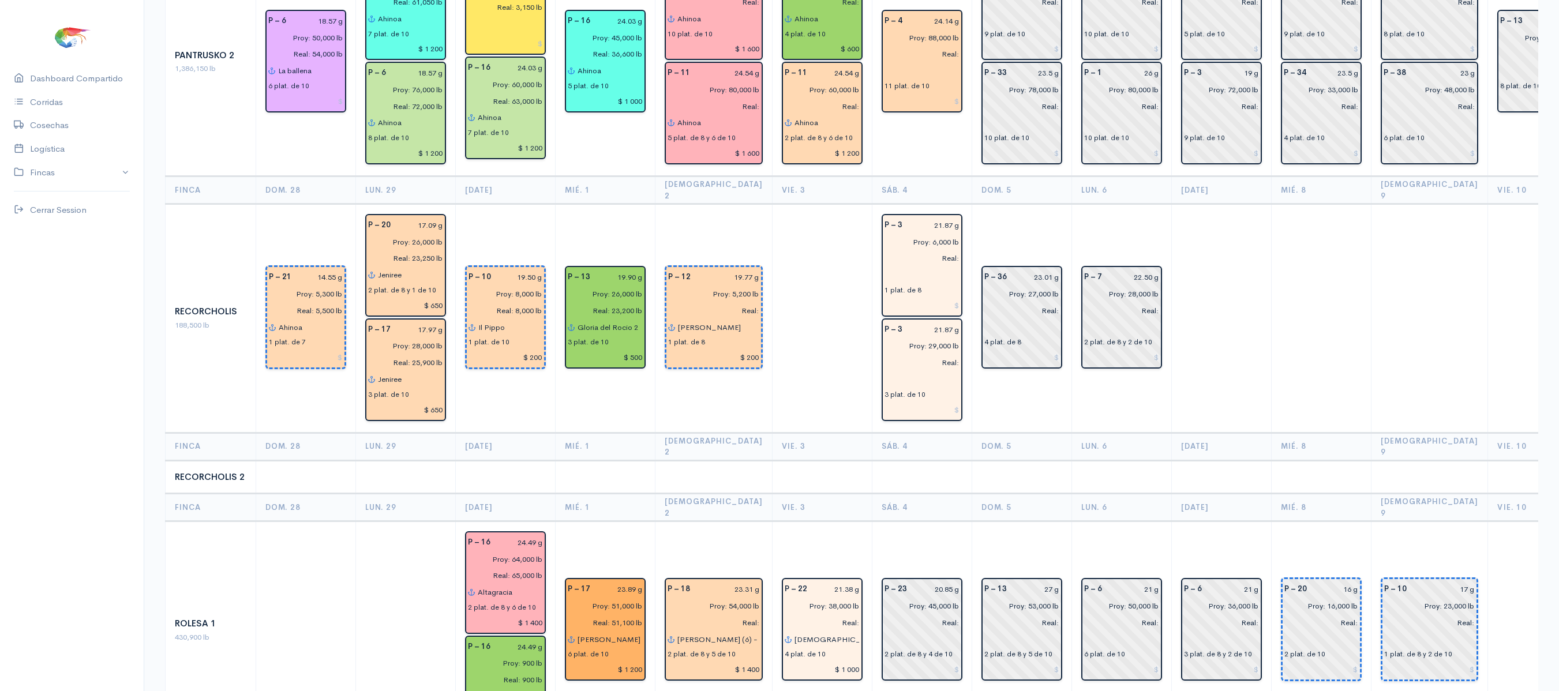
click at [930, 461] on td at bounding box center [922, 477] width 100 height 33
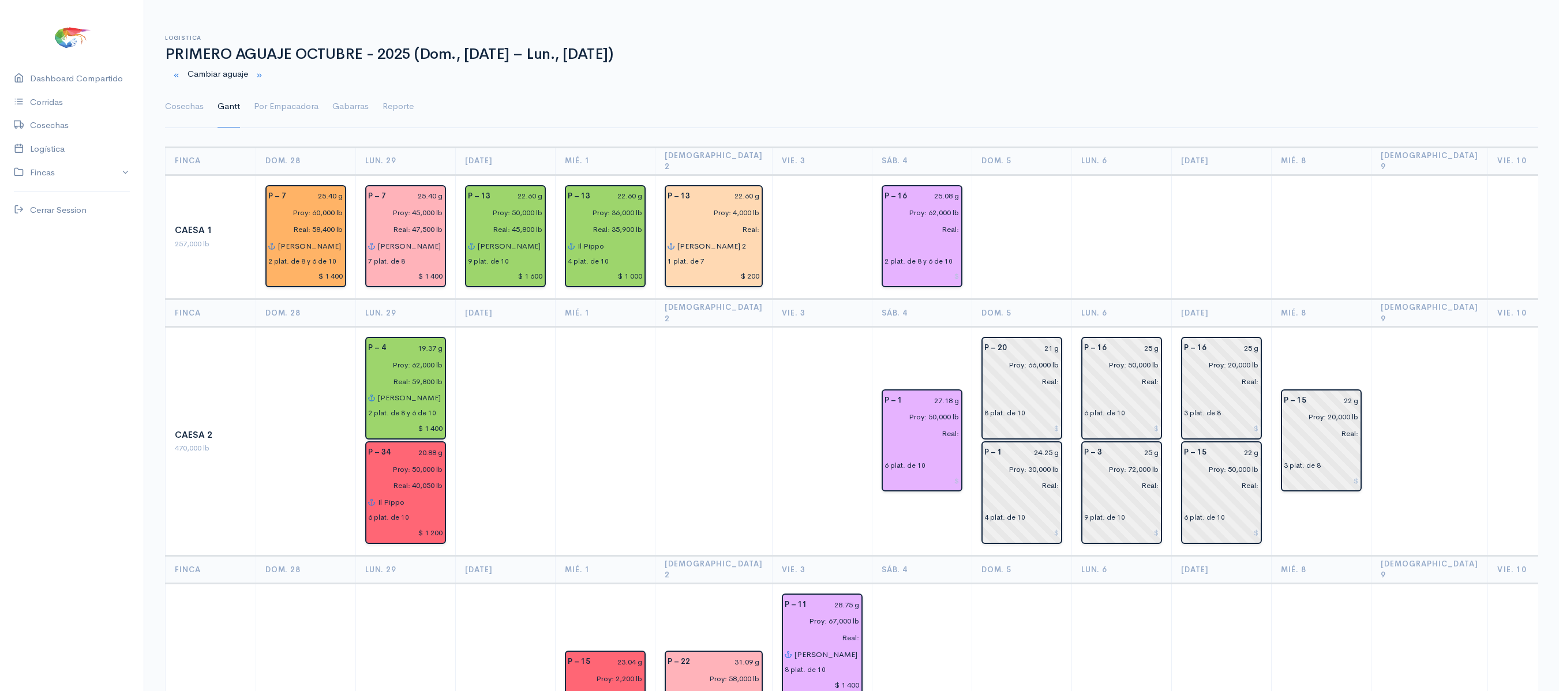
scroll to position [1, 0]
click at [279, 100] on link "Por Empacadora" at bounding box center [286, 106] width 65 height 42
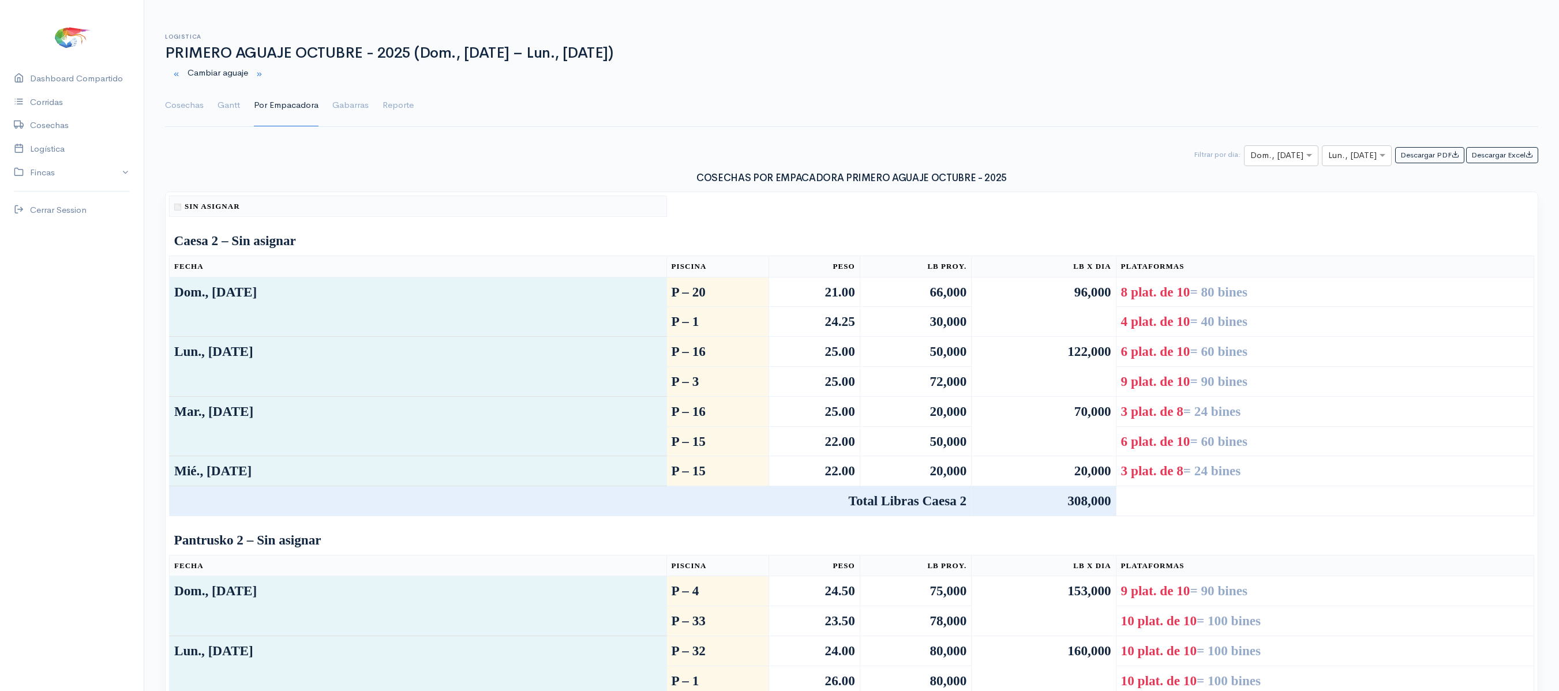
scroll to position [48, 0]
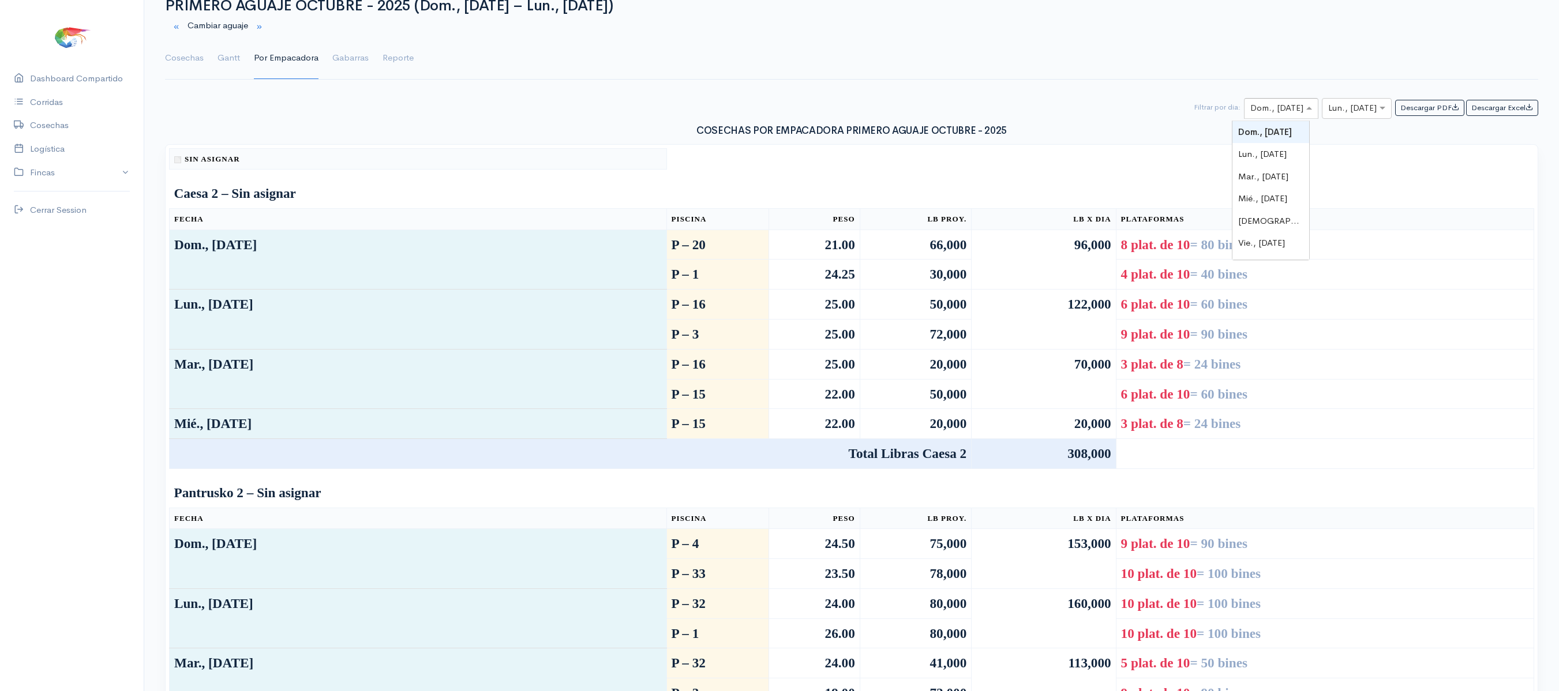
click at [1251, 111] on input "text" at bounding box center [1271, 109] width 41 height 14
type input "4"
click at [1341, 109] on input "text" at bounding box center [1347, 109] width 36 height 14
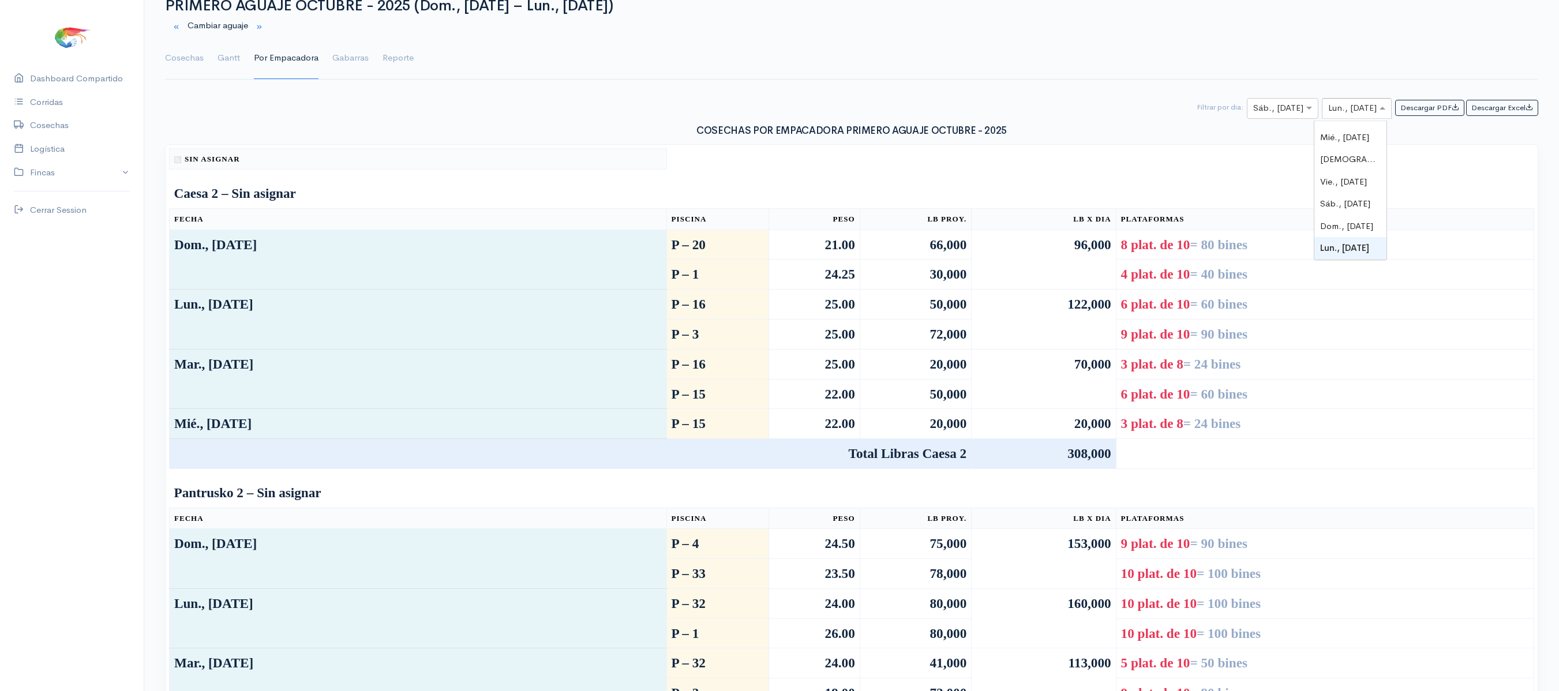
type input "4"
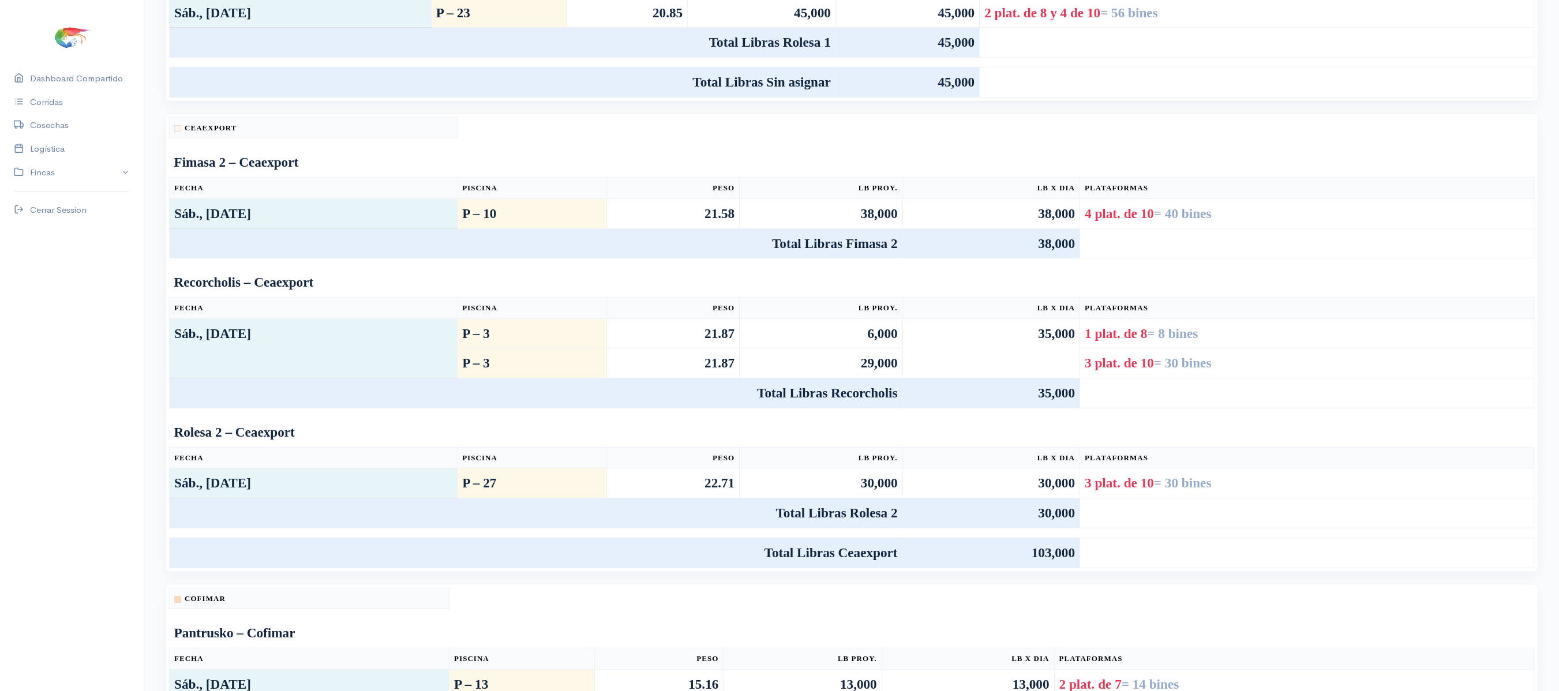
scroll to position [0, 0]
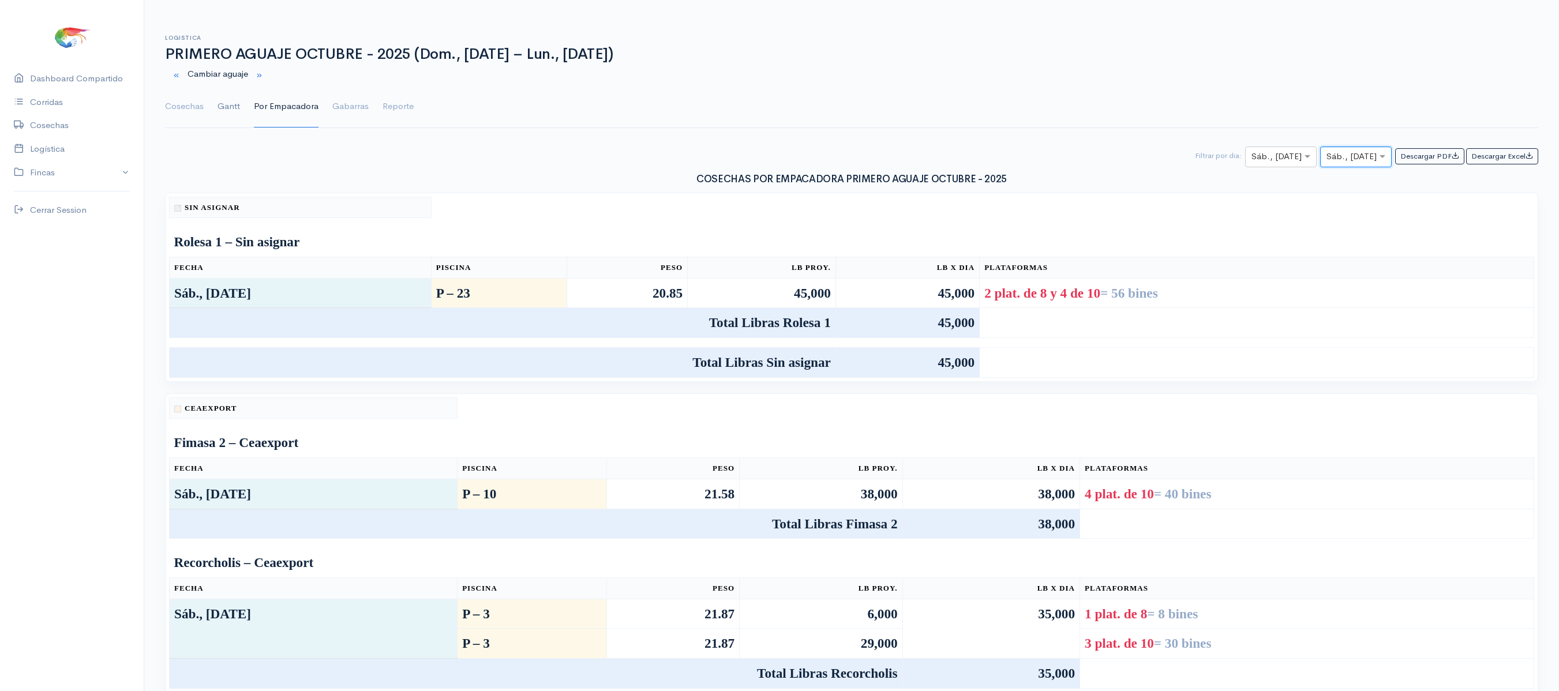
click at [239, 106] on link "Gantt" at bounding box center [229, 107] width 23 height 42
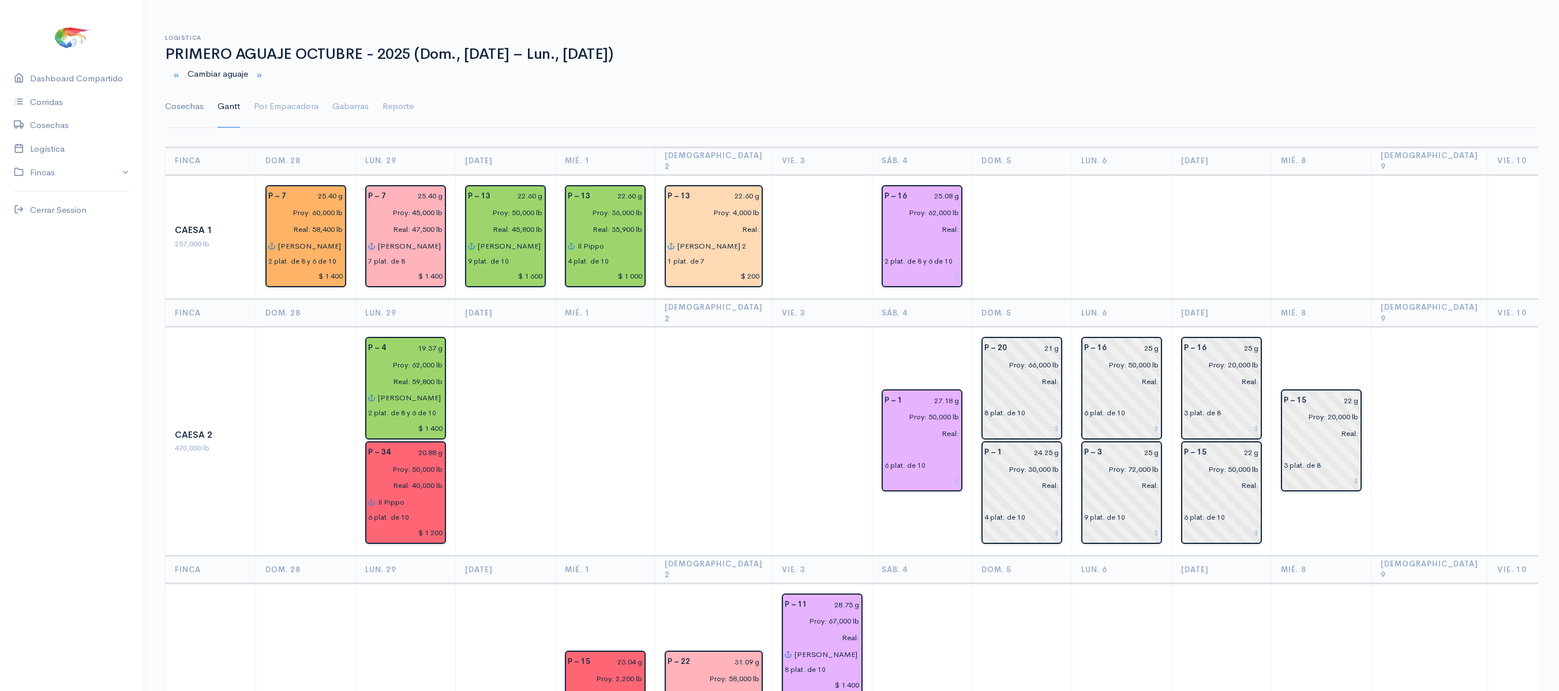
click at [195, 118] on link "Cosechas" at bounding box center [184, 107] width 39 height 42
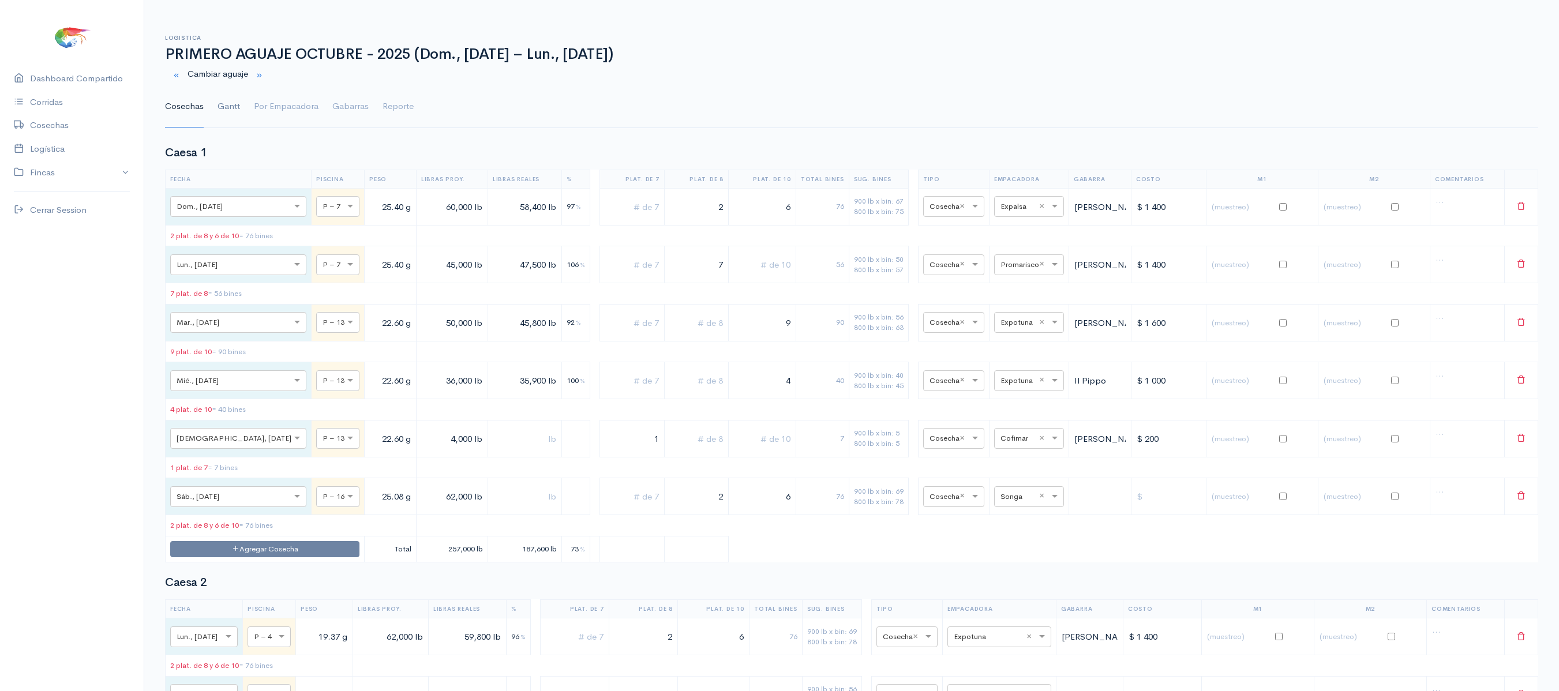
click at [218, 113] on link "Gantt" at bounding box center [229, 107] width 23 height 42
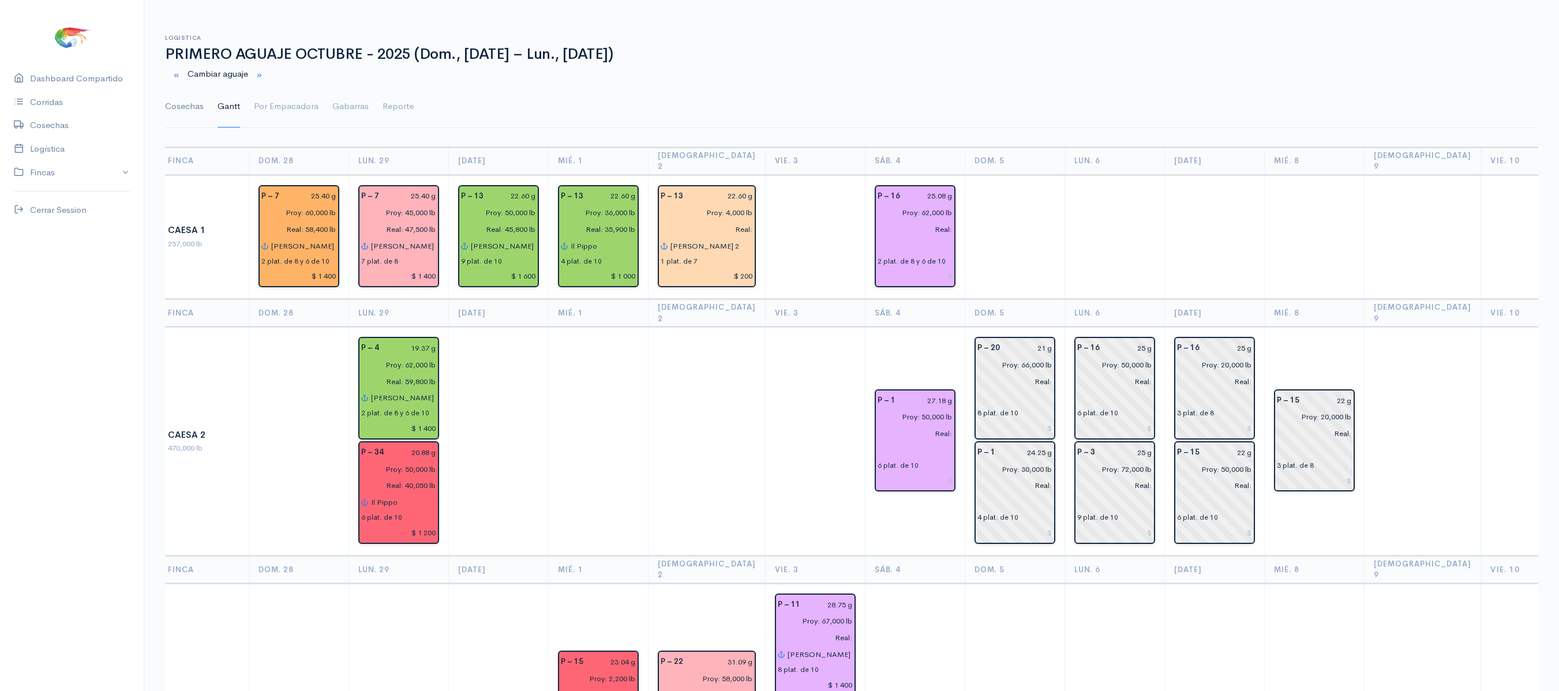
click at [187, 111] on link "Cosechas" at bounding box center [184, 107] width 39 height 42
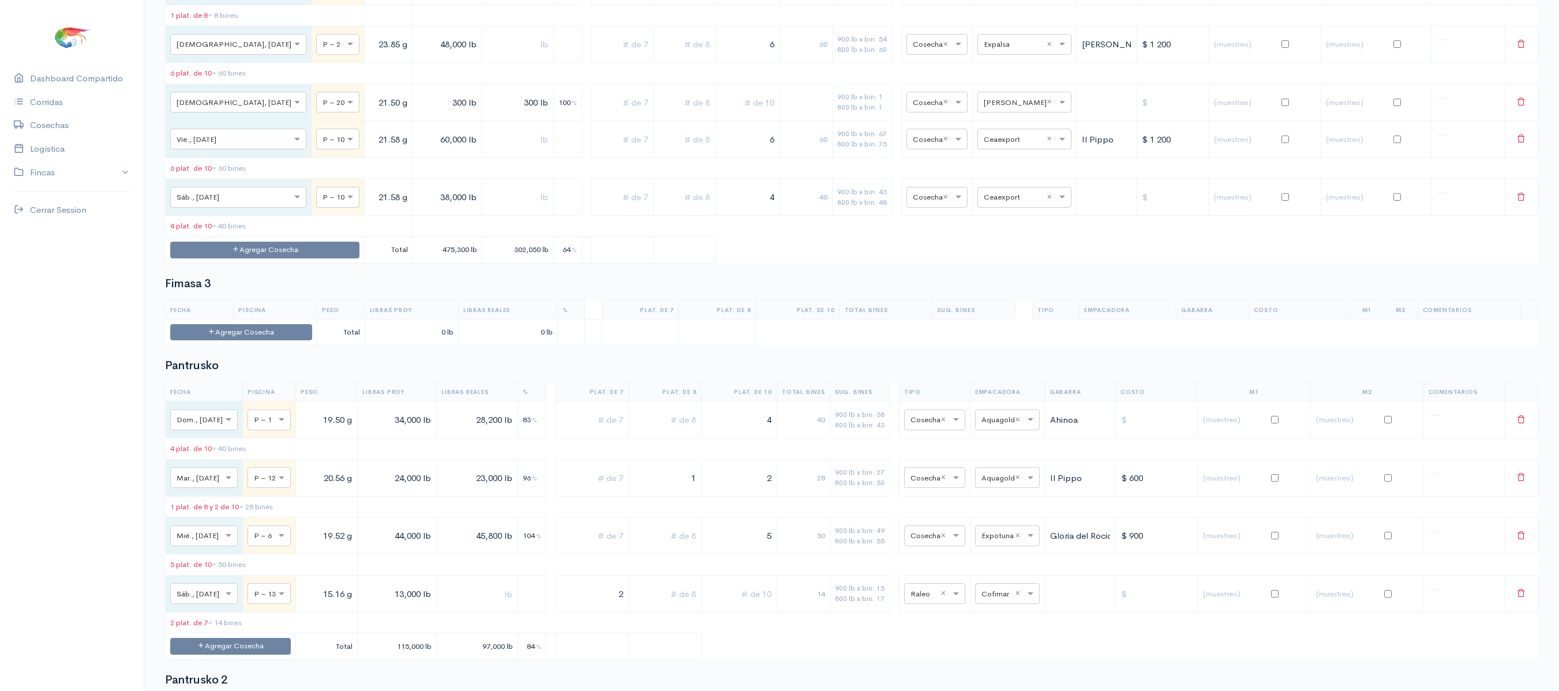
scroll to position [2401, 0]
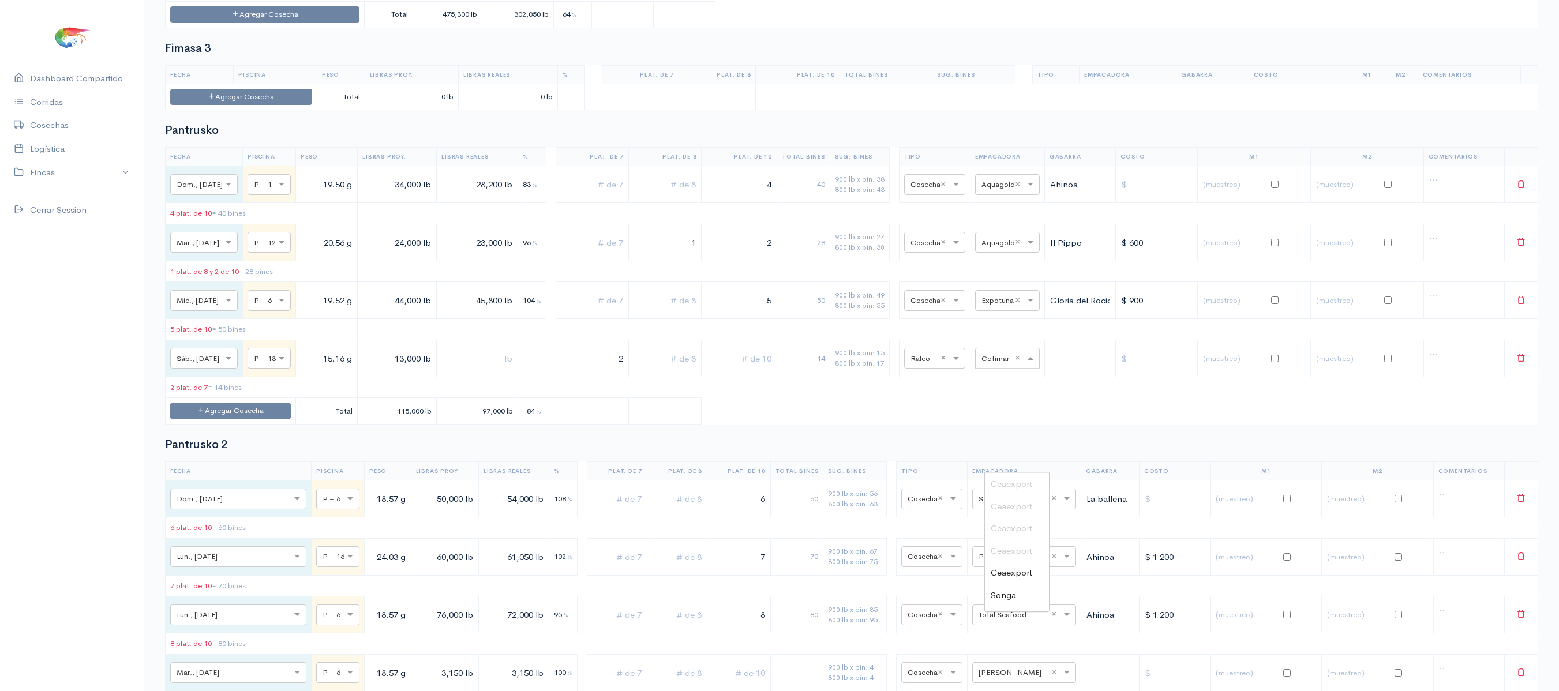
click at [1013, 364] on input "text" at bounding box center [997, 357] width 31 height 13
type input "expo"
click at [1009, 583] on div "Ceaexport" at bounding box center [1017, 573] width 64 height 23
click at [1012, 592] on span "Expotuna" at bounding box center [1010, 594] width 38 height 11
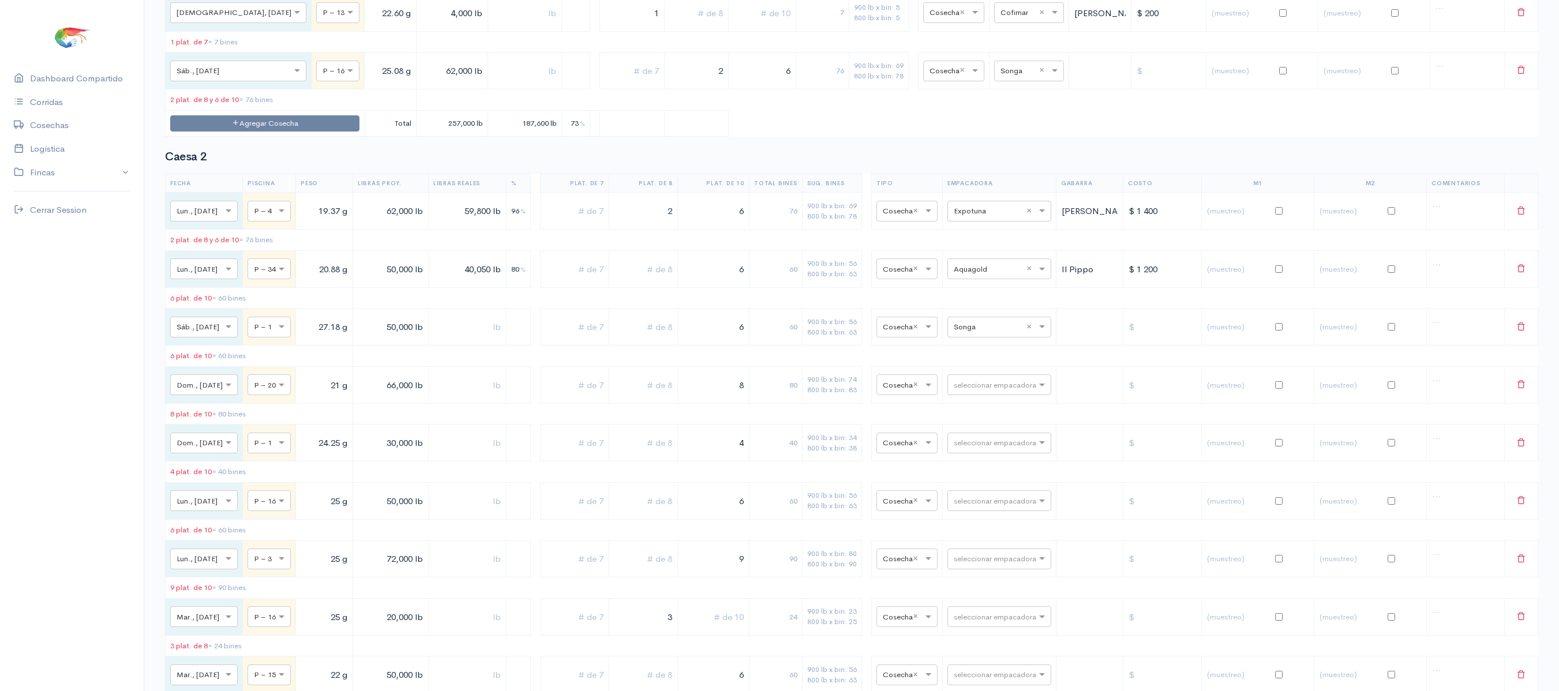
scroll to position [0, 0]
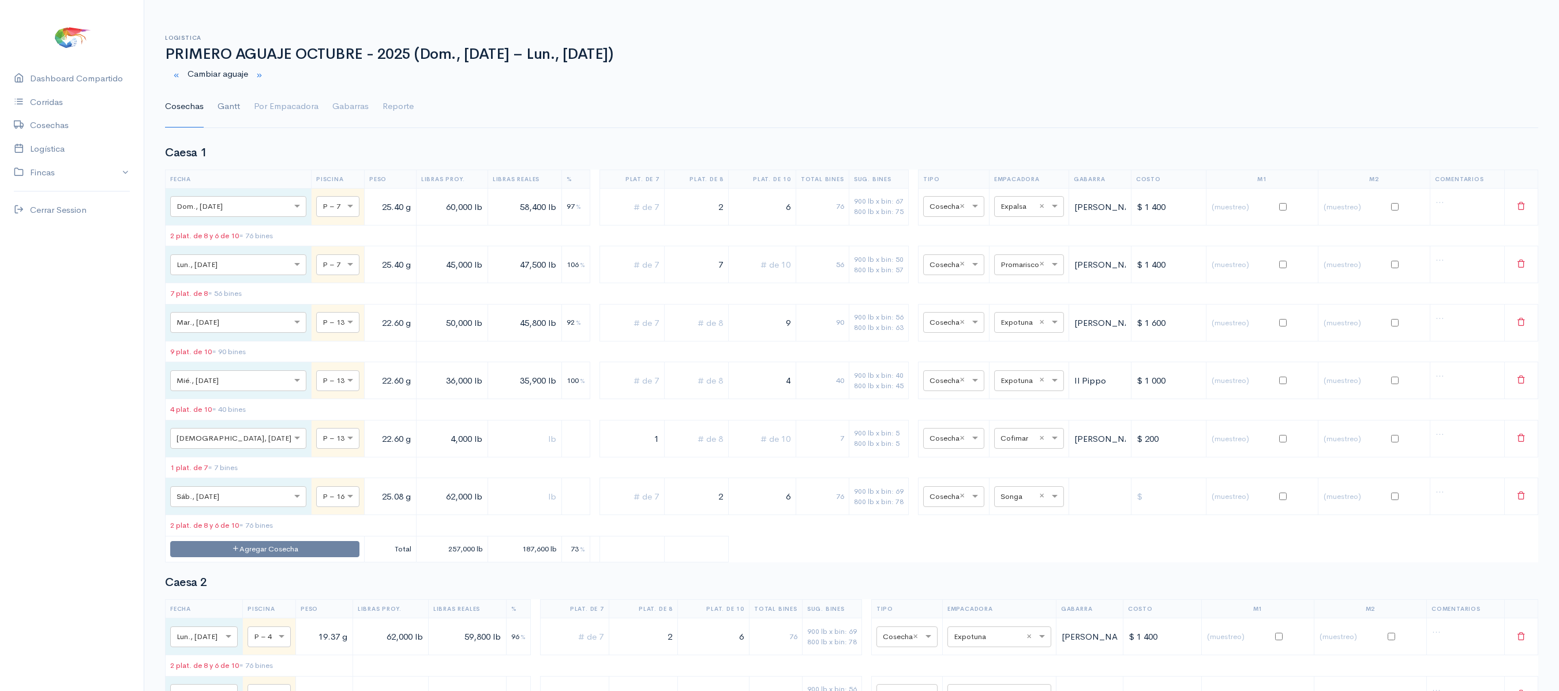
click at [226, 106] on link "Gantt" at bounding box center [229, 107] width 23 height 42
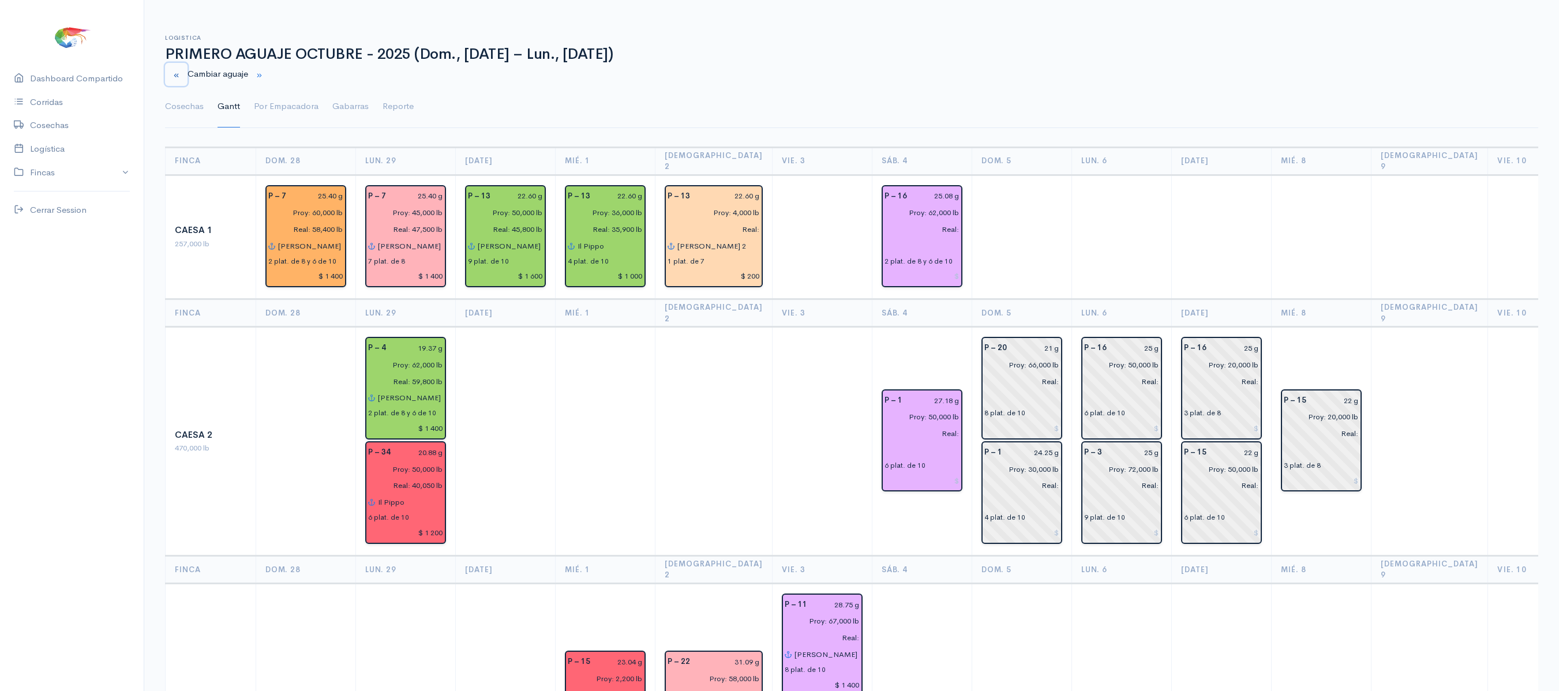
click at [173, 68] on button "button" at bounding box center [176, 75] width 23 height 24
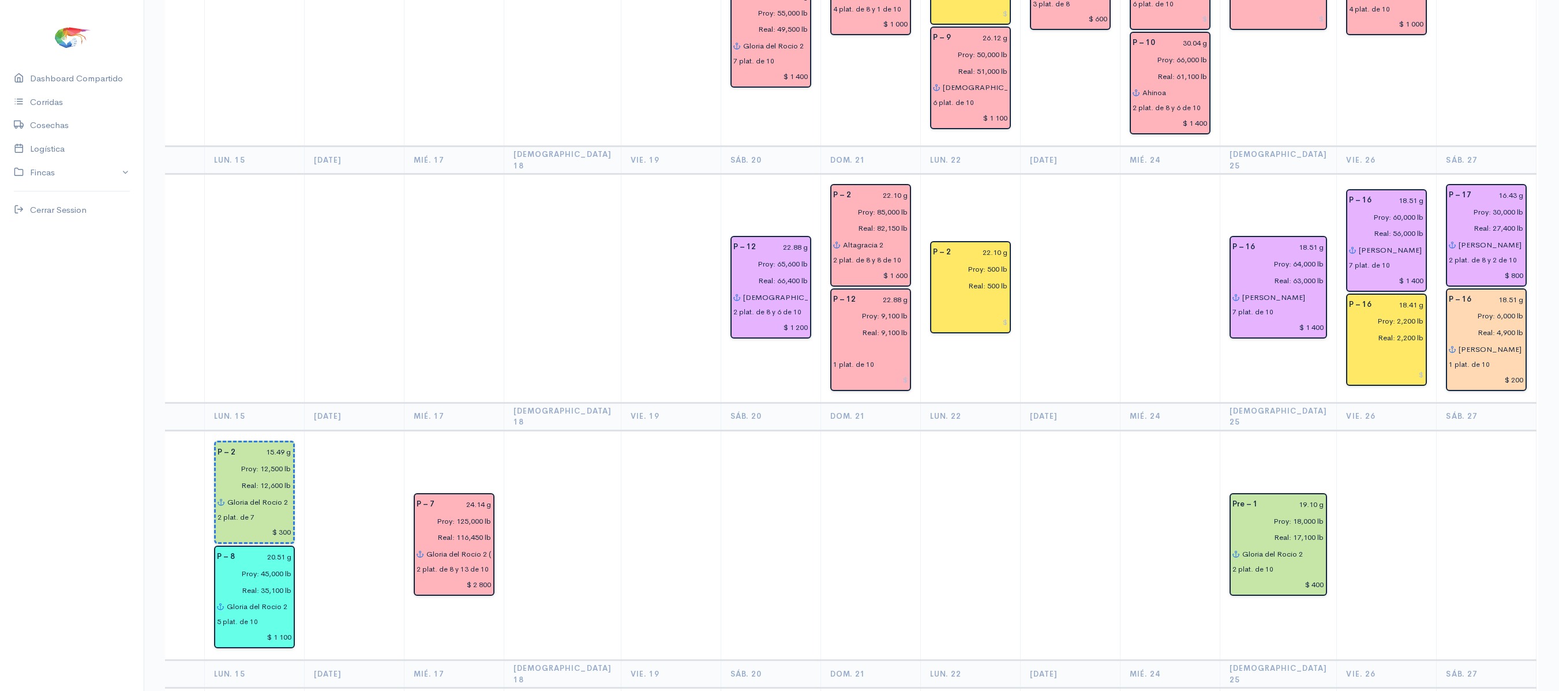
scroll to position [713, 0]
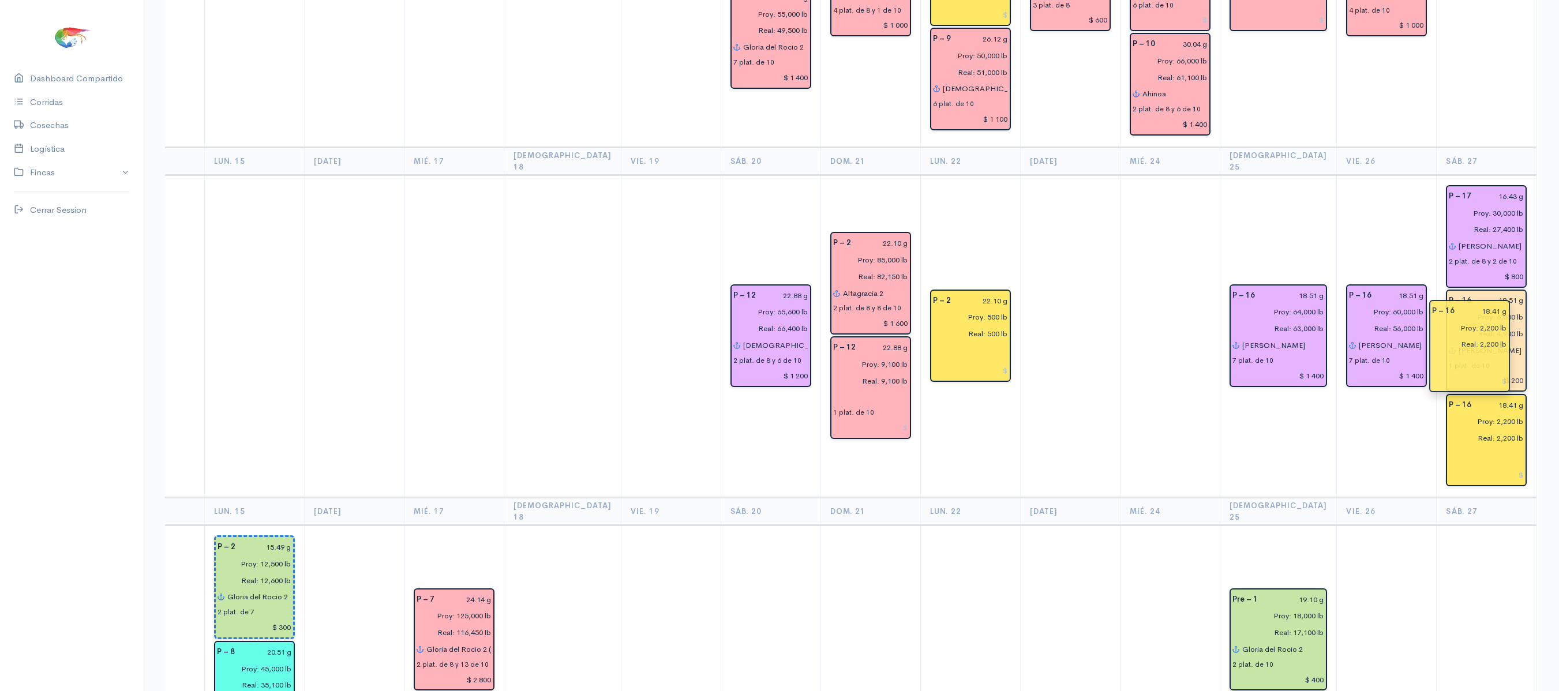
drag, startPoint x: 1346, startPoint y: 304, endPoint x: 1467, endPoint y: 345, distance: 128.1
click at [1381, 357] on td "P – 16 18.51 g Proy: 60,000 lb Real: 56,000 lb [PERSON_NAME] 7 plat. de 10 $ 1 …" at bounding box center [1387, 336] width 100 height 323
click at [1341, 435] on td "P – 16 18.51 g Proy: 60,000 lb Real: 56,000 lb [PERSON_NAME] 7 plat. de 10 $ 1 …" at bounding box center [1387, 336] width 100 height 323
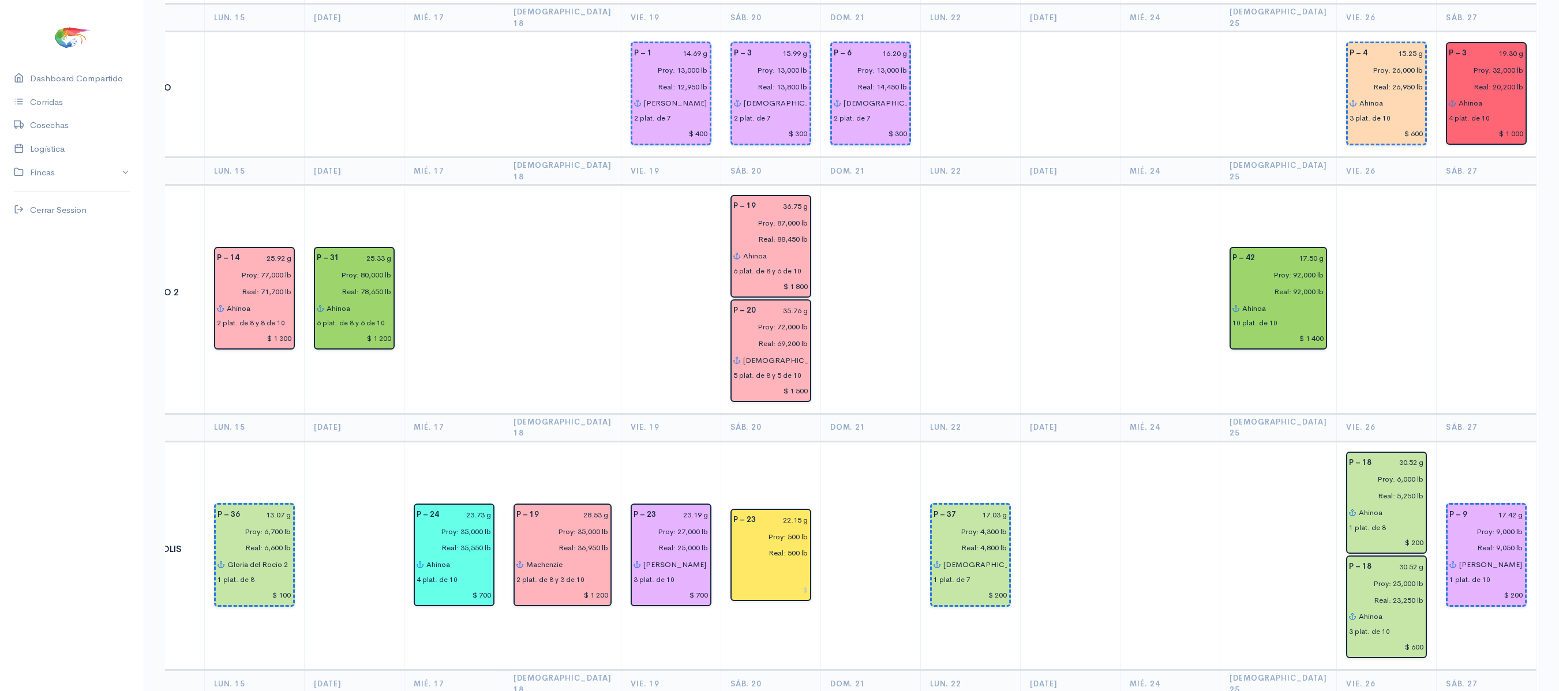
scroll to position [1547, 0]
